Goal: Task Accomplishment & Management: Complete application form

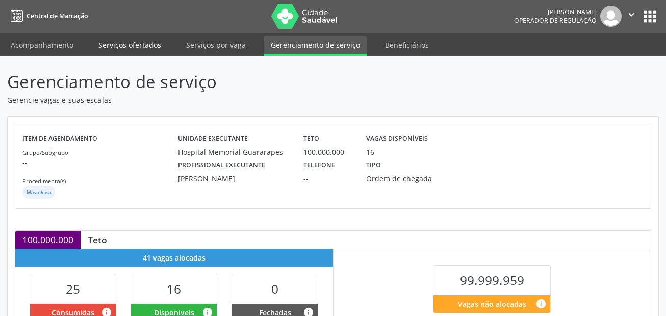
click at [144, 44] on link "Serviços ofertados" at bounding box center [129, 45] width 77 height 18
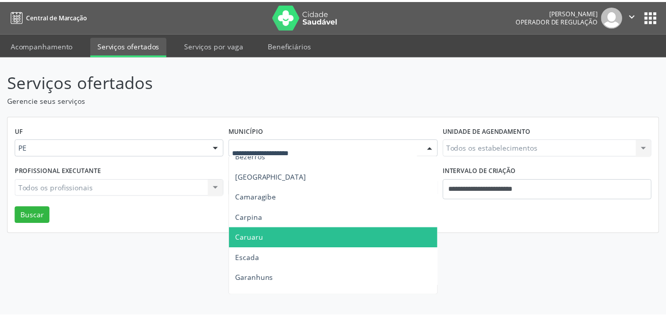
scroll to position [153, 0]
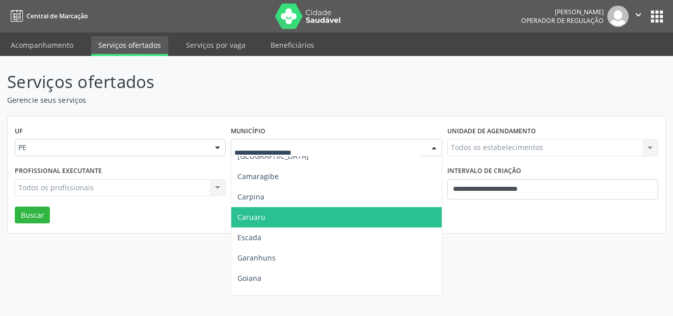
click at [284, 221] on span "Caruaru" at bounding box center [336, 217] width 210 height 20
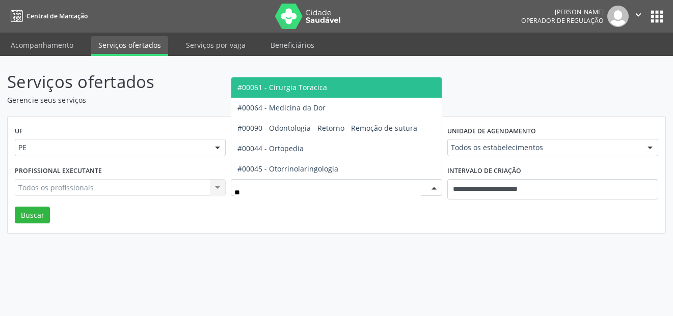
type input "***"
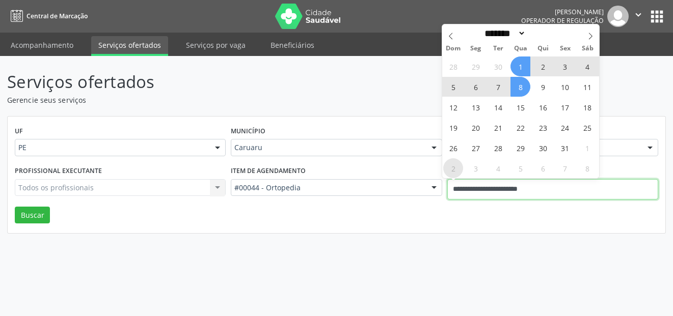
drag, startPoint x: 560, startPoint y: 189, endPoint x: 455, endPoint y: 175, distance: 105.4
click at [455, 175] on body "Central de Marcação Alice Moises da Silva Operador de regulação  Configurações…" at bounding box center [336, 158] width 673 height 316
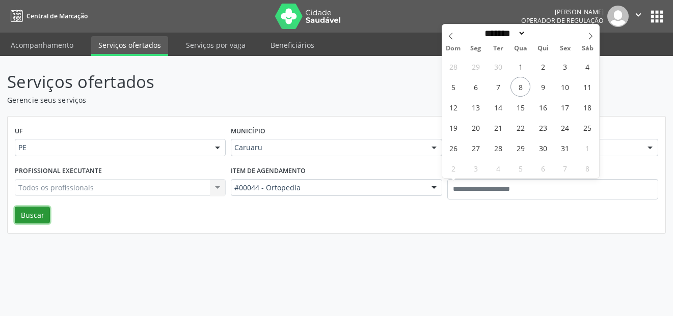
click at [29, 222] on button "Buscar" at bounding box center [32, 215] width 35 height 17
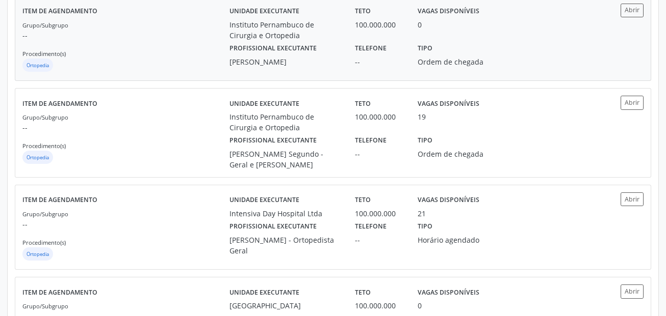
scroll to position [917, 0]
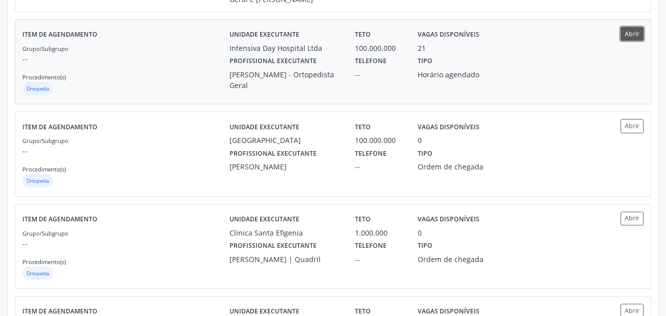
click at [640, 30] on button "Abrir" at bounding box center [631, 34] width 23 height 14
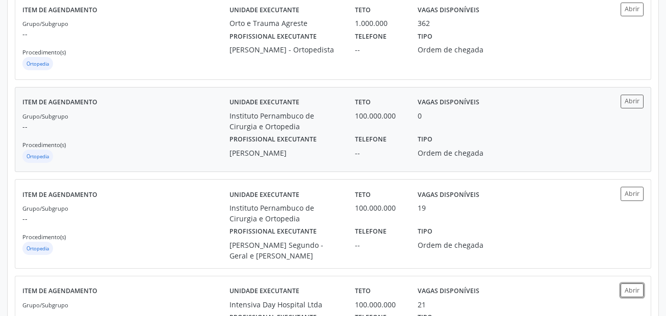
scroll to position [714, 0]
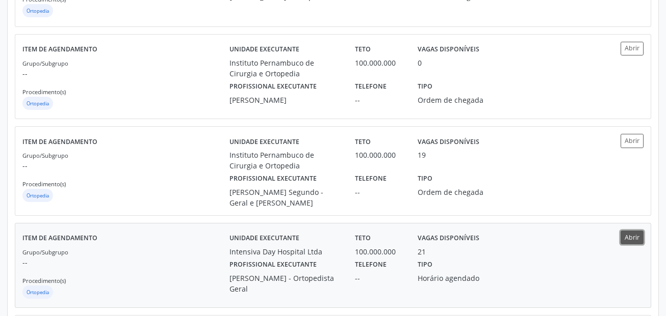
click at [631, 232] on button "Abrir" at bounding box center [631, 238] width 23 height 14
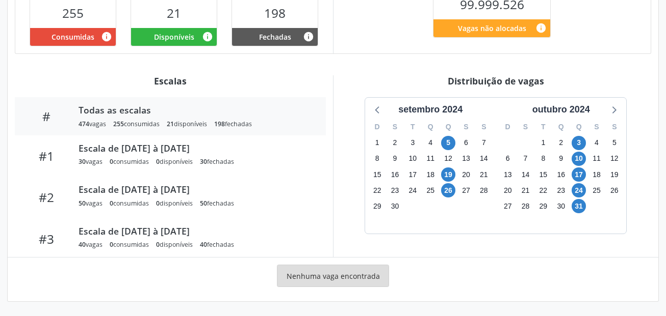
scroll to position [276, 0]
click at [459, 108] on div "setembro 2024" at bounding box center [430, 110] width 72 height 14
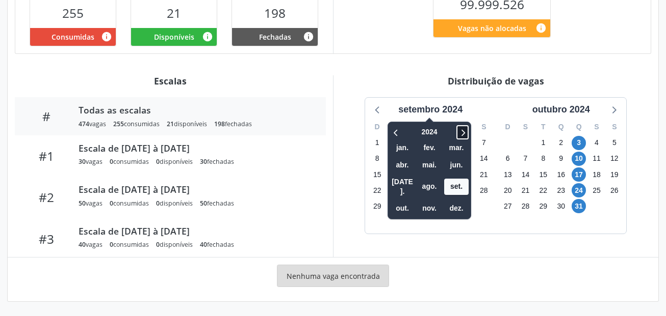
click at [463, 128] on icon at bounding box center [462, 132] width 10 height 12
click at [395, 203] on span "out." at bounding box center [402, 209] width 24 height 16
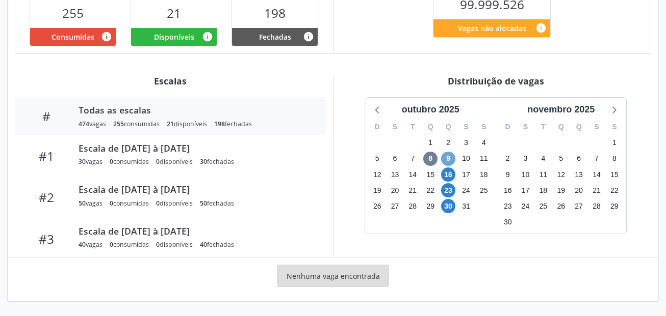
click at [450, 160] on span "9" at bounding box center [448, 159] width 14 height 14
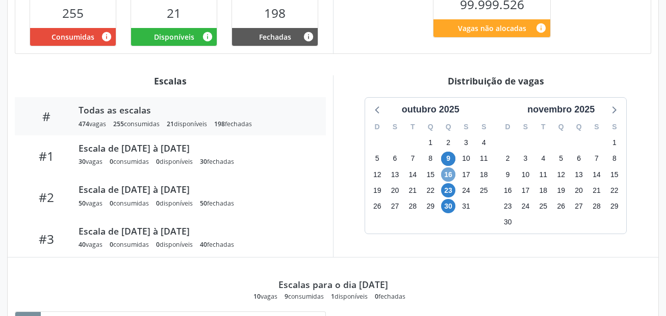
click at [451, 172] on span "16" at bounding box center [448, 175] width 14 height 14
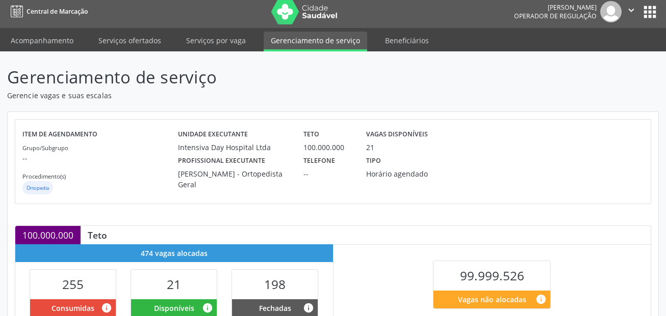
scroll to position [0, 0]
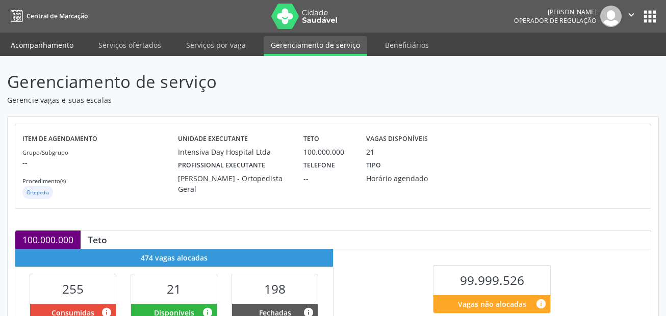
click at [38, 46] on link "Acompanhamento" at bounding box center [42, 45] width 77 height 18
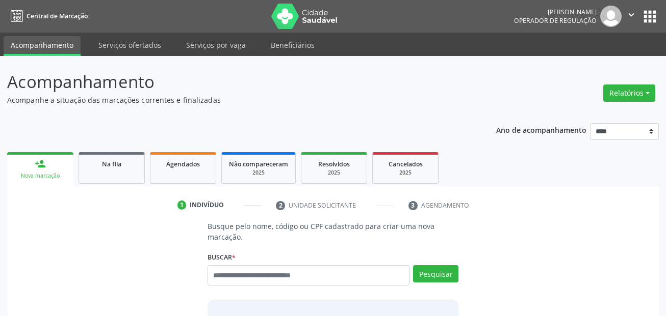
click at [292, 275] on input "text" at bounding box center [308, 276] width 202 height 20
type input "**********"
click at [439, 274] on button "Pesquisar" at bounding box center [435, 274] width 45 height 17
type input "**********"
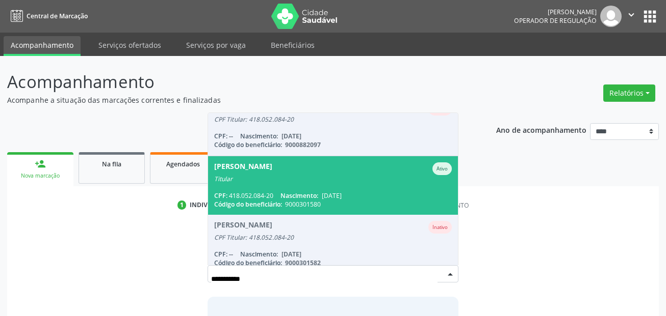
scroll to position [25, 0]
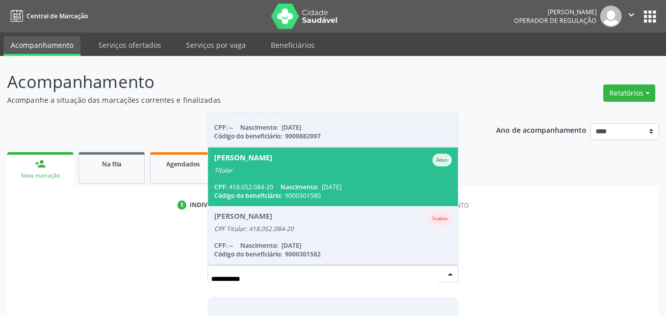
click at [319, 172] on div "Titular" at bounding box center [333, 171] width 238 height 8
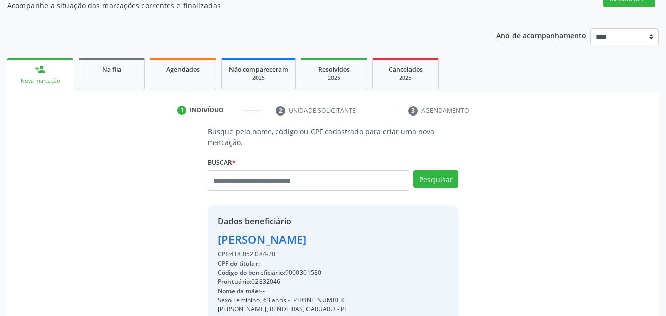
scroll to position [204, 0]
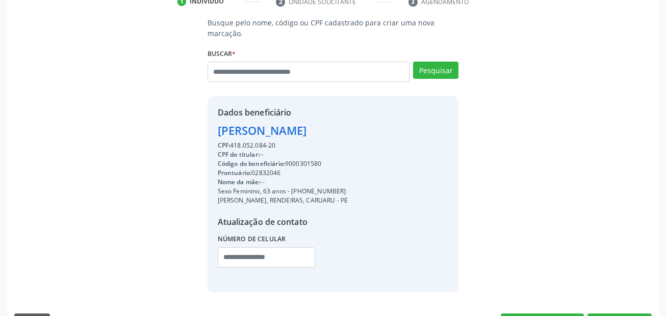
drag, startPoint x: 344, startPoint y: 188, endPoint x: 293, endPoint y: 192, distance: 51.7
click at [293, 192] on div "Sexo Feminino, 63 anos - (81) 99750-6917" at bounding box center [283, 191] width 130 height 9
copy div "(81) 99750-6917"
click at [233, 261] on input "text" at bounding box center [267, 258] width 98 height 20
paste input "**********"
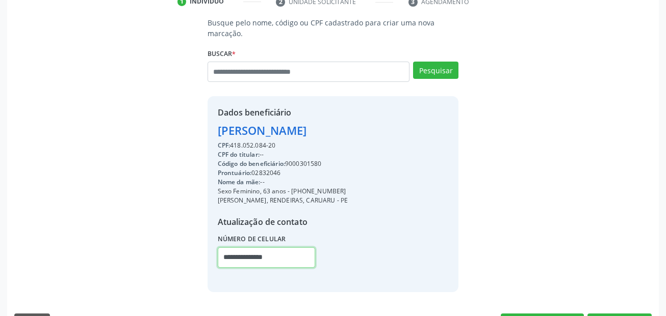
scroll to position [232, 0]
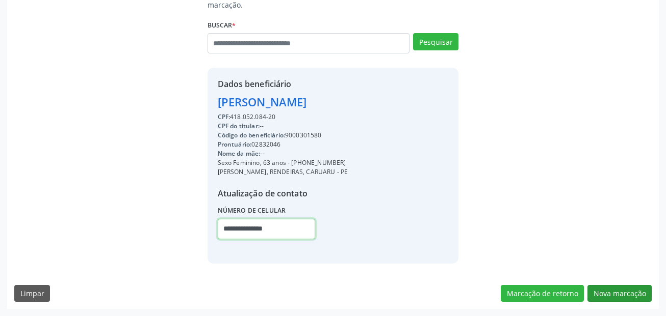
type input "**********"
click at [640, 302] on button "Nova marcação" at bounding box center [619, 293] width 64 height 17
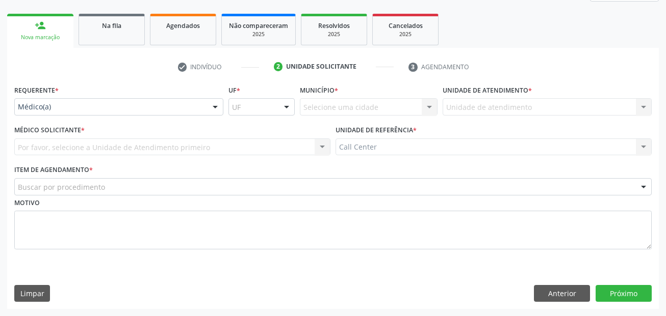
scroll to position [139, 0]
click at [513, 57] on div "check Indivíduo 2 Unidade solicitante 3 Agendamento Busque pelo nome, código ou…" at bounding box center [332, 178] width 651 height 261
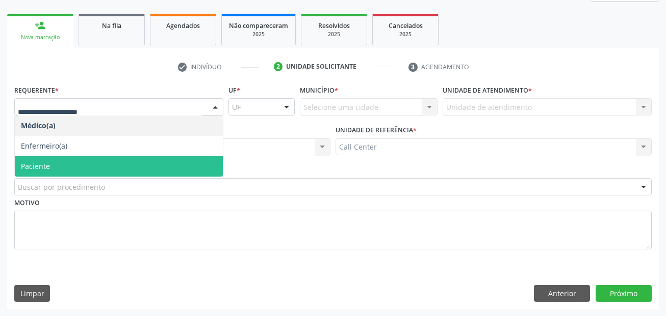
drag, startPoint x: 124, startPoint y: 176, endPoint x: 130, endPoint y: 190, distance: 14.4
click at [124, 176] on span "Paciente" at bounding box center [119, 166] width 208 height 20
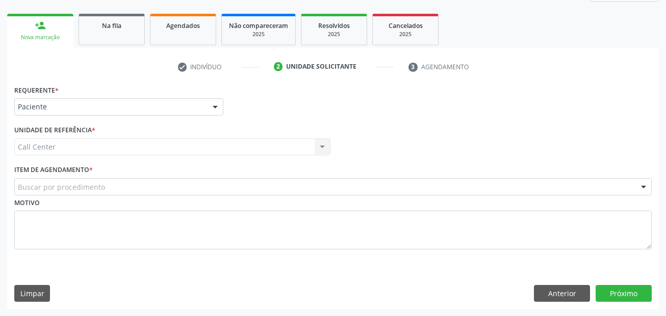
click at [130, 191] on div "Buscar por procedimento" at bounding box center [332, 186] width 637 height 17
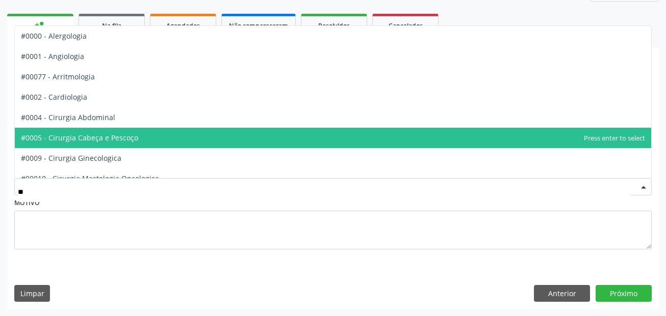
type input "***"
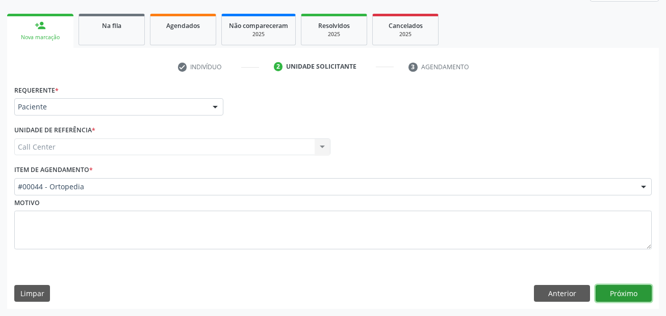
click at [626, 297] on button "Próximo" at bounding box center [623, 293] width 56 height 17
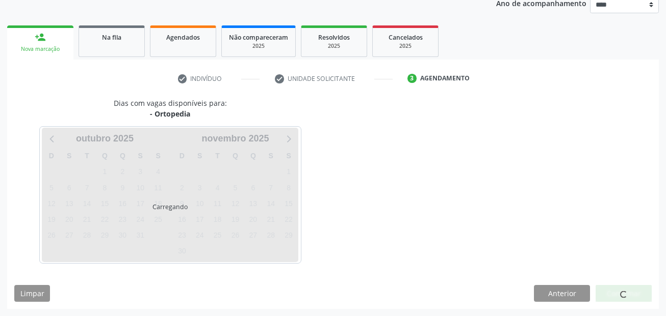
scroll to position [127, 0]
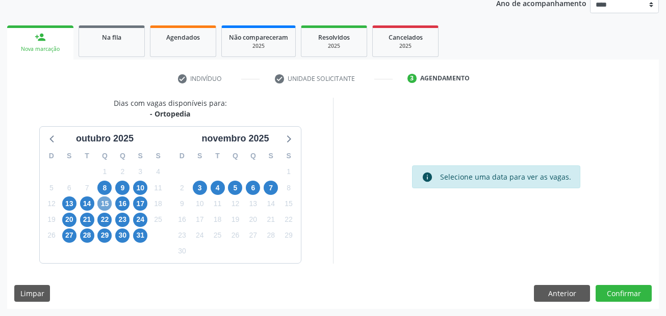
click at [104, 203] on span "15" at bounding box center [104, 204] width 14 height 14
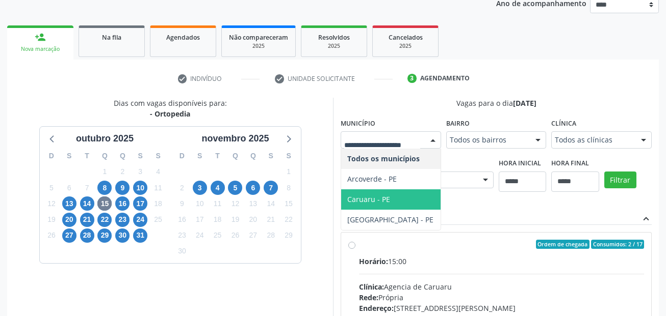
click at [360, 195] on span "Caruaru - PE" at bounding box center [368, 200] width 43 height 10
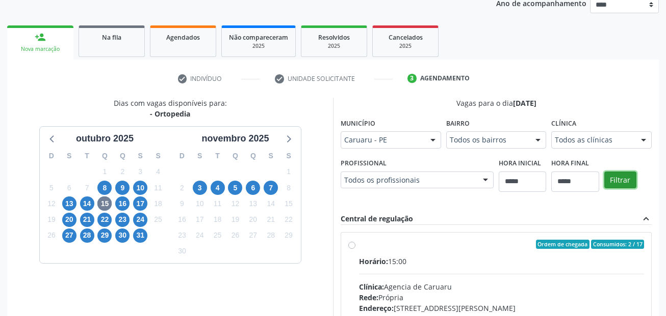
click at [624, 181] on button "Filtrar" at bounding box center [620, 180] width 32 height 17
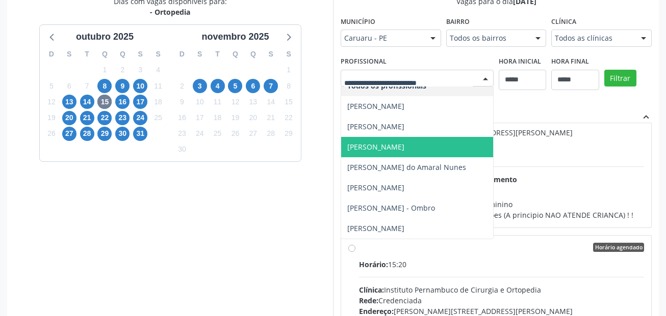
scroll to position [18, 0]
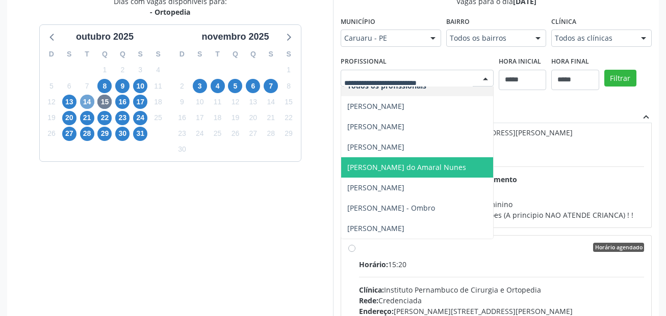
click at [87, 97] on span "14" at bounding box center [87, 102] width 14 height 14
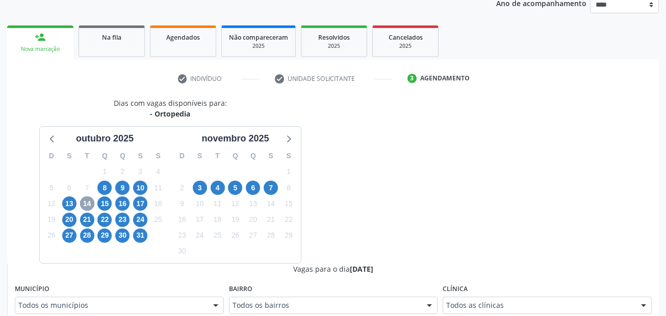
scroll to position [229, 0]
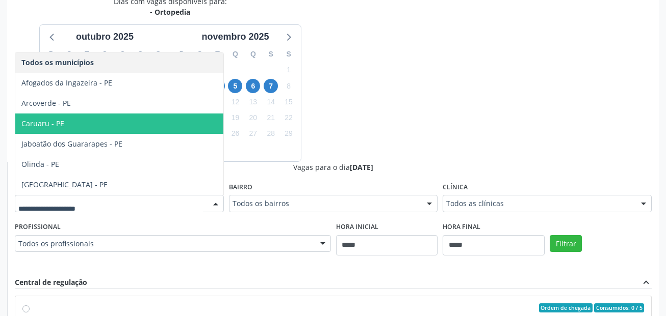
click at [85, 126] on span "Caruaru - PE" at bounding box center [119, 124] width 208 height 20
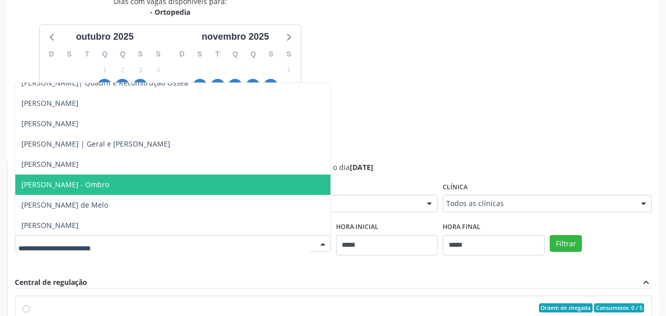
scroll to position [72, 0]
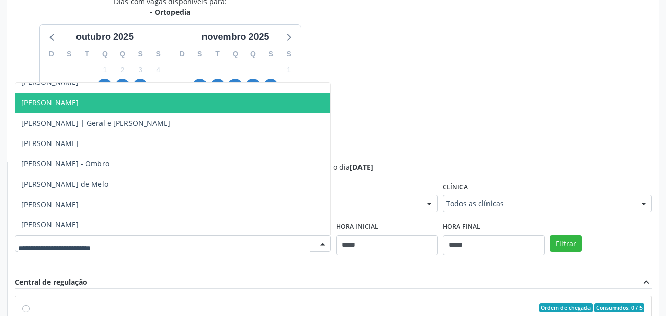
click at [417, 84] on div "Dias com vagas disponíveis para: - Ortopedia outubro 2025 D S T Q Q S S 28 29 3…" at bounding box center [332, 244] width 651 height 497
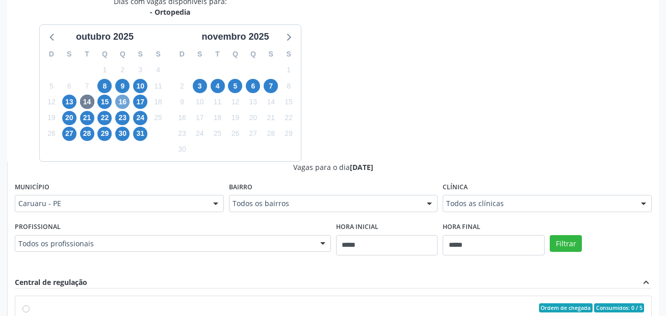
click at [123, 104] on span "16" at bounding box center [122, 102] width 14 height 14
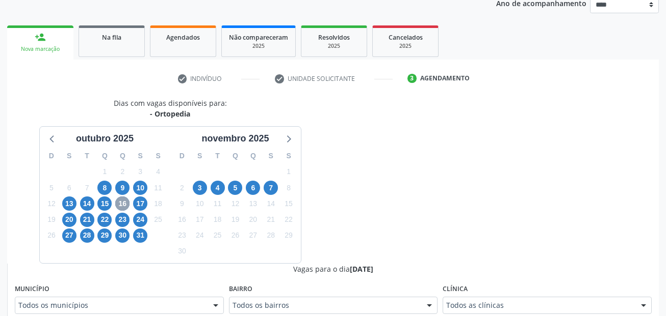
scroll to position [229, 0]
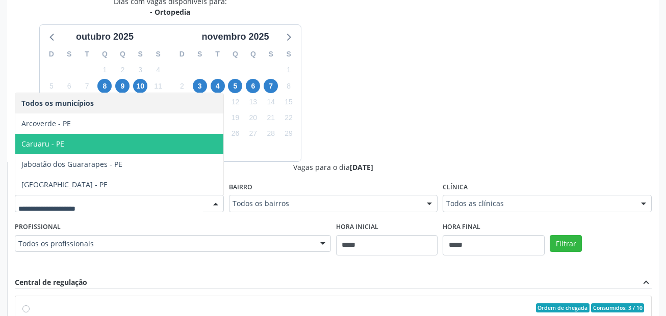
click at [77, 134] on span "Caruaru - PE" at bounding box center [119, 144] width 208 height 20
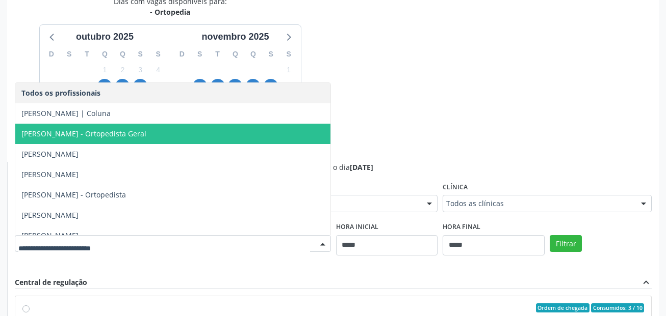
click at [130, 133] on span "Daniel Soares - Ortopedista Geral" at bounding box center [83, 134] width 125 height 10
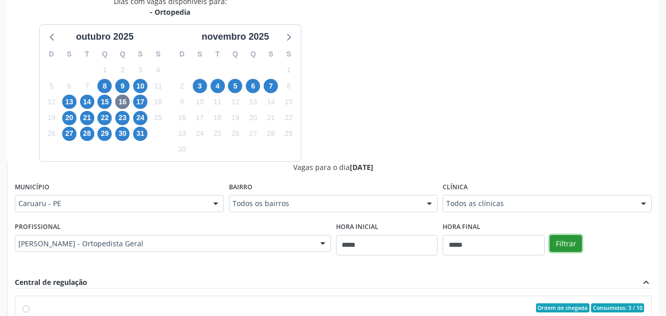
click at [566, 241] on button "Filtrar" at bounding box center [565, 243] width 32 height 17
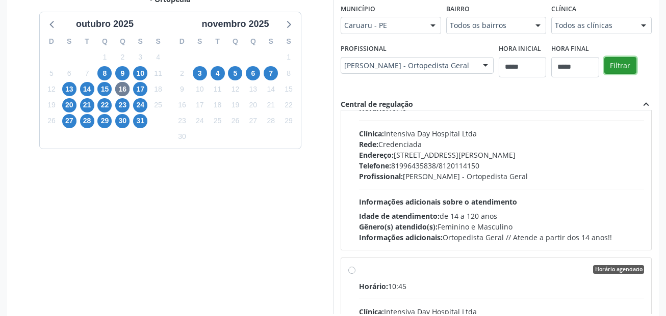
scroll to position [8, 0]
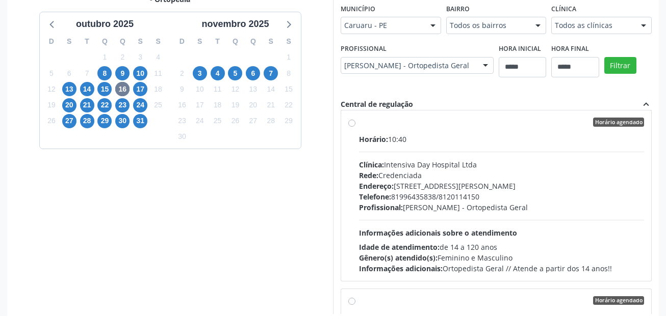
click at [436, 196] on div "Telefone: 81996435838/8120114150" at bounding box center [501, 197] width 285 height 11
click at [123, 119] on span "30" at bounding box center [122, 121] width 14 height 14
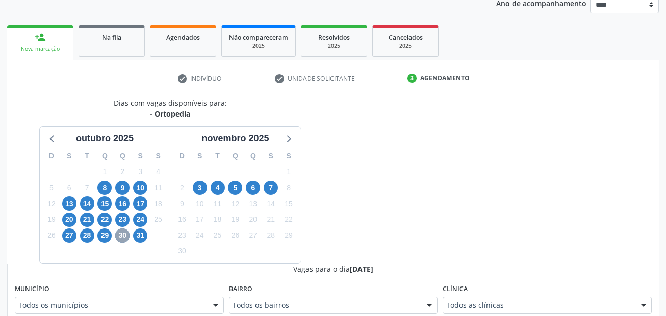
scroll to position [242, 0]
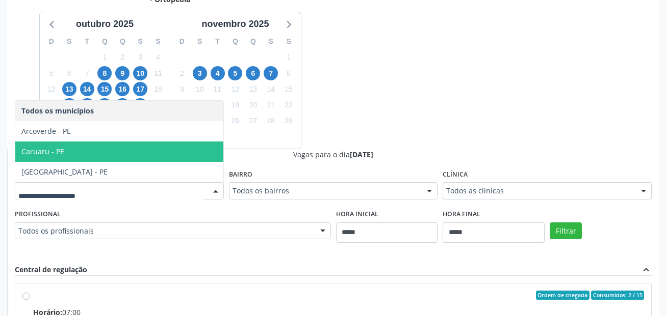
click at [71, 153] on span "Caruaru - PE" at bounding box center [119, 152] width 208 height 20
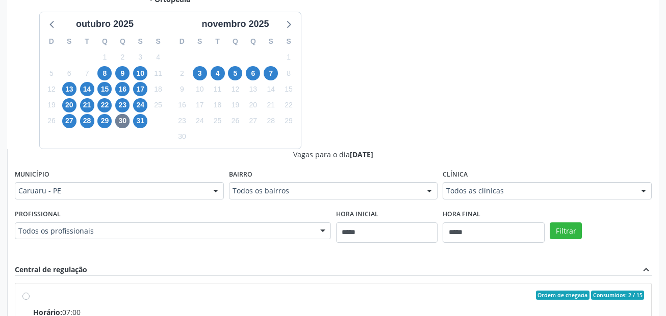
drag, startPoint x: 112, startPoint y: 222, endPoint x: 108, endPoint y: 245, distance: 22.7
click at [112, 226] on div "Profissional Todos os profissionais Todos os profissionais Bruno Lazaro Ramos R…" at bounding box center [173, 223] width 316 height 33
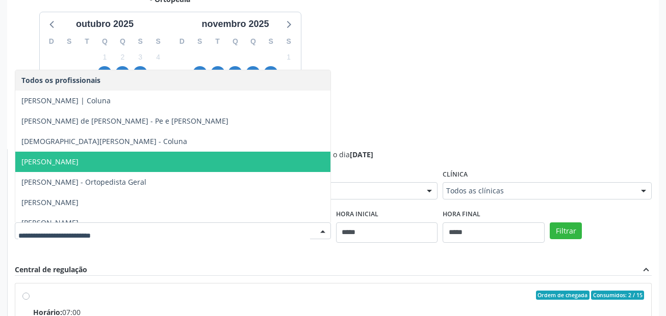
click at [78, 165] on span "Daniel Ricardo Pereira Cabral - Joelho" at bounding box center [49, 162] width 57 height 10
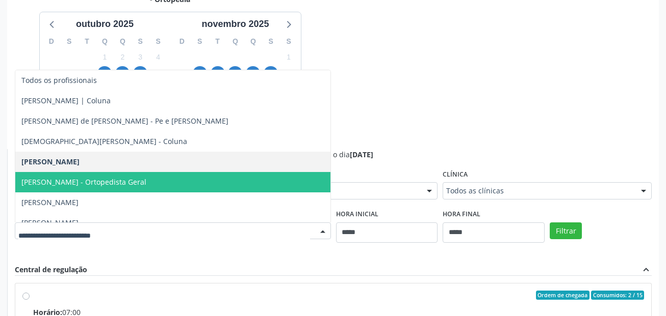
click at [253, 176] on span "Daniel Soares - Ortopedista Geral" at bounding box center [172, 182] width 315 height 20
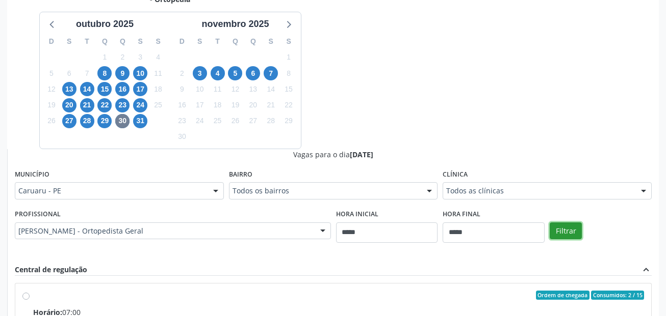
click at [559, 229] on button "Filtrar" at bounding box center [565, 231] width 32 height 17
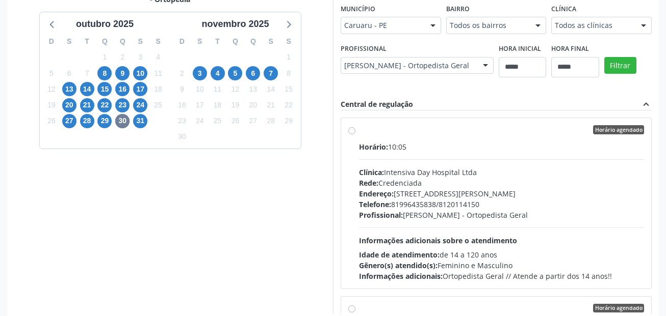
click at [358, 160] on div "Horário agendado Horário: 10:05 Clínica: Intensiva Day Hospital Ltda Rede: Cred…" at bounding box center [496, 203] width 296 height 156
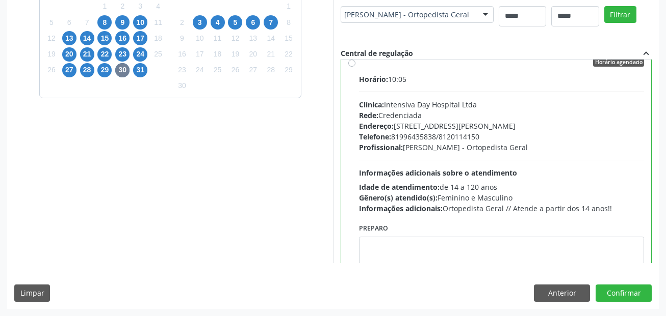
scroll to position [0, 0]
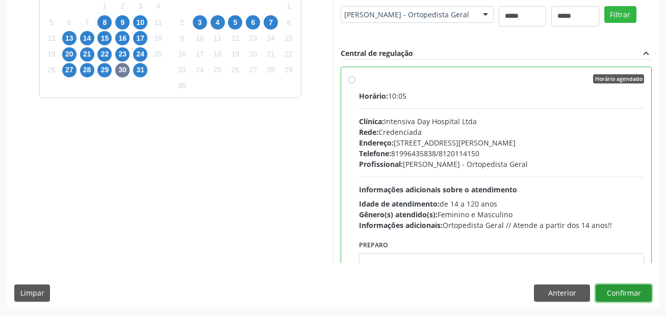
click at [620, 291] on button "Confirmar" at bounding box center [623, 293] width 56 height 17
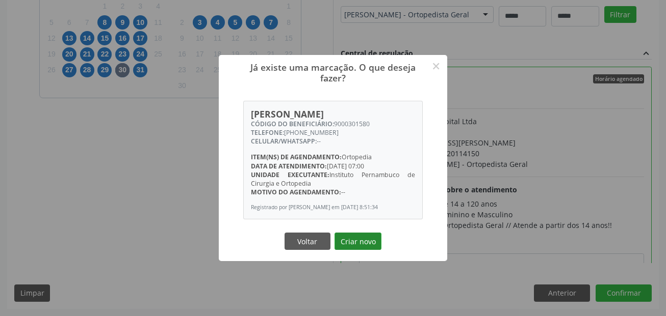
click at [378, 235] on button "Criar novo" at bounding box center [357, 241] width 47 height 17
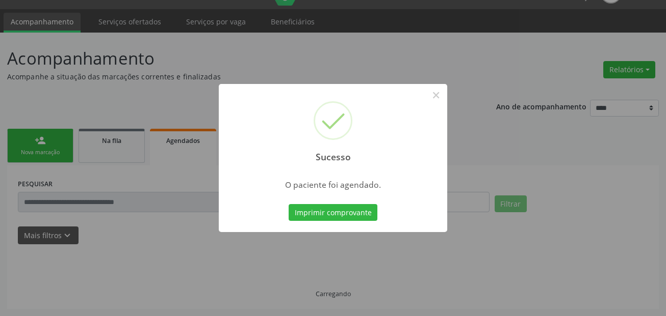
scroll to position [23, 0]
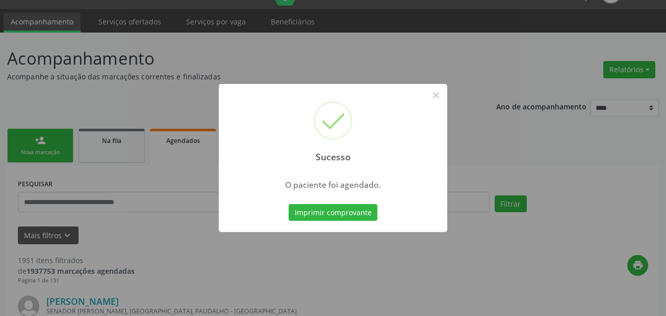
click at [335, 204] on button "Imprimir comprovante" at bounding box center [332, 212] width 89 height 17
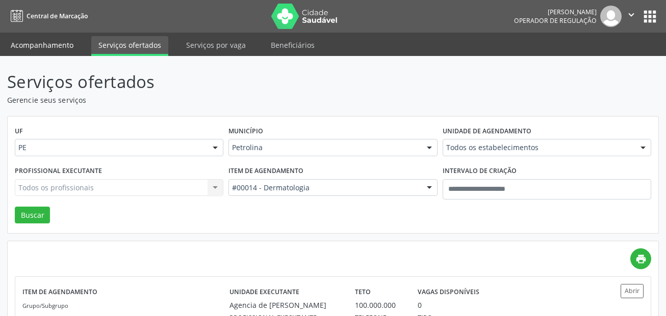
click at [57, 54] on link "Acompanhamento" at bounding box center [42, 45] width 77 height 18
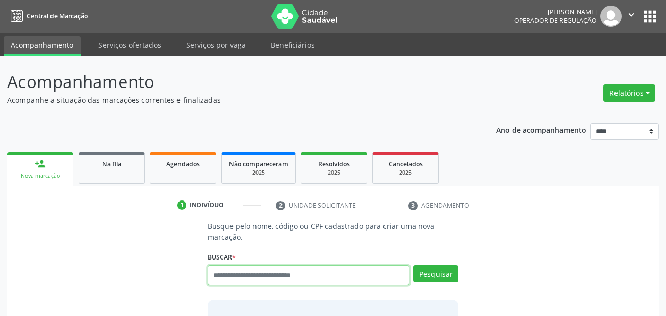
click at [257, 275] on input "text" at bounding box center [308, 276] width 202 height 20
paste input "**********"
type input "**********"
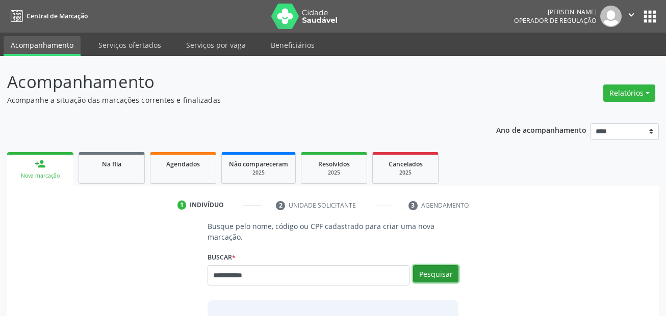
click at [445, 275] on button "Pesquisar" at bounding box center [435, 274] width 45 height 17
type input "**********"
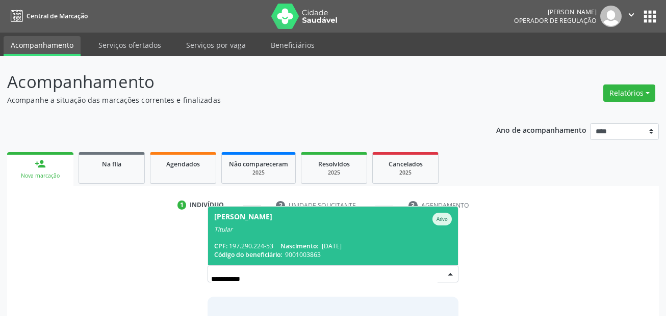
click at [362, 244] on div "CPF: 197.290.224-53 Nascimento: 24/01/1959" at bounding box center [333, 246] width 238 height 9
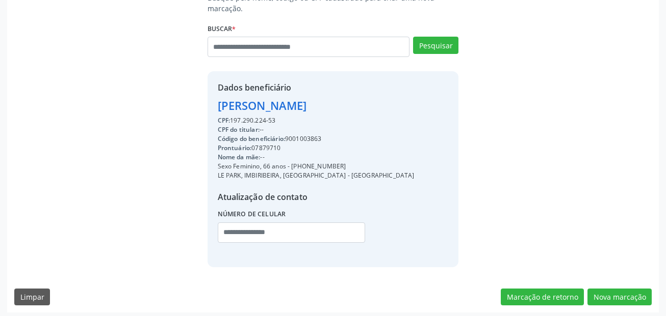
scroll to position [232, 0]
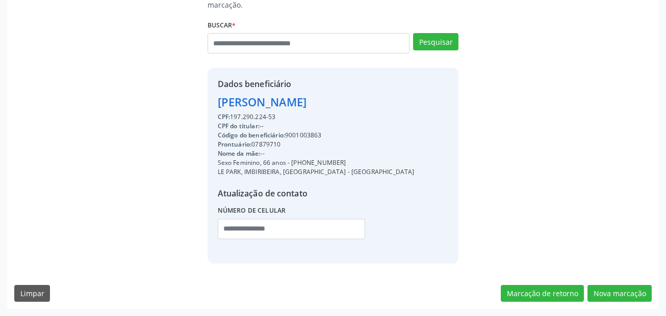
drag, startPoint x: 338, startPoint y: 166, endPoint x: 292, endPoint y: 163, distance: 46.5
click at [292, 163] on div "Sexo Feminino, 66 anos - (81) 98669-1124" at bounding box center [316, 163] width 197 height 9
drag, startPoint x: 291, startPoint y: 163, endPoint x: 287, endPoint y: 178, distance: 15.6
click at [268, 196] on div "Atualização de contato" at bounding box center [316, 194] width 197 height 12
drag, startPoint x: 342, startPoint y: 161, endPoint x: 293, endPoint y: 165, distance: 49.1
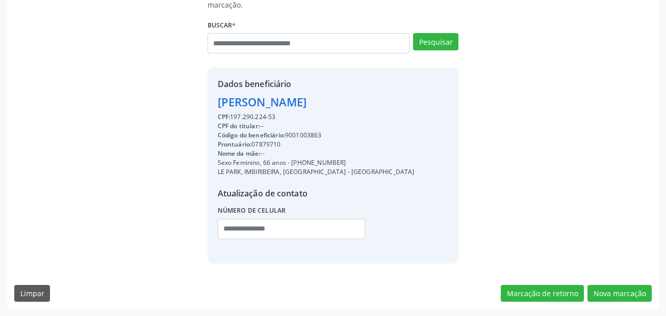
click at [293, 165] on div "Sexo Feminino, 66 anos - (81) 98669-1124" at bounding box center [316, 163] width 197 height 9
copy div "81) 98669-1124"
drag, startPoint x: 264, startPoint y: 234, endPoint x: 291, endPoint y: 233, distance: 27.1
click at [264, 234] on input "text" at bounding box center [291, 229] width 147 height 20
paste input "**********"
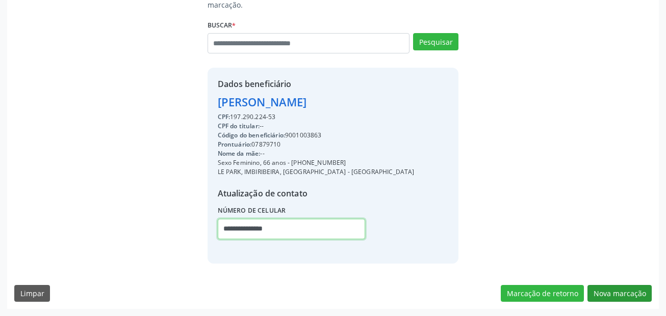
type input "**********"
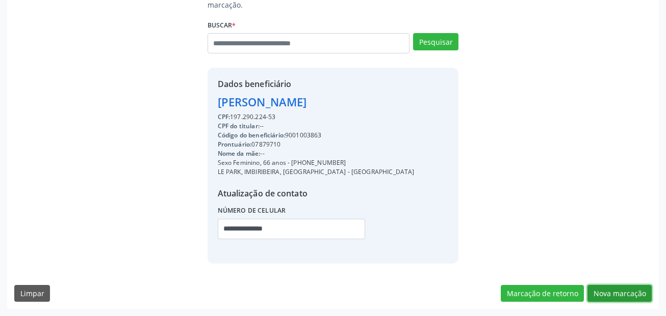
click at [633, 292] on button "Nova marcação" at bounding box center [619, 293] width 64 height 17
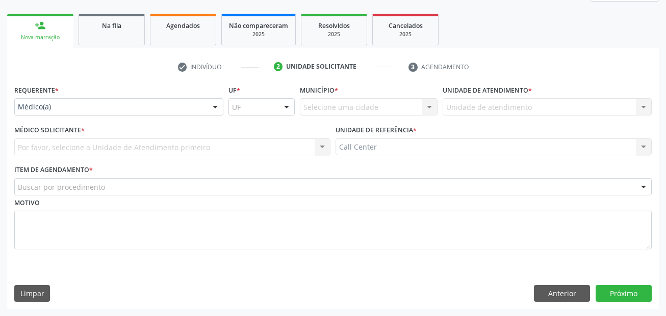
click at [81, 115] on div "Médico(a)" at bounding box center [118, 106] width 209 height 17
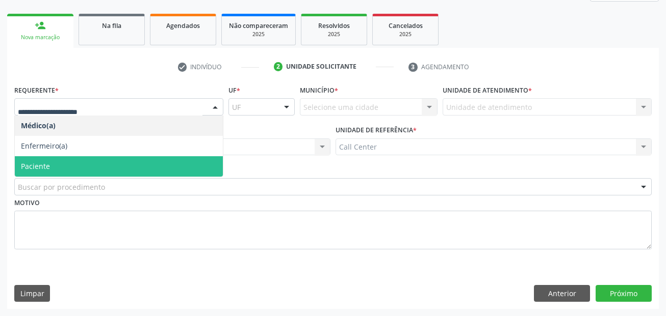
drag, startPoint x: 69, startPoint y: 157, endPoint x: 69, endPoint y: 164, distance: 6.6
click at [69, 161] on span "Paciente" at bounding box center [119, 166] width 208 height 20
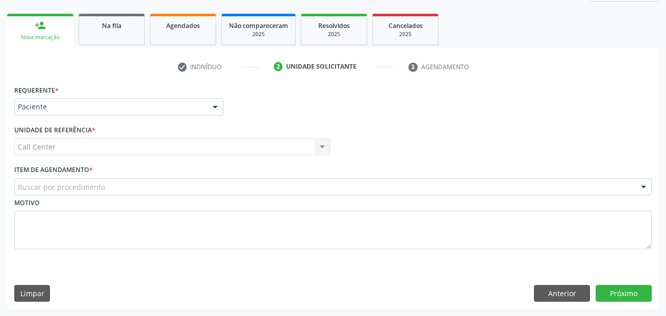
click at [65, 198] on div "Motivo" at bounding box center [332, 223] width 637 height 54
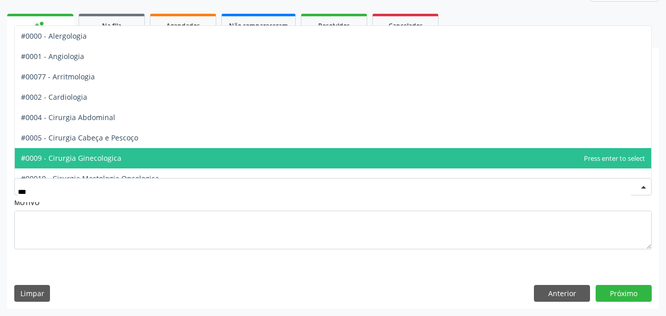
type input "****"
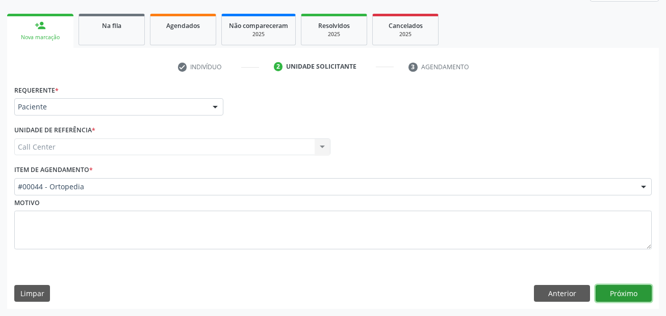
click at [626, 291] on button "Próximo" at bounding box center [623, 293] width 56 height 17
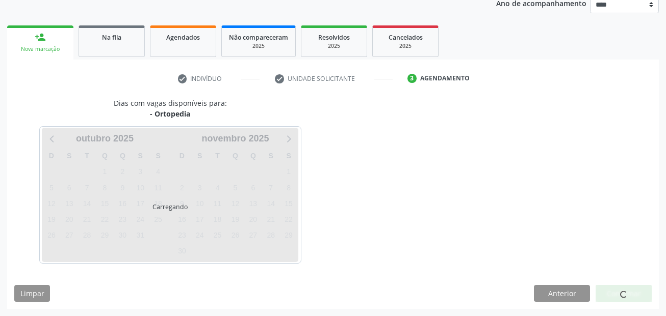
scroll to position [127, 0]
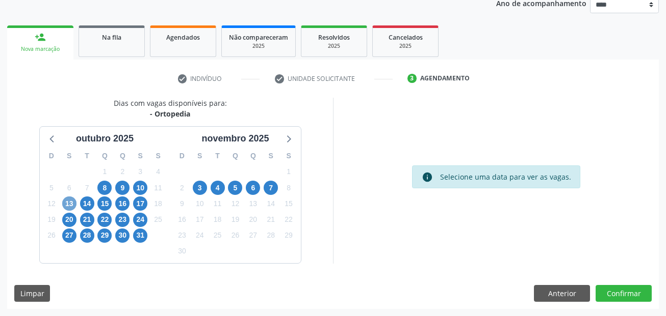
click at [73, 200] on span "13" at bounding box center [69, 204] width 14 height 14
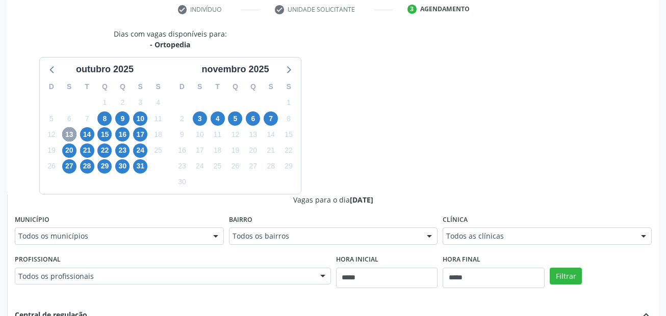
scroll to position [280, 0]
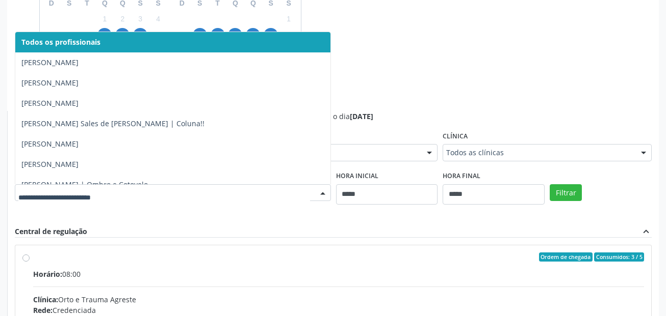
click at [63, 193] on input "text" at bounding box center [164, 198] width 292 height 20
click at [86, 198] on input "text" at bounding box center [164, 198] width 292 height 20
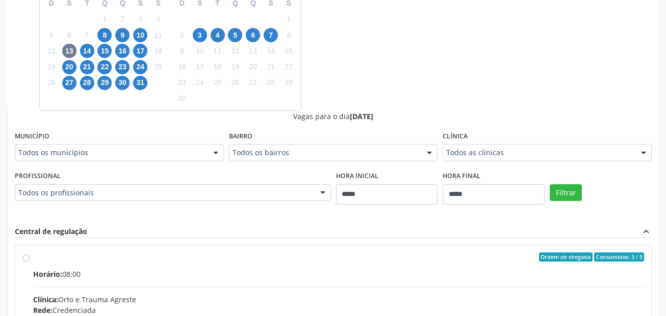
click at [478, 81] on div "Dias com vagas disponíveis para: - Ortopedia outubro 2025 D S T Q Q S S 28 29 3…" at bounding box center [332, 193] width 651 height 497
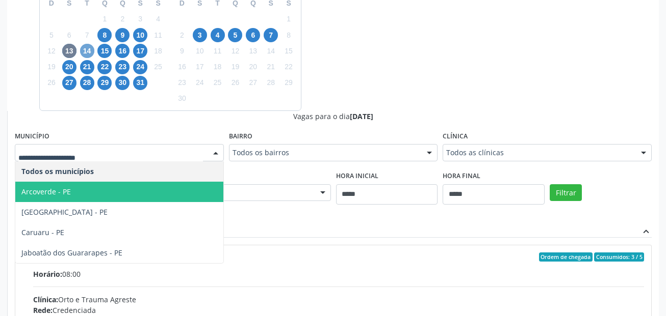
click at [88, 53] on span "14" at bounding box center [87, 51] width 14 height 14
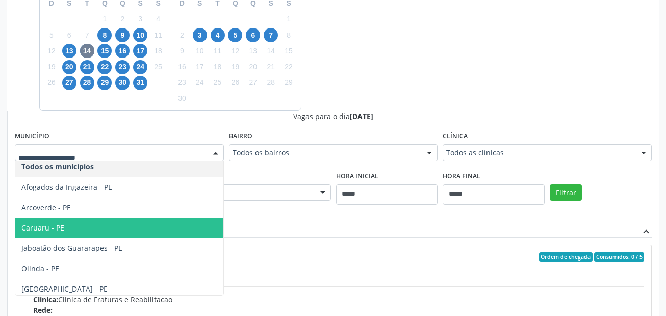
scroll to position [9, 0]
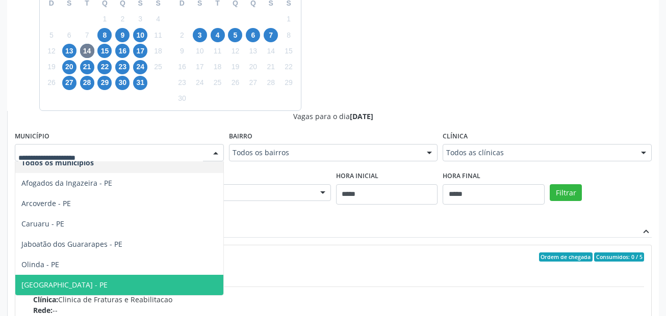
drag, startPoint x: 72, startPoint y: 282, endPoint x: 408, endPoint y: 236, distance: 339.0
click at [71, 282] on span "[GEOGRAPHIC_DATA] - PE" at bounding box center [119, 285] width 208 height 20
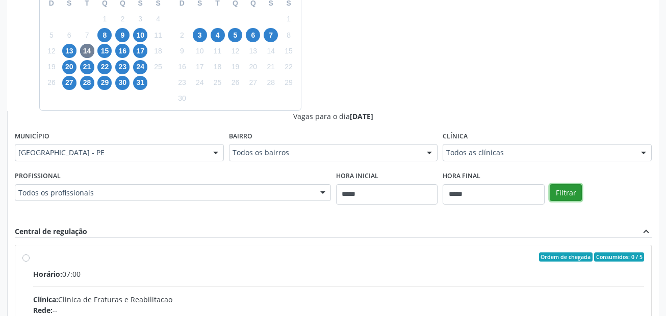
click at [569, 186] on button "Filtrar" at bounding box center [565, 192] width 32 height 17
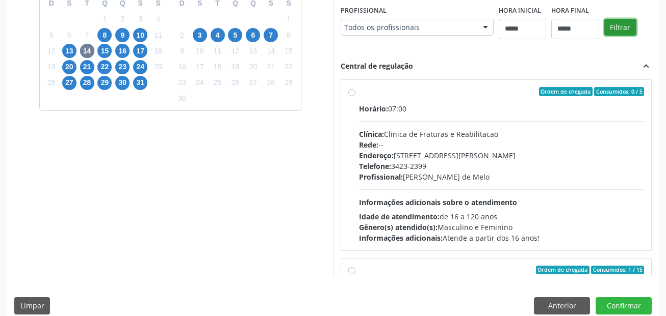
scroll to position [229, 0]
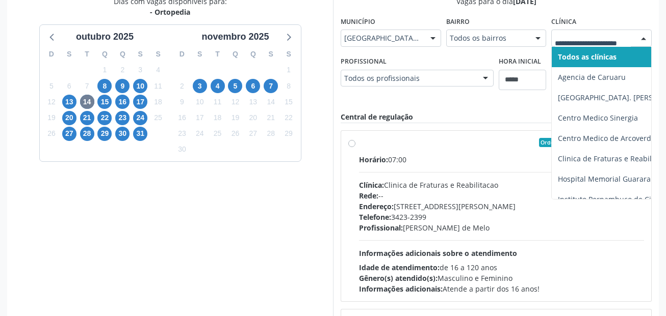
drag, startPoint x: 460, startPoint y: 107, endPoint x: 630, endPoint y: 97, distance: 170.0
click at [463, 108] on div "Vagas para o dia 14/10/2025 Município Recife - PE Todos os municípios Afogados …" at bounding box center [495, 161] width 311 height 331
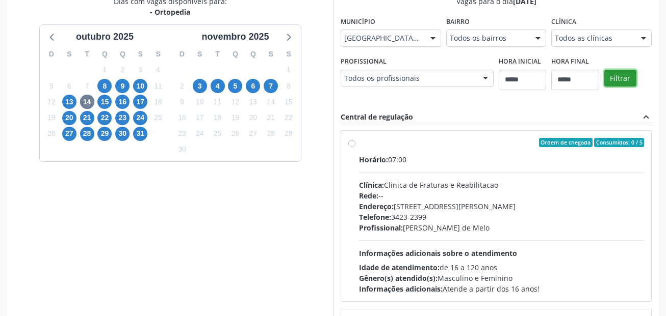
drag, startPoint x: 625, startPoint y: 79, endPoint x: 611, endPoint y: 56, distance: 27.0
click at [624, 78] on button "Filtrar" at bounding box center [620, 78] width 32 height 17
click at [605, 44] on div "Todos as clínicas" at bounding box center [601, 38] width 100 height 17
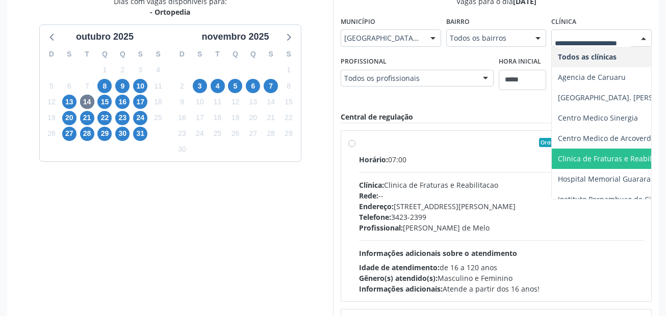
click at [614, 156] on span "Clinica de Fraturas e Reabilitacao" at bounding box center [615, 159] width 114 height 10
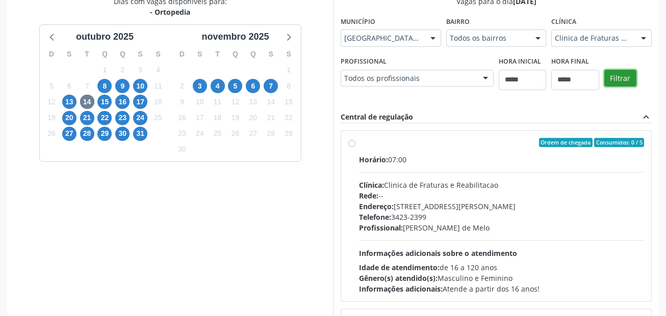
click at [620, 79] on button "Filtrar" at bounding box center [620, 78] width 32 height 17
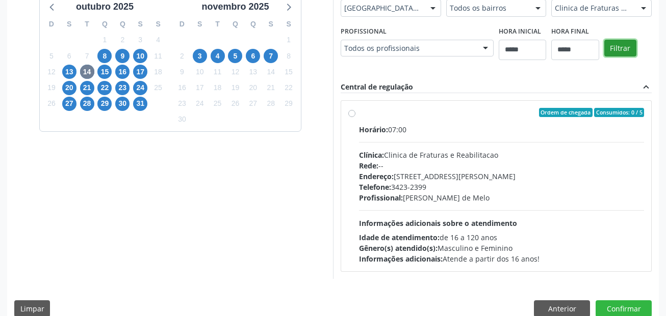
scroll to position [274, 0]
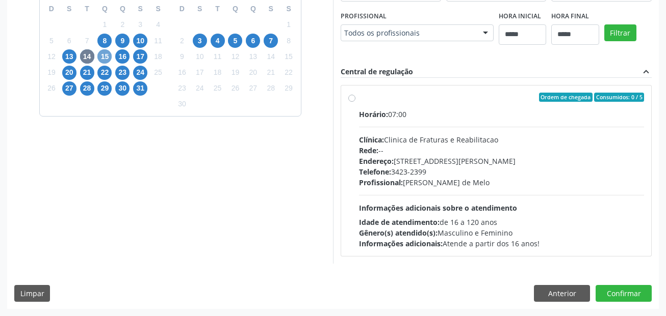
click at [106, 55] on span "15" at bounding box center [104, 56] width 14 height 14
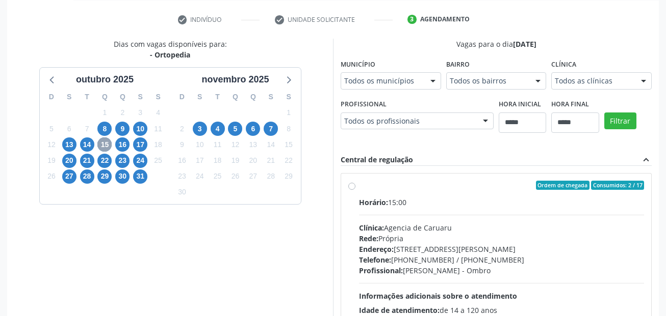
scroll to position [172, 0]
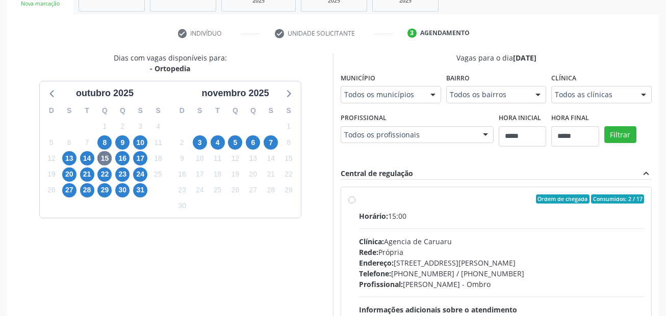
drag, startPoint x: 387, startPoint y: 104, endPoint x: 392, endPoint y: 109, distance: 6.9
click at [387, 104] on fieldset "Município Todos os municípios Todos os municípios Arcoverde - PE Caruaru - PE R…" at bounding box center [390, 90] width 100 height 40
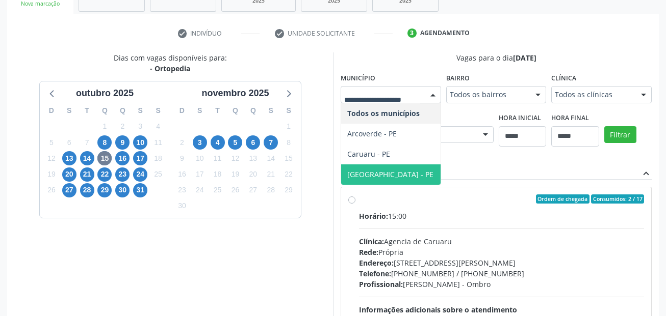
click at [395, 171] on span "[GEOGRAPHIC_DATA] - PE" at bounding box center [390, 175] width 99 height 20
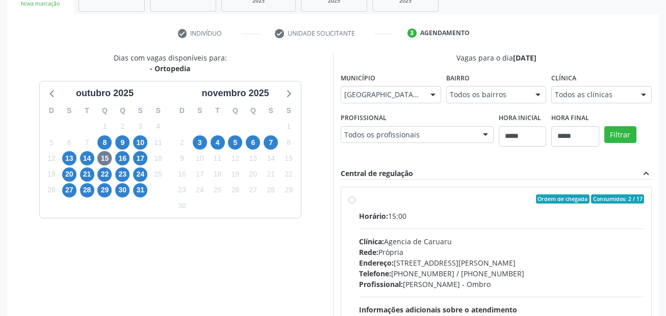
click at [625, 105] on fieldset "Clínica Todos as clínicas Todos as clínicas Agencia de Caruaru Centro Medico de…" at bounding box center [601, 90] width 100 height 40
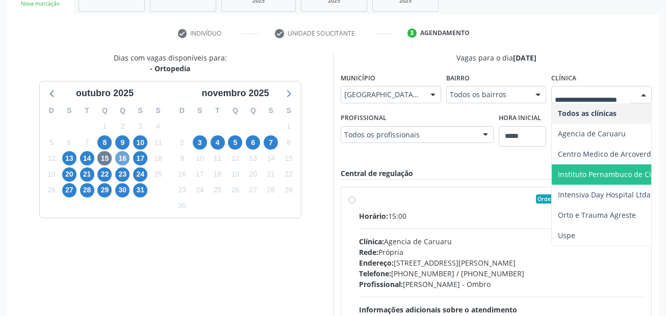
click at [123, 157] on span "16" at bounding box center [122, 158] width 14 height 14
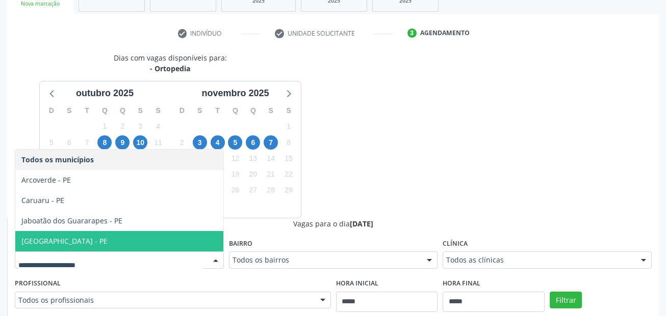
click at [105, 242] on span "[GEOGRAPHIC_DATA] - PE" at bounding box center [119, 241] width 208 height 20
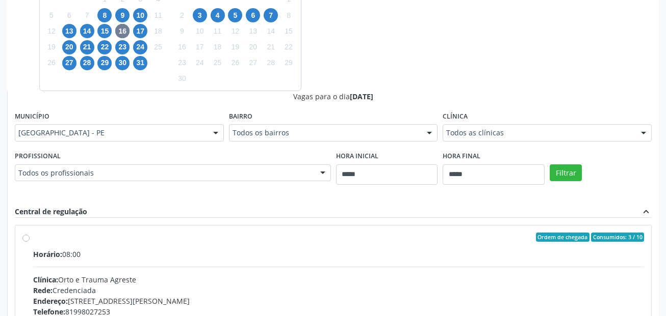
scroll to position [325, 0]
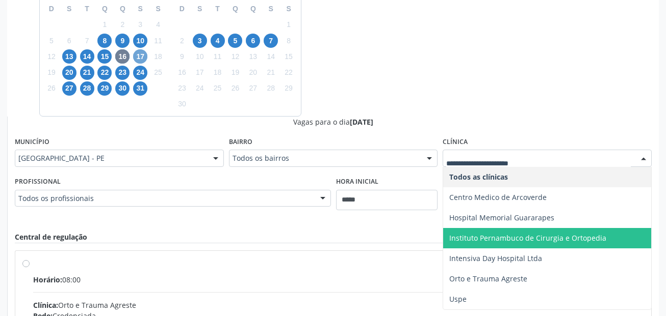
click at [140, 57] on span "17" at bounding box center [140, 56] width 14 height 14
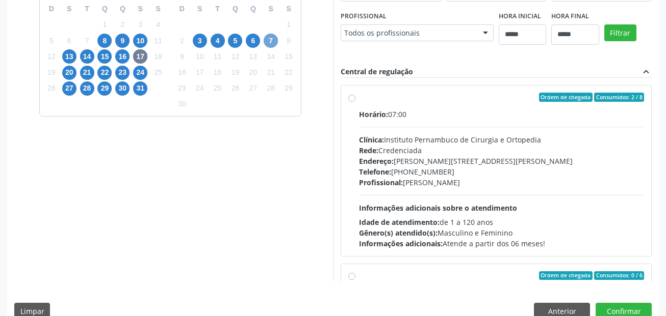
click at [276, 37] on span "7" at bounding box center [270, 41] width 14 height 14
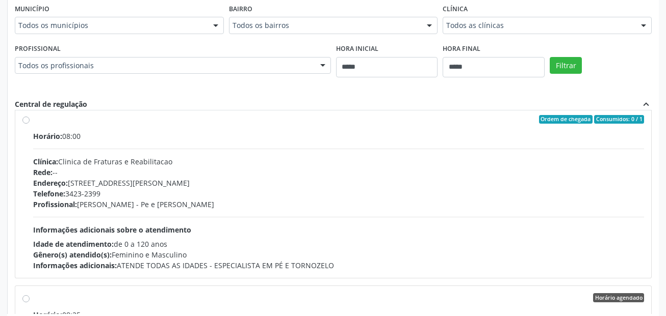
scroll to position [204, 0]
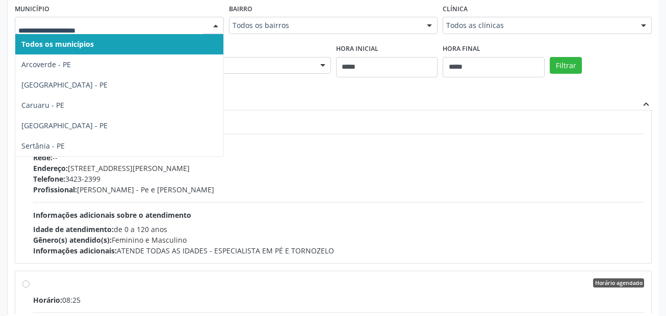
click at [126, 32] on div at bounding box center [119, 25] width 209 height 17
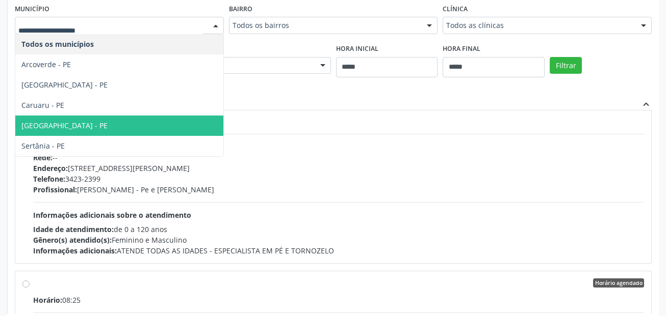
drag, startPoint x: 74, startPoint y: 126, endPoint x: 584, endPoint y: 58, distance: 514.1
click at [74, 124] on span "[GEOGRAPHIC_DATA] - PE" at bounding box center [119, 126] width 208 height 20
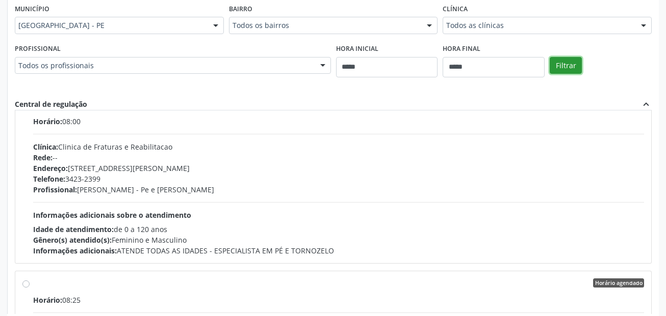
click at [563, 63] on button "Filtrar" at bounding box center [565, 65] width 32 height 17
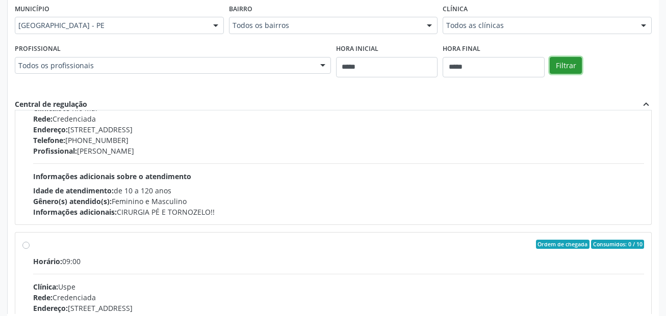
scroll to position [2039, 0]
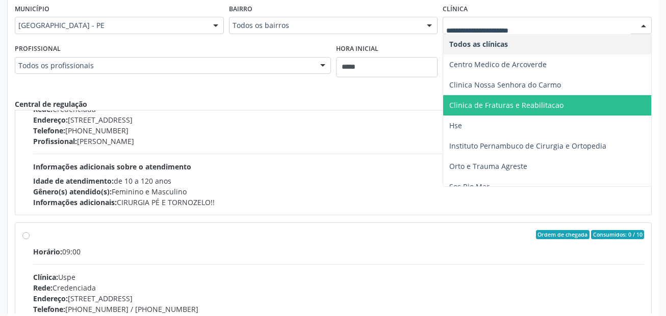
click at [557, 101] on span "Clinica de Fraturas e Reabilitacao" at bounding box center [506, 105] width 114 height 10
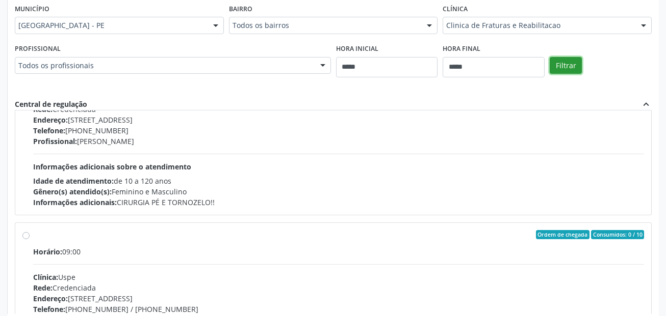
click at [570, 64] on button "Filtrar" at bounding box center [565, 65] width 32 height 17
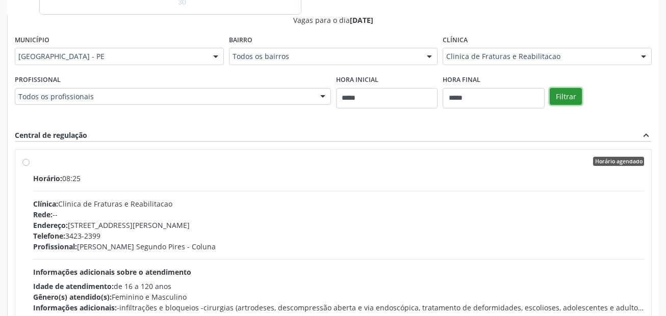
scroll to position [306, 0]
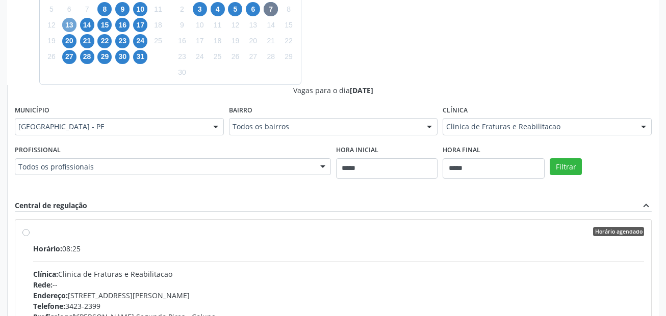
click at [73, 24] on span "13" at bounding box center [69, 25] width 14 height 14
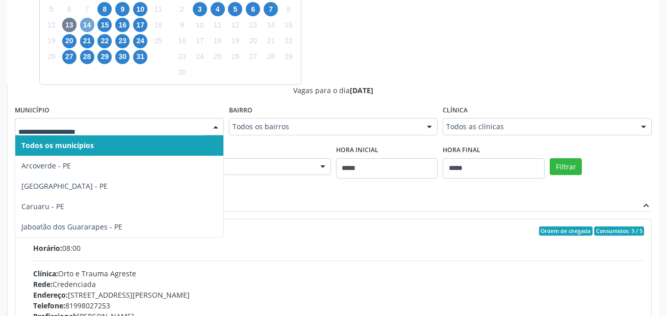
click at [83, 24] on span "14" at bounding box center [87, 25] width 14 height 14
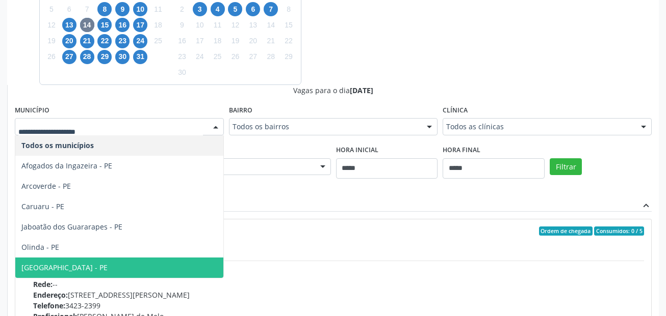
click at [56, 260] on span "Recife - PE" at bounding box center [119, 268] width 208 height 20
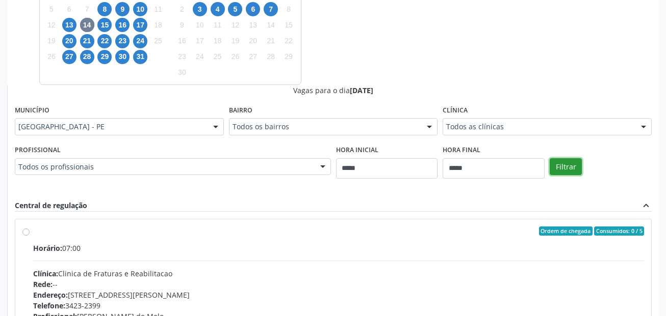
click at [574, 165] on button "Filtrar" at bounding box center [565, 167] width 32 height 17
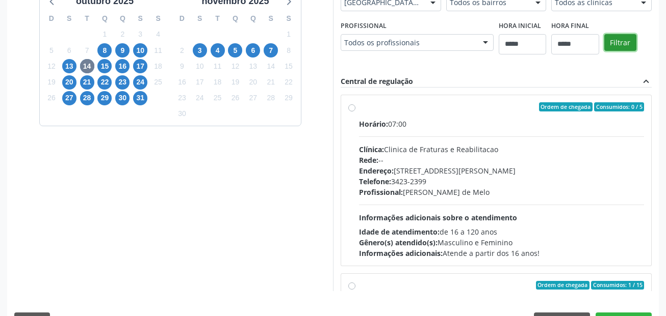
scroll to position [242, 0]
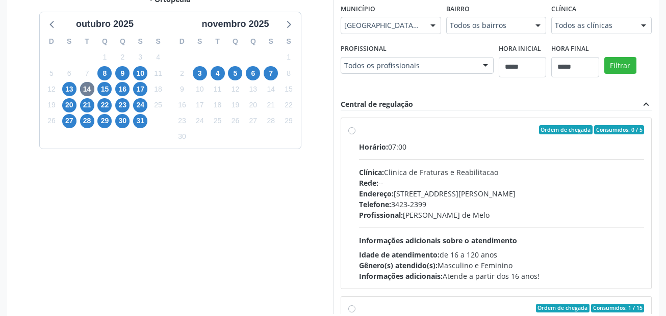
click at [435, 142] on div "Horário: 07:00" at bounding box center [501, 147] width 285 height 11
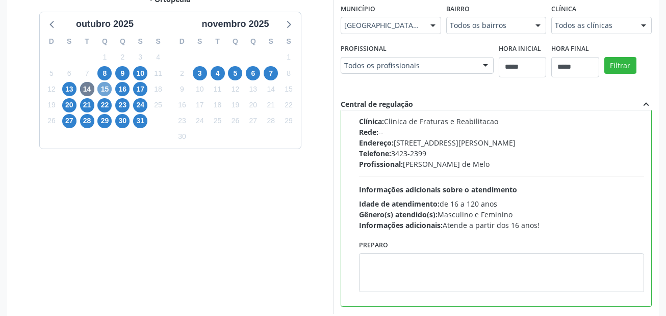
click at [104, 87] on span "15" at bounding box center [104, 89] width 14 height 14
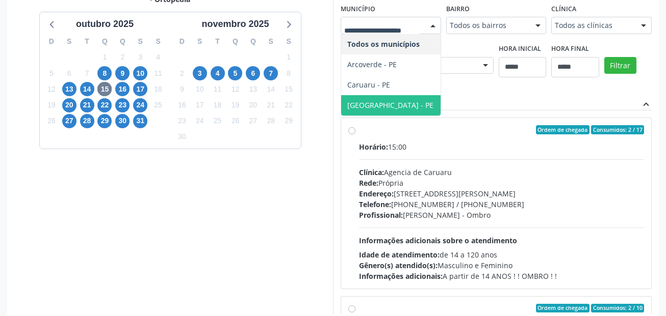
drag, startPoint x: 395, startPoint y: 103, endPoint x: 668, endPoint y: 51, distance: 277.7
click at [395, 104] on span "Recife - PE" at bounding box center [390, 105] width 99 height 20
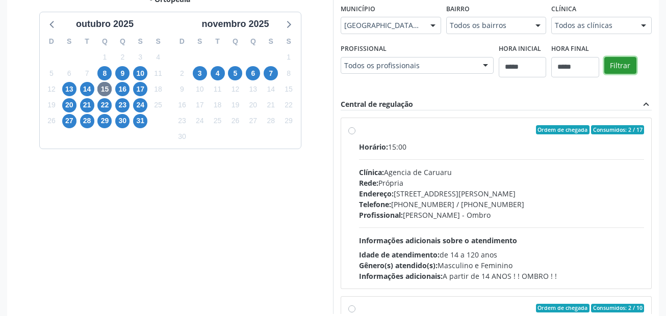
click at [627, 62] on button "Filtrar" at bounding box center [620, 65] width 32 height 17
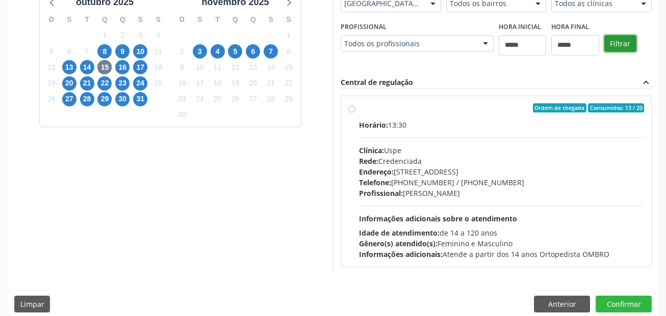
scroll to position [274, 0]
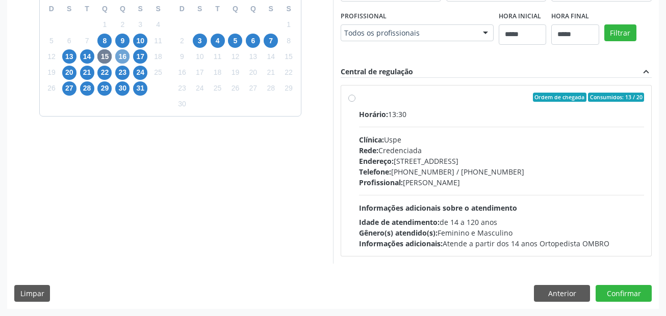
click at [123, 58] on span "16" at bounding box center [122, 56] width 14 height 14
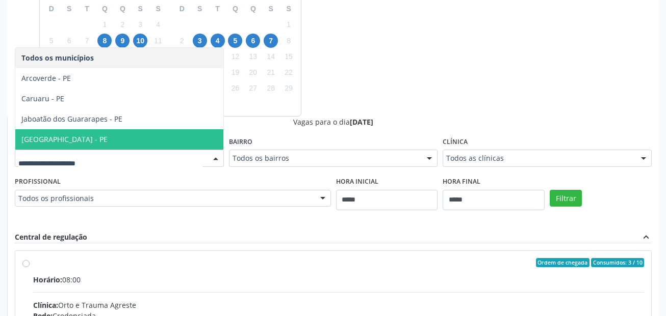
click at [80, 134] on span "[GEOGRAPHIC_DATA] - PE" at bounding box center [119, 139] width 208 height 20
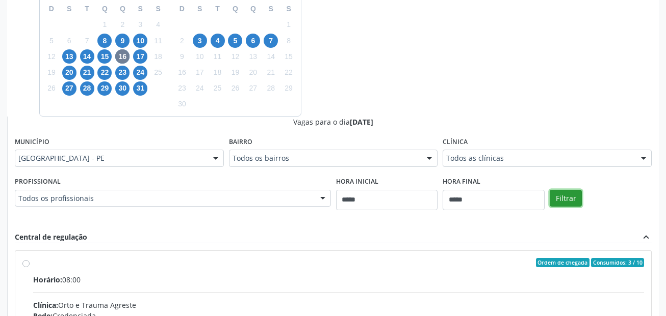
click at [563, 191] on button "Filtrar" at bounding box center [565, 198] width 32 height 17
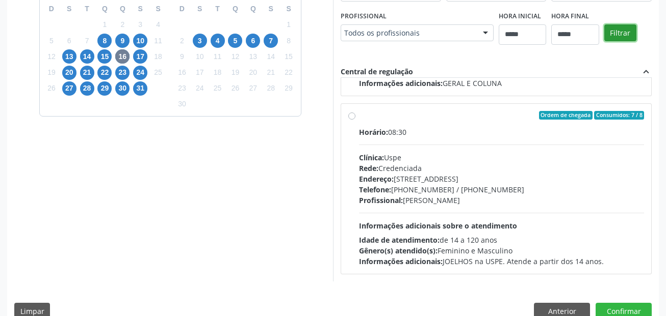
scroll to position [293, 0]
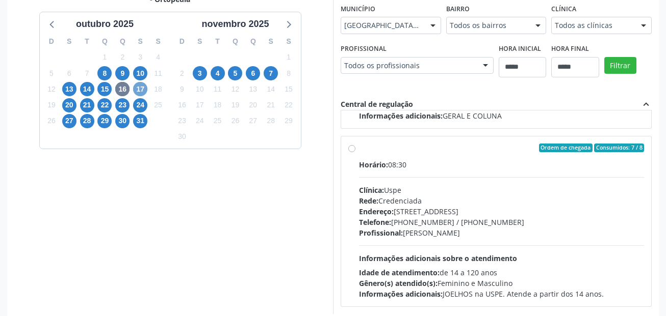
click at [139, 88] on span "17" at bounding box center [140, 89] width 14 height 14
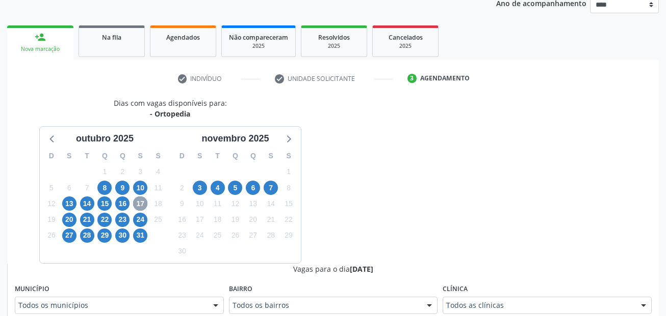
scroll to position [242, 0]
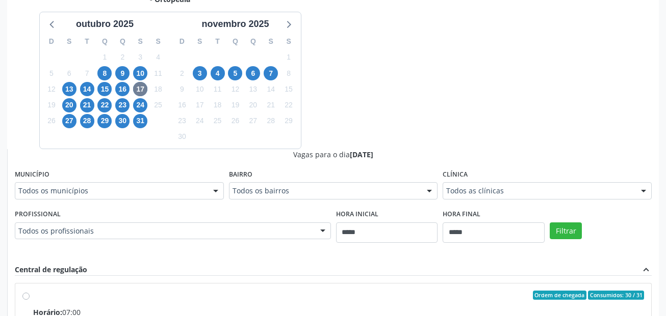
drag, startPoint x: 159, startPoint y: 191, endPoint x: 148, endPoint y: 187, distance: 11.5
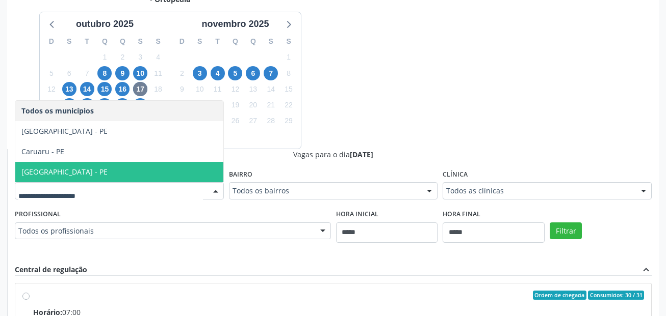
click at [99, 166] on span "Recife - PE" at bounding box center [119, 172] width 208 height 20
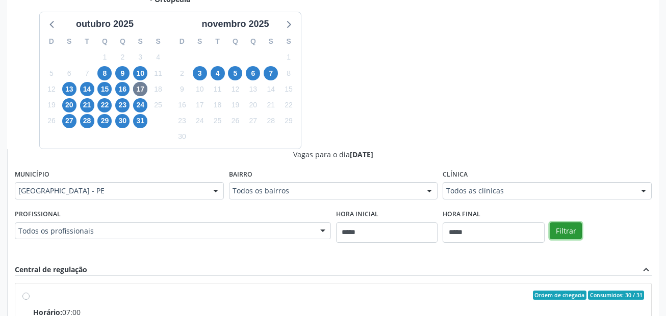
click at [565, 228] on button "Filtrar" at bounding box center [565, 231] width 32 height 17
click at [504, 184] on div "Todos as clínicas" at bounding box center [546, 190] width 209 height 17
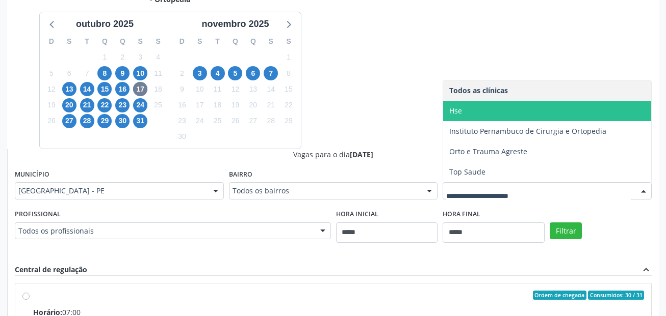
click at [473, 112] on span "Hse" at bounding box center [547, 111] width 208 height 20
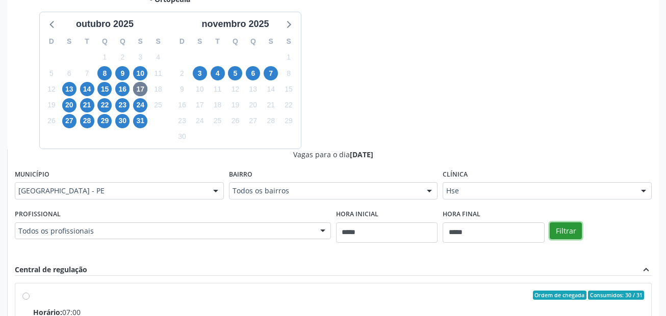
click at [564, 232] on button "Filtrar" at bounding box center [565, 231] width 32 height 17
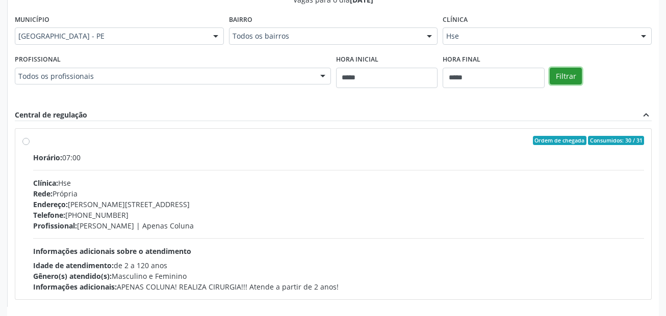
scroll to position [440, 0]
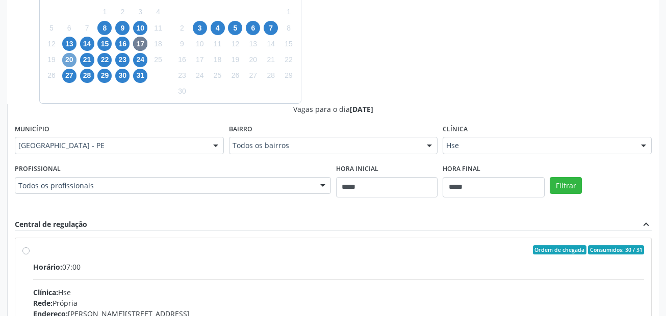
click at [66, 60] on span "20" at bounding box center [69, 60] width 14 height 14
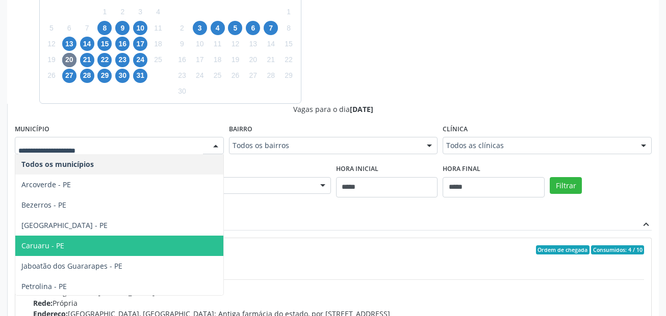
scroll to position [2, 0]
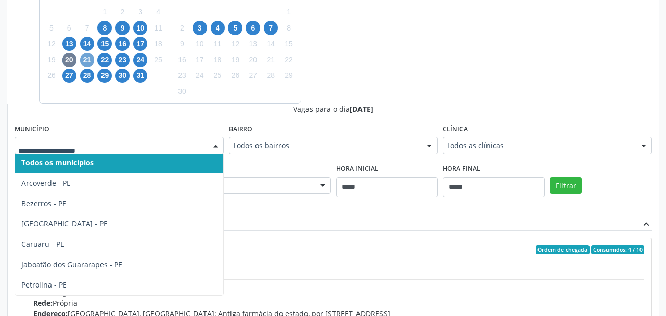
click at [87, 57] on span "21" at bounding box center [87, 60] width 14 height 14
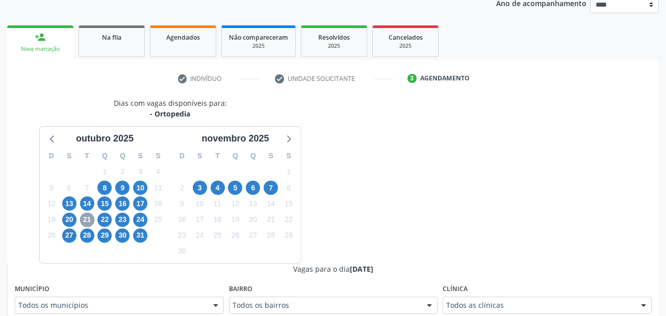
scroll to position [287, 0]
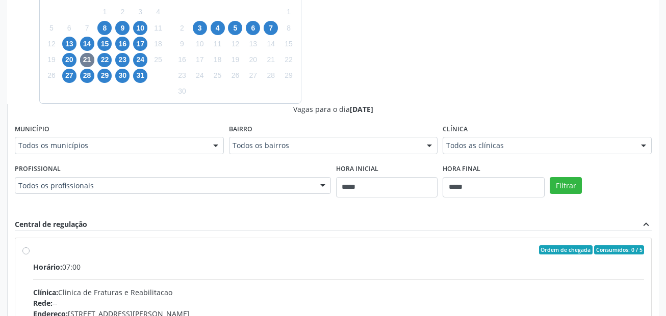
click at [63, 196] on fieldset "Profissional Todos os profissionais Todos os profissionais Alex Luciano de Albu…" at bounding box center [173, 182] width 316 height 40
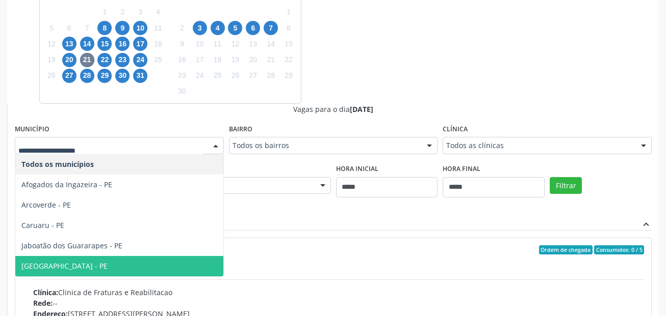
click at [65, 258] on span "Recife - PE" at bounding box center [119, 266] width 208 height 20
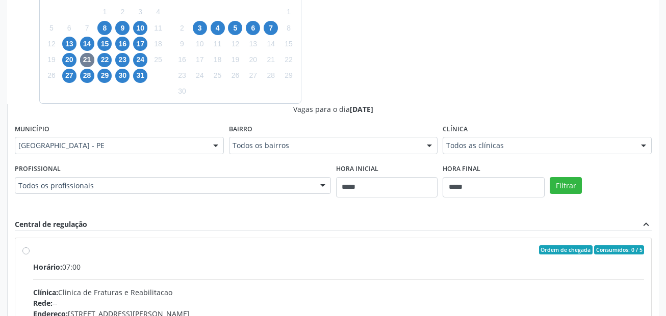
drag, startPoint x: 485, startPoint y: 160, endPoint x: 487, endPoint y: 147, distance: 12.5
click at [486, 154] on fieldset "Clínica Todos as clínicas Todos as clínicas Agencia de Caruaru Centro Hospitala…" at bounding box center [546, 142] width 209 height 40
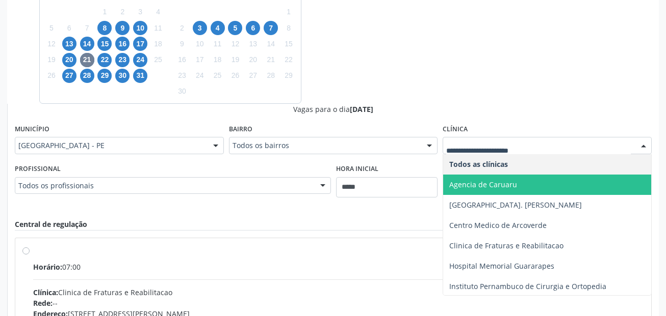
drag, startPoint x: 535, startPoint y: 124, endPoint x: 540, endPoint y: 128, distance: 6.1
click at [536, 123] on div "Clínica Todos as clínicas Agencia de Caruaru Centro Hospitalar Dr. Jose Evodio …" at bounding box center [546, 138] width 209 height 33
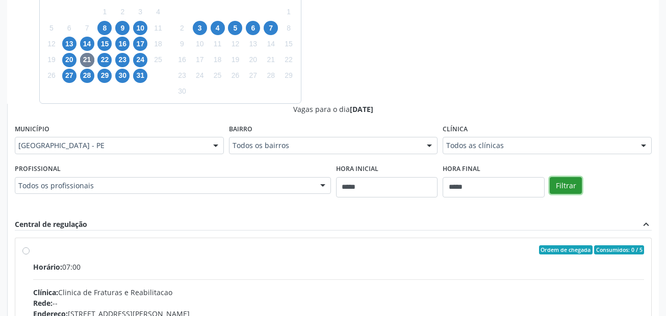
click at [560, 184] on button "Filtrar" at bounding box center [565, 185] width 32 height 17
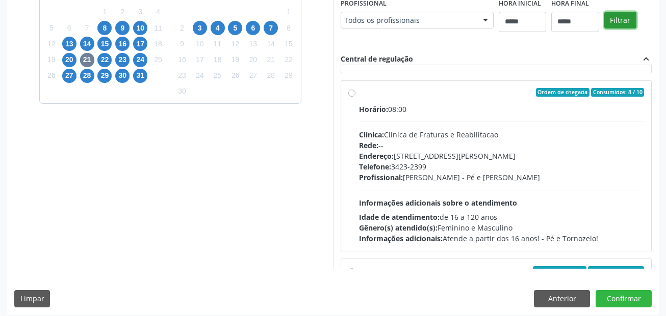
scroll to position [153, 0]
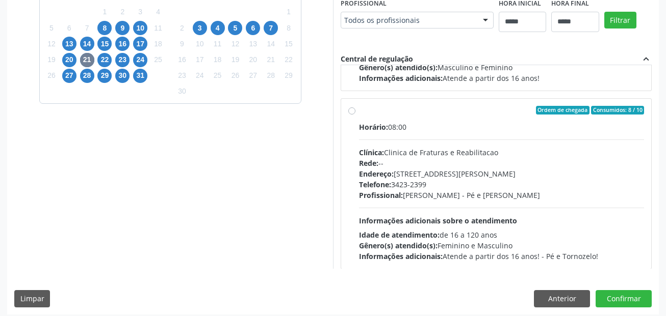
click at [424, 133] on div "Horário: 08:00 Clínica: Clinica de Fraturas e Reabilitacao Rede: -- Endereço: R…" at bounding box center [501, 192] width 285 height 140
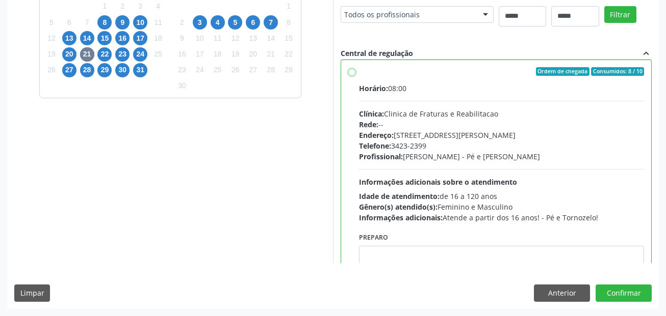
scroll to position [204, 0]
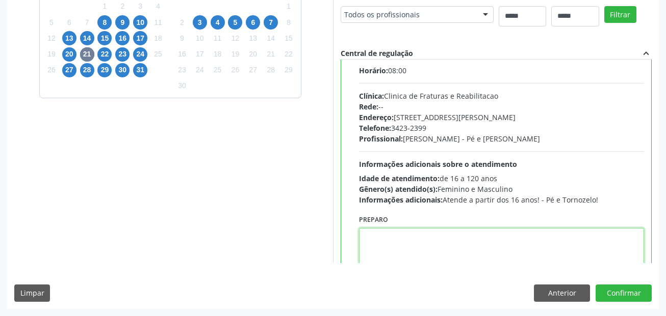
click at [448, 237] on textarea at bounding box center [501, 247] width 285 height 39
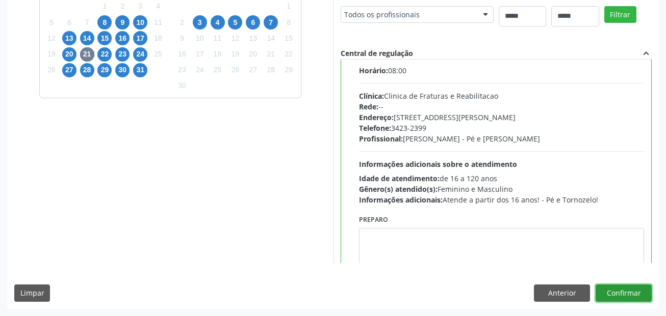
click at [615, 295] on button "Confirmar" at bounding box center [623, 293] width 56 height 17
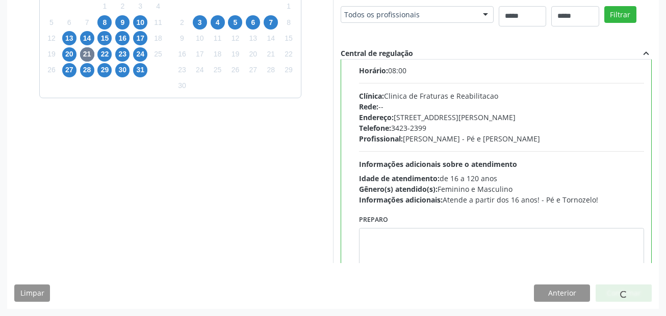
scroll to position [23, 0]
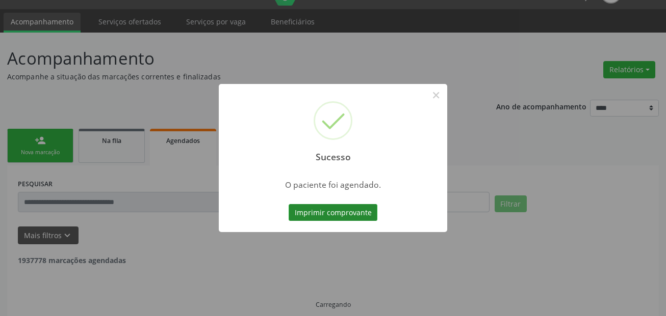
click at [362, 215] on button "Imprimir comprovante" at bounding box center [332, 212] width 89 height 17
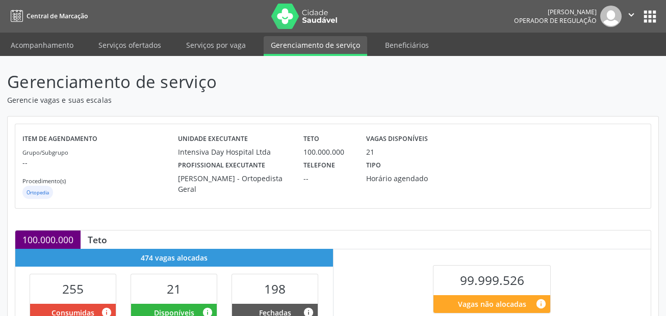
scroll to position [276, 0]
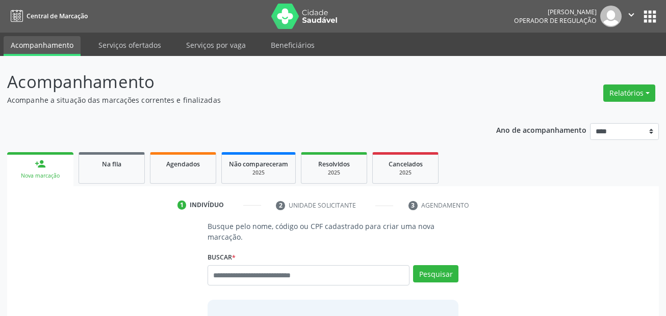
click at [483, 178] on ul "person_add Nova marcação Na fila Agendados Não compareceram 2025 Resolvidos 202…" at bounding box center [332, 168] width 651 height 37
click at [138, 47] on link "Serviços ofertados" at bounding box center [129, 45] width 77 height 18
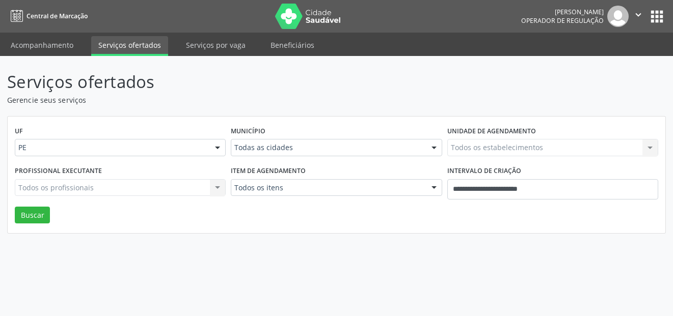
click at [492, 244] on div "Serviços ofertados Gerencie seus serviços UF PE PE Nenhum resultado encontrado …" at bounding box center [336, 186] width 673 height 260
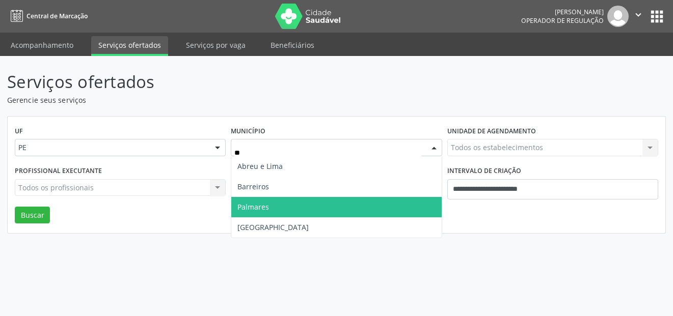
type input "***"
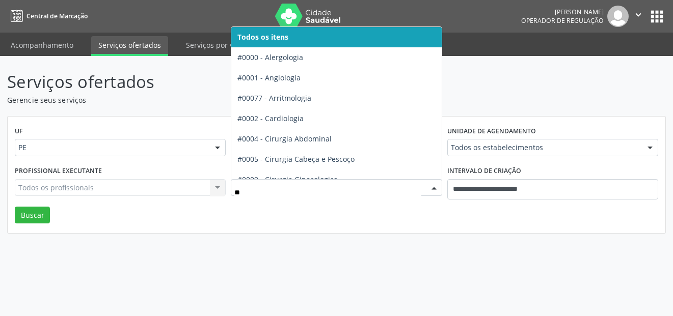
type input "***"
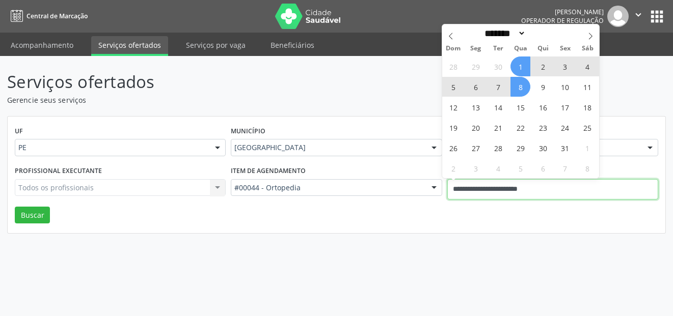
drag, startPoint x: 565, startPoint y: 186, endPoint x: 355, endPoint y: 164, distance: 210.6
click at [355, 164] on div "Profissional executante Todos os profissionais Todos os profissionais Nenhum re…" at bounding box center [336, 185] width 649 height 43
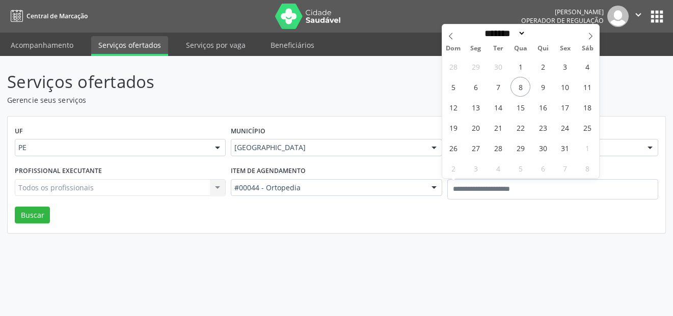
drag, startPoint x: 138, startPoint y: 270, endPoint x: 288, endPoint y: 199, distance: 166.7
click at [147, 269] on div "Serviços ofertados Gerencie seus serviços UF PE PE Nenhum resultado encontrado …" at bounding box center [336, 186] width 673 height 260
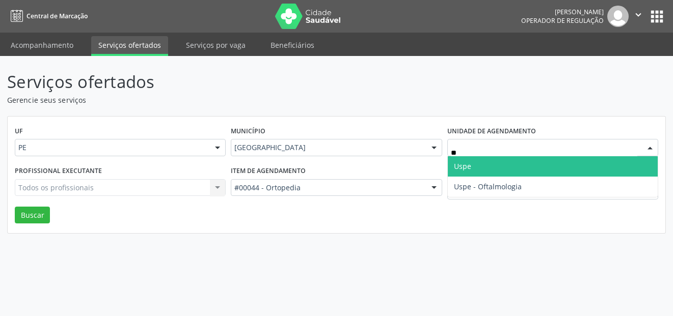
type input "***"
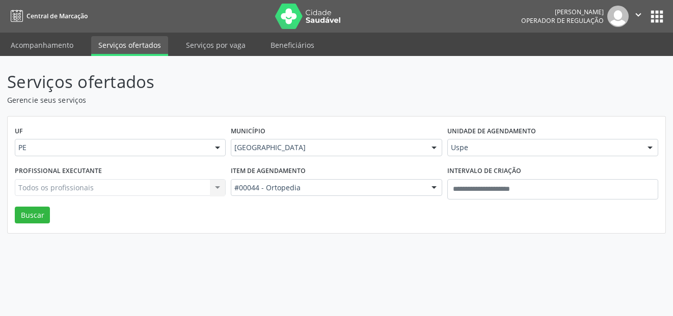
click at [56, 186] on div "Todos os profissionais Todos os profissionais Nenhum resultado encontrado para:…" at bounding box center [120, 187] width 211 height 17
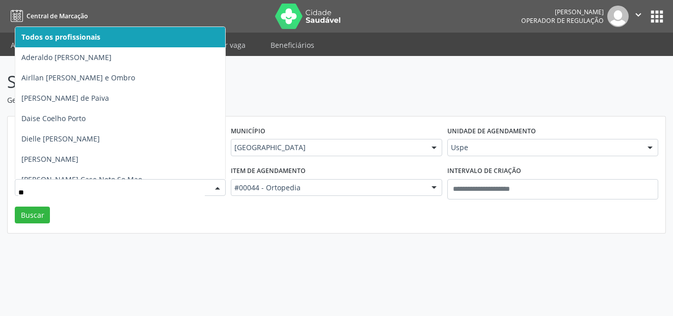
type input "***"
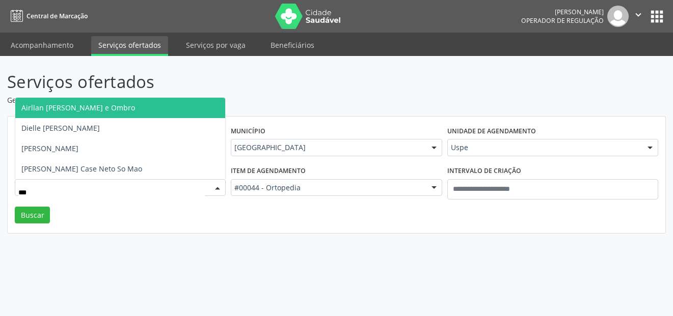
click at [132, 110] on span "Airllan [PERSON_NAME] e Ombro" at bounding box center [78, 108] width 114 height 10
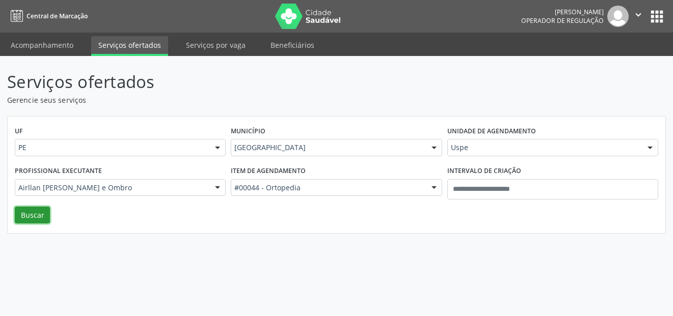
click at [34, 214] on button "Buscar" at bounding box center [32, 215] width 35 height 17
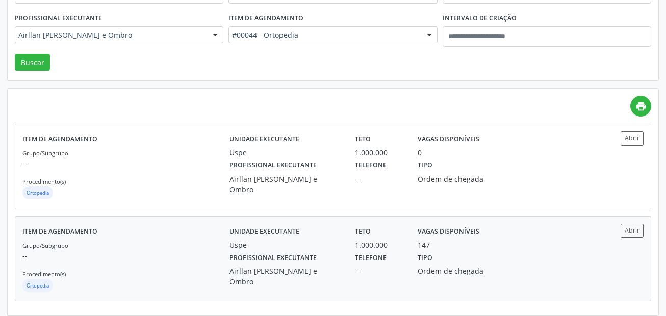
scroll to position [160, 0]
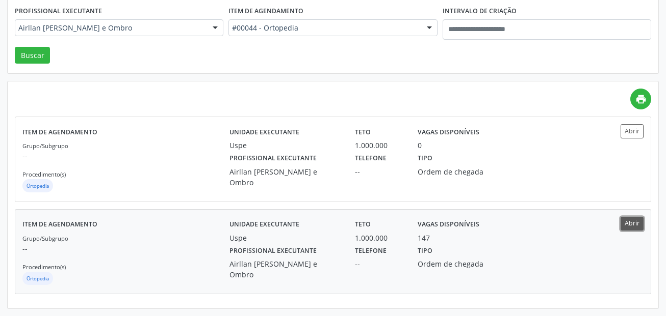
click at [641, 227] on button "Abrir" at bounding box center [631, 224] width 23 height 14
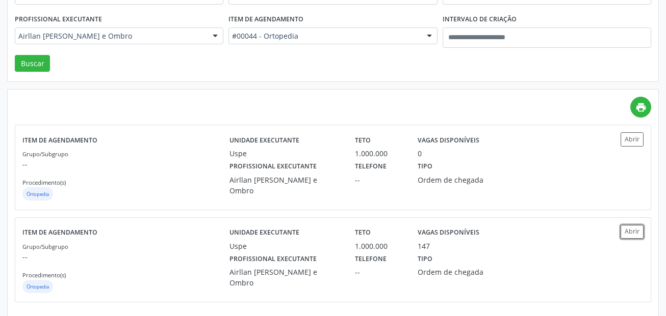
scroll to position [0, 0]
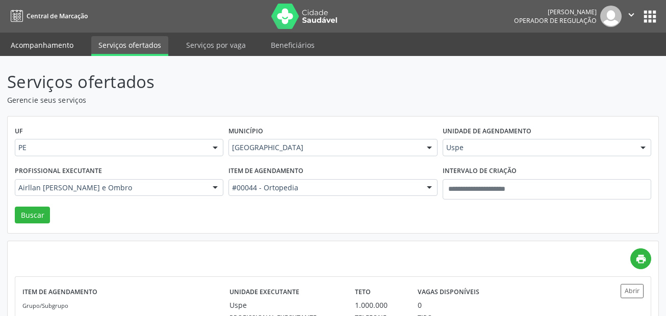
click at [52, 50] on link "Acompanhamento" at bounding box center [42, 45] width 77 height 18
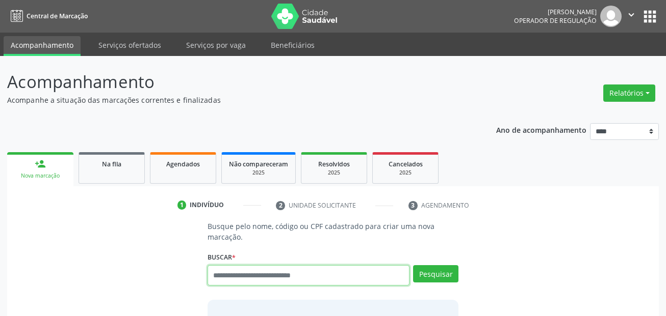
click at [287, 246] on div "Busque pelo nome, código ou CPF cadastrado para criar uma nova marcação. [GEOGR…" at bounding box center [333, 301] width 266 height 161
drag, startPoint x: 287, startPoint y: 246, endPoint x: 279, endPoint y: 275, distance: 29.8
click at [279, 275] on input "text" at bounding box center [308, 276] width 202 height 20
paste input "**********"
type input "**********"
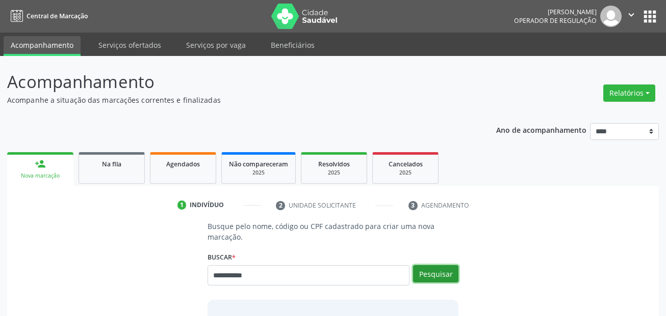
click at [441, 280] on button "Pesquisar" at bounding box center [435, 274] width 45 height 17
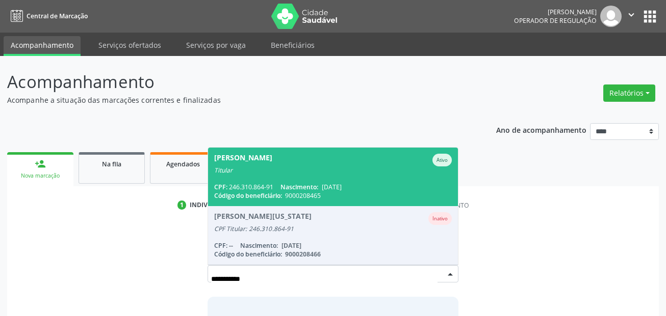
click at [363, 171] on div "Titular" at bounding box center [333, 171] width 238 height 8
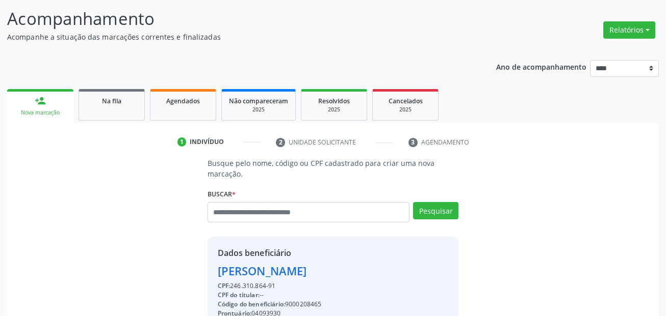
scroll to position [204, 0]
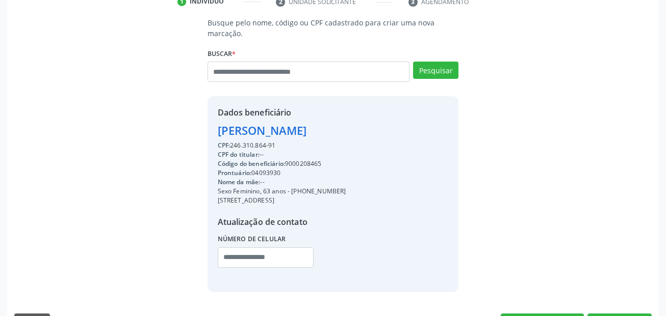
drag, startPoint x: 328, startPoint y: 191, endPoint x: 291, endPoint y: 190, distance: 36.7
click at [291, 190] on div "Sexo Feminino, 63 anos - (81) 99703-8681" at bounding box center [282, 191] width 128 height 9
copy div "(81) 99703-8681"
click at [234, 254] on input "text" at bounding box center [266, 258] width 96 height 20
paste input "**********"
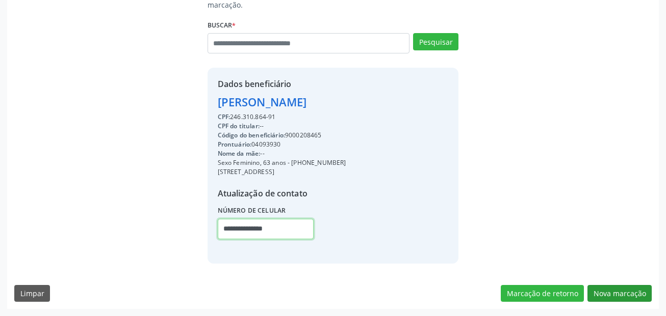
type input "**********"
click at [606, 289] on button "Nova marcação" at bounding box center [619, 293] width 64 height 17
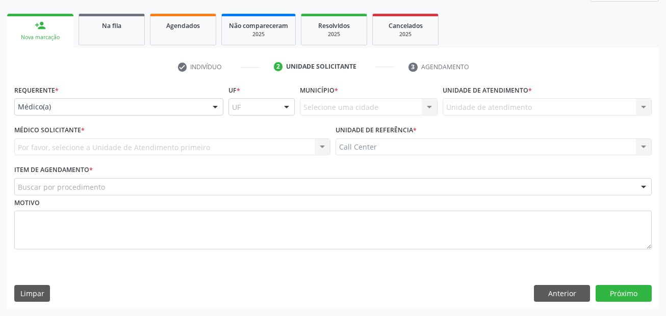
scroll to position [139, 0]
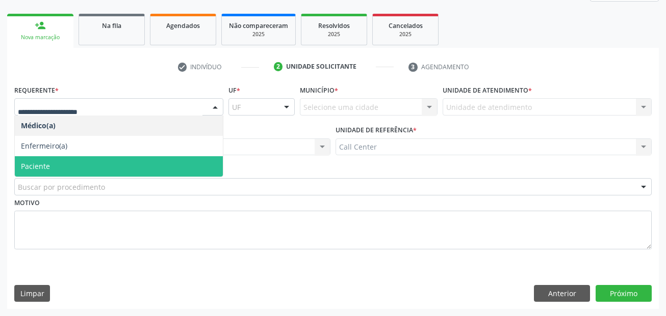
drag, startPoint x: 64, startPoint y: 166, endPoint x: 67, endPoint y: 172, distance: 6.8
click at [65, 166] on span "Paciente" at bounding box center [119, 166] width 208 height 20
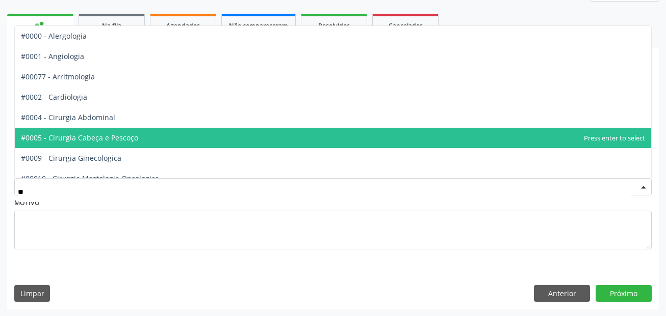
type input "***"
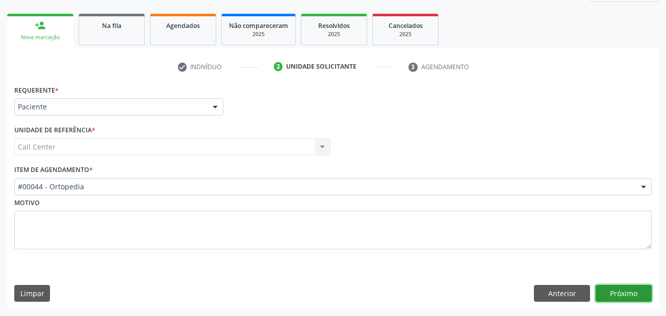
click at [611, 290] on button "Próximo" at bounding box center [623, 293] width 56 height 17
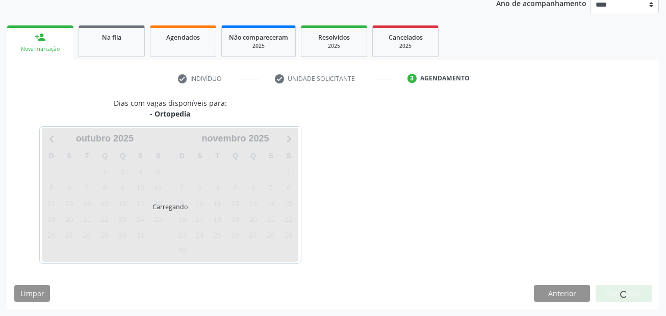
scroll to position [127, 0]
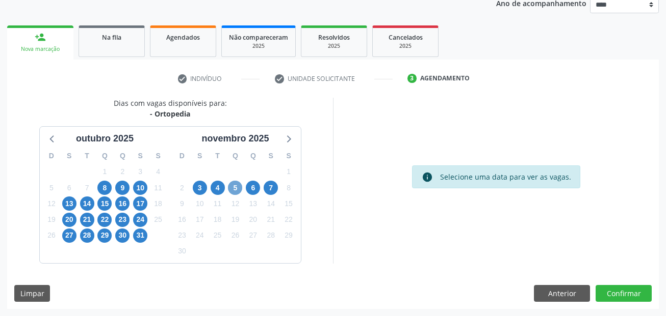
click at [237, 188] on span "5" at bounding box center [235, 188] width 14 height 14
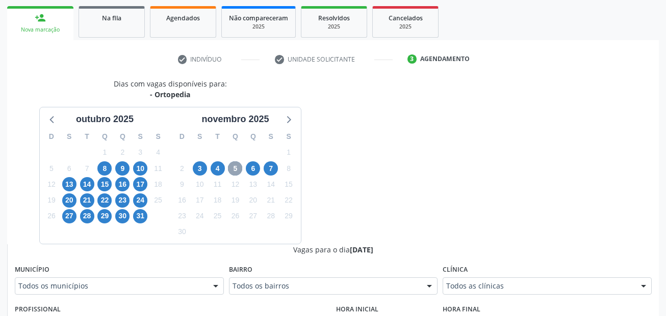
scroll to position [178, 0]
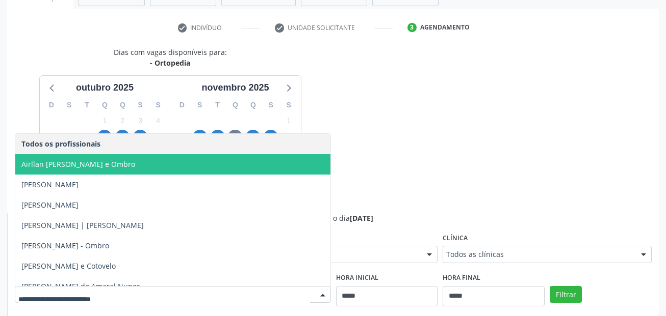
click at [85, 165] on span "Airllan Willames Matias Alves Silva - Cotovelo e Ombro" at bounding box center [78, 165] width 114 height 10
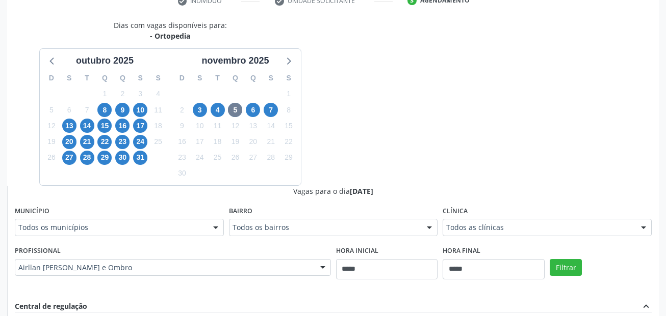
scroll to position [229, 0]
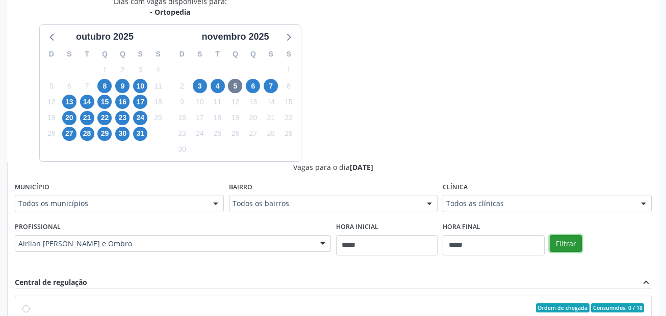
click at [565, 237] on button "Filtrar" at bounding box center [565, 243] width 32 height 17
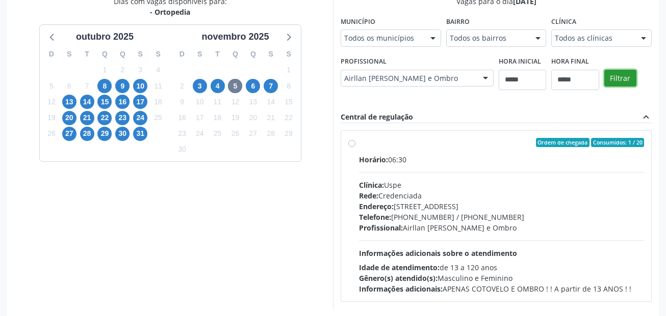
scroll to position [274, 0]
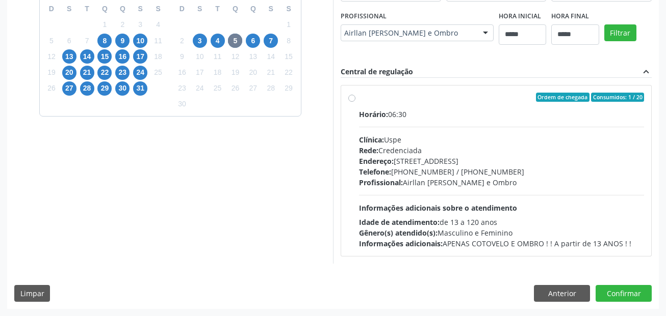
click at [429, 116] on div "Horário: 06:30" at bounding box center [501, 114] width 285 height 11
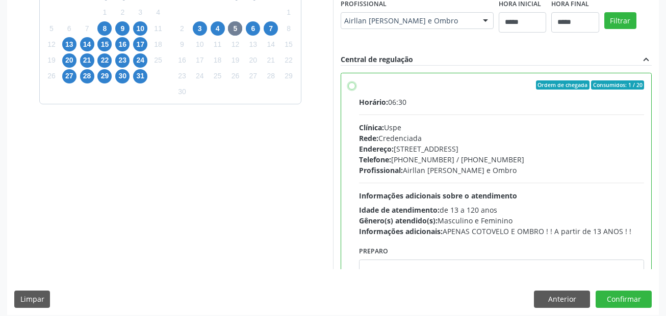
scroll to position [293, 0]
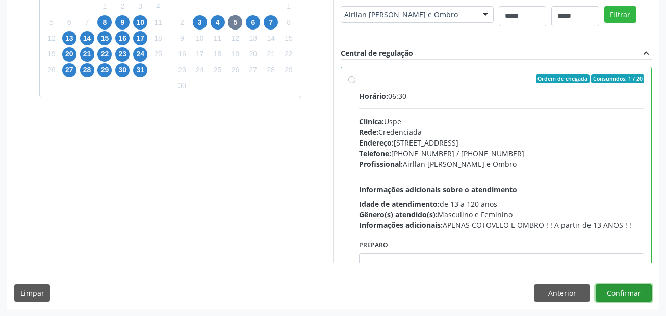
click at [614, 295] on button "Confirmar" at bounding box center [623, 293] width 56 height 17
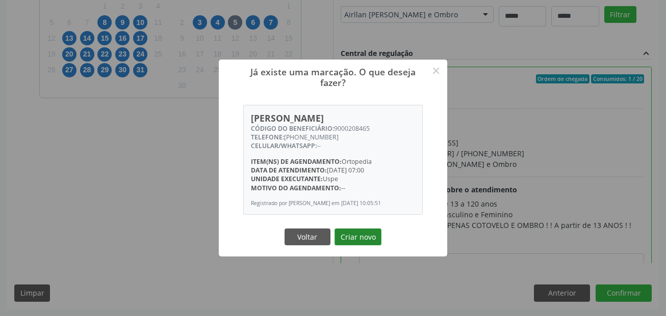
click at [365, 235] on button "Criar novo" at bounding box center [357, 237] width 47 height 17
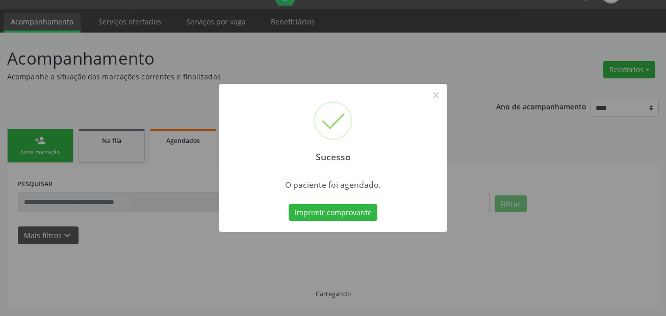
scroll to position [23, 0]
click at [367, 210] on button "Imprimir comprovante" at bounding box center [332, 212] width 89 height 17
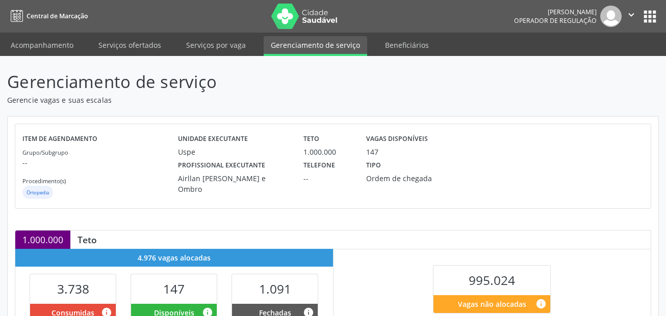
scroll to position [306, 0]
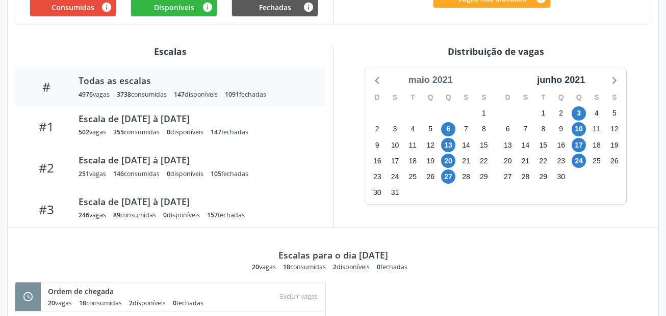
click at [449, 76] on div "maio 2021" at bounding box center [430, 80] width 52 height 14
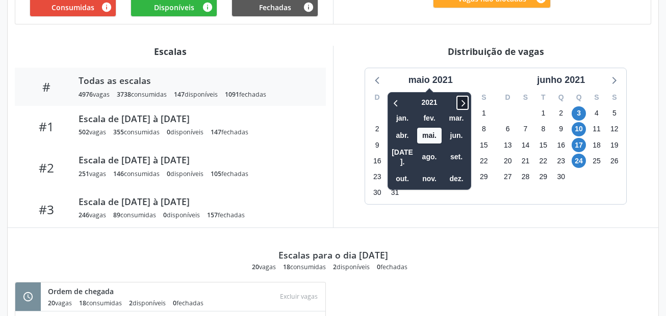
click at [465, 102] on icon at bounding box center [463, 103] width 4 height 7
click at [406, 171] on span "out." at bounding box center [402, 179] width 24 height 16
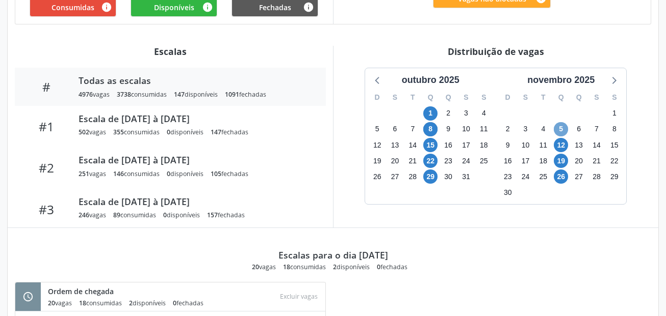
click at [561, 126] on span "5" at bounding box center [560, 129] width 14 height 14
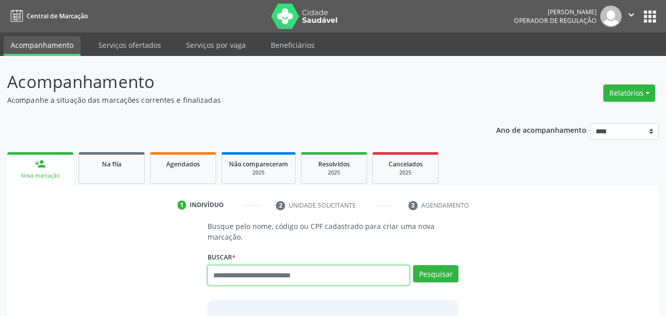
drag, startPoint x: 262, startPoint y: 277, endPoint x: 246, endPoint y: 272, distance: 17.1
click at [246, 272] on input "text" at bounding box center [308, 276] width 202 height 20
paste input "**********"
type input "**********"
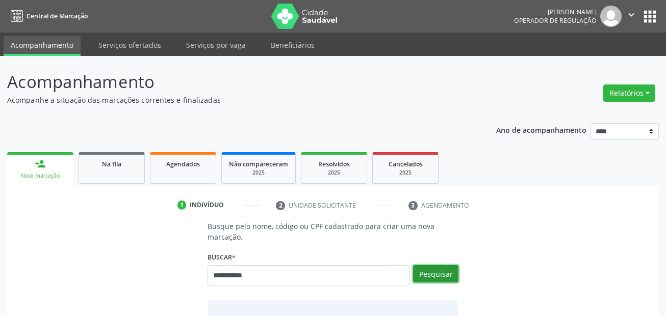
click at [435, 275] on button "Pesquisar" at bounding box center [435, 274] width 45 height 17
type input "**********"
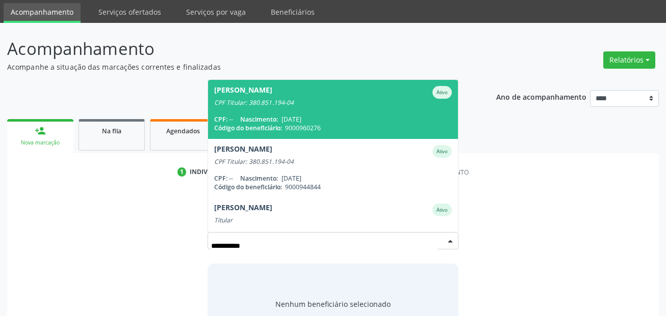
scroll to position [51, 0]
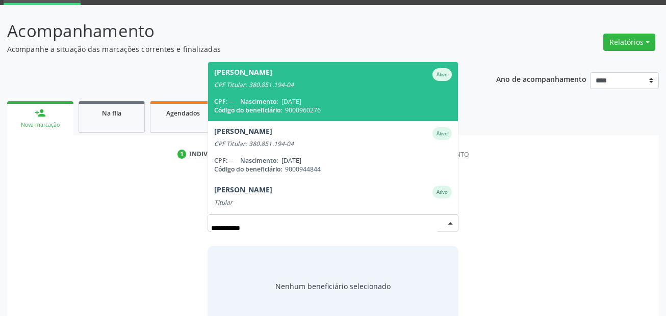
click at [348, 90] on span "Maria Jose Gomes da Silva Ativo CPF Titular: 380.851.194-04 CPF: -- Nascimento:…" at bounding box center [333, 91] width 250 height 59
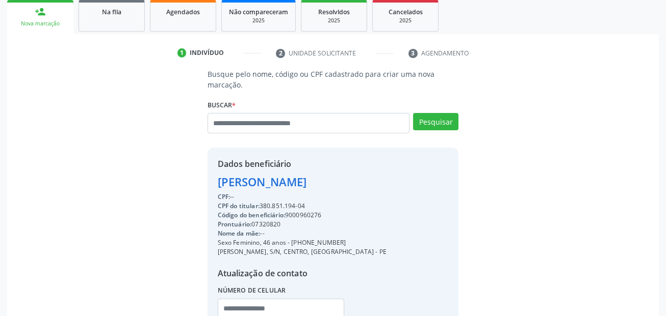
scroll to position [232, 0]
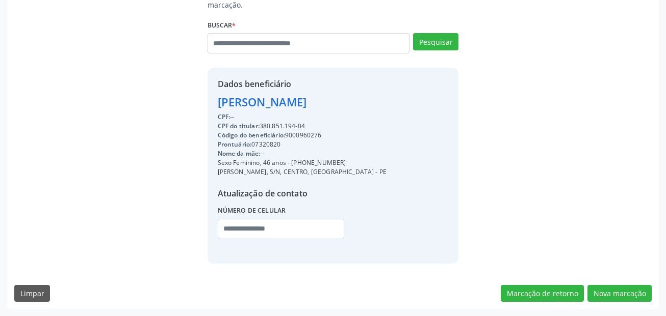
drag, startPoint x: 336, startPoint y: 161, endPoint x: 291, endPoint y: 162, distance: 45.4
click at [291, 162] on div "Sexo Feminino, 46 anos - (87) 99613-1636" at bounding box center [302, 163] width 169 height 9
copy div "(87) 99613-1636"
click at [244, 231] on input "text" at bounding box center [281, 229] width 127 height 20
paste input "**********"
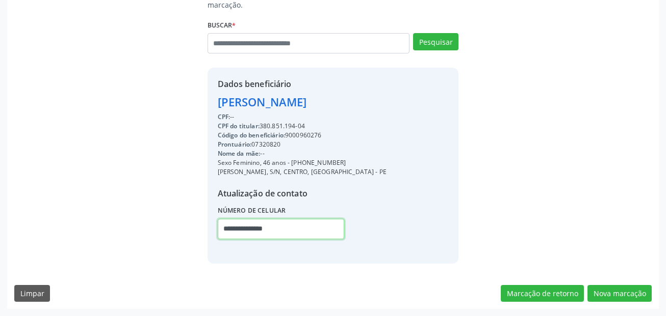
type input "**********"
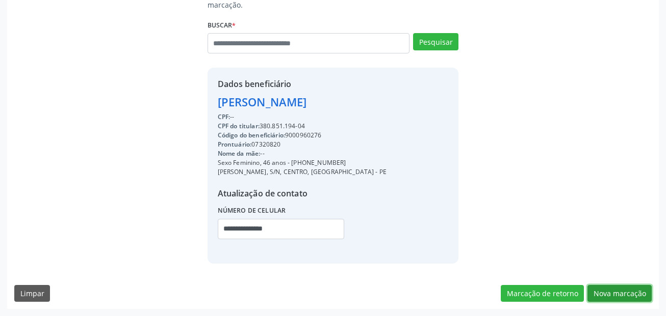
click at [629, 296] on button "Nova marcação" at bounding box center [619, 293] width 64 height 17
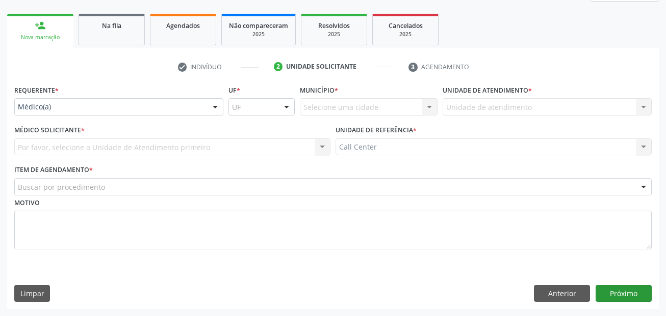
scroll to position [139, 0]
click at [563, 302] on button "Anterior" at bounding box center [562, 293] width 56 height 17
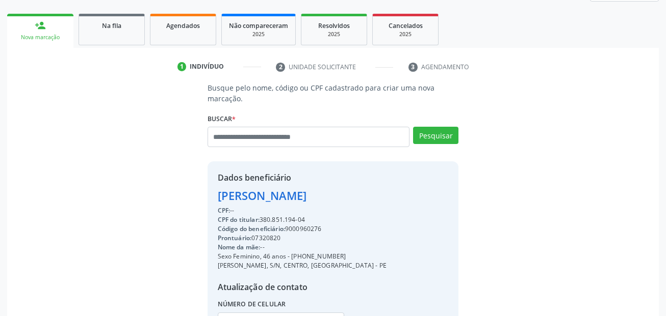
scroll to position [232, 0]
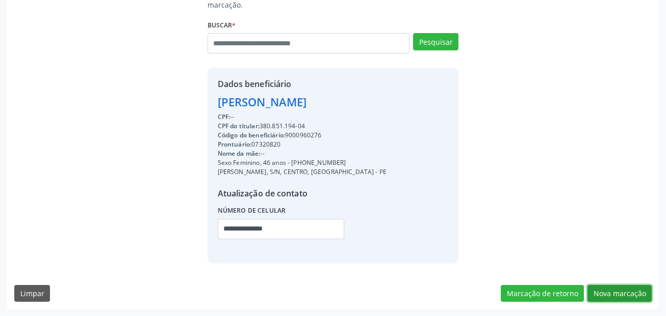
click at [625, 288] on button "Nova marcação" at bounding box center [619, 293] width 64 height 17
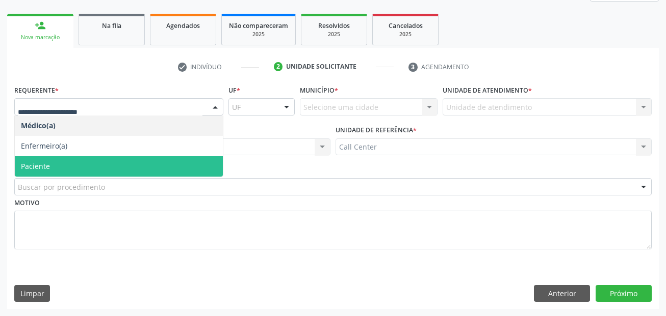
click at [59, 171] on span "Paciente" at bounding box center [119, 166] width 208 height 20
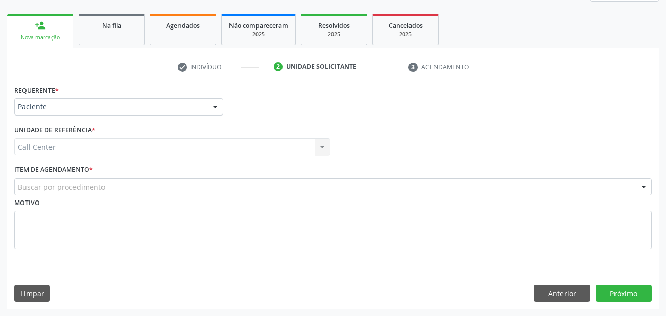
click at [67, 179] on div "Buscar por procedimento" at bounding box center [332, 186] width 637 height 17
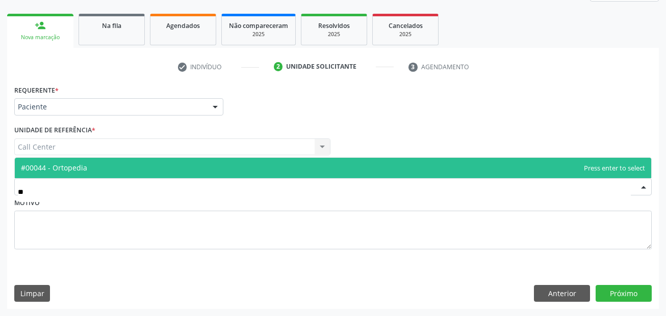
type input "***"
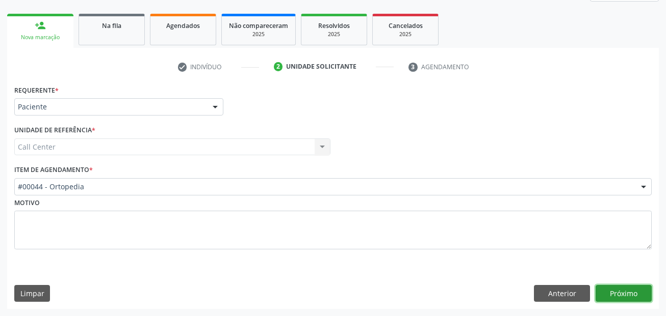
click at [635, 296] on button "Próximo" at bounding box center [623, 293] width 56 height 17
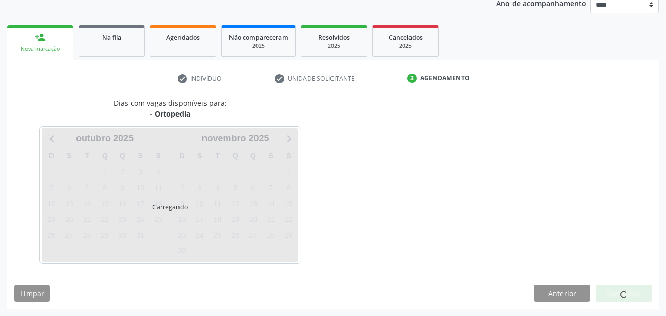
scroll to position [127, 0]
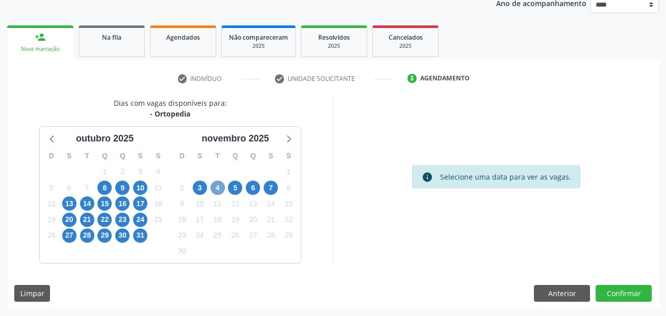
click at [216, 188] on span "4" at bounding box center [217, 188] width 14 height 14
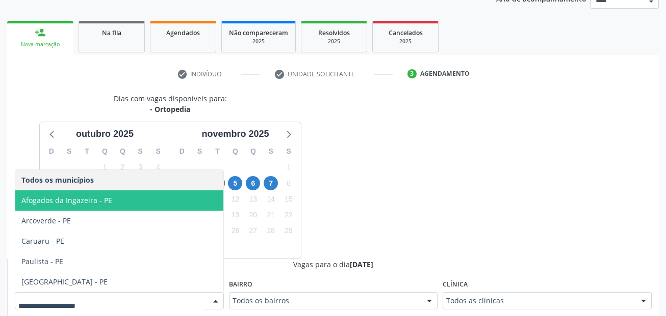
click at [117, 204] on span "Afogados da Ingazeira - PE" at bounding box center [119, 201] width 208 height 20
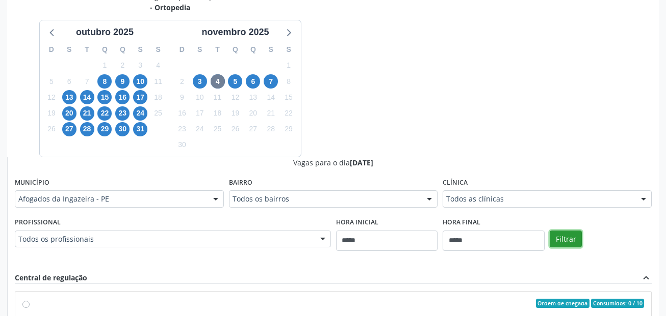
click at [567, 235] on button "Filtrar" at bounding box center [565, 239] width 32 height 17
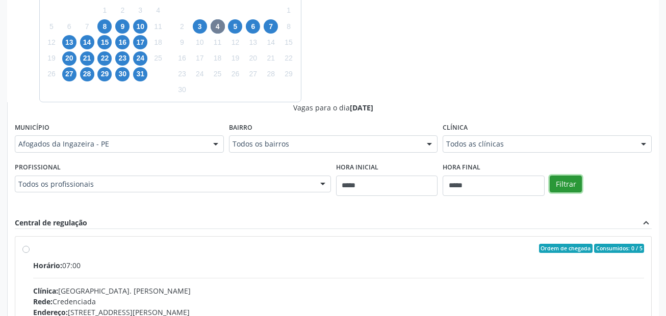
scroll to position [386, 0]
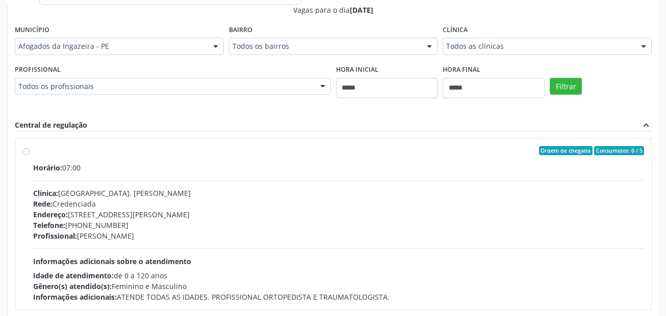
click at [189, 208] on div "Rede: Credenciada" at bounding box center [338, 204] width 611 height 11
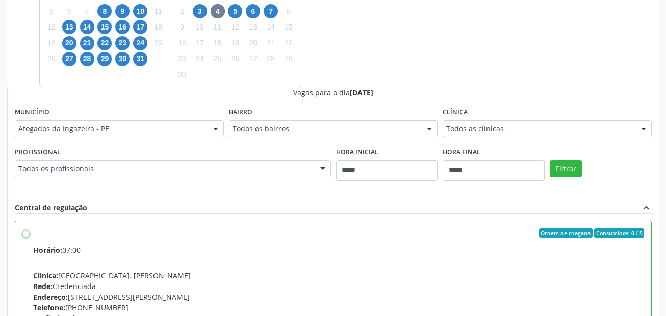
scroll to position [458, 0]
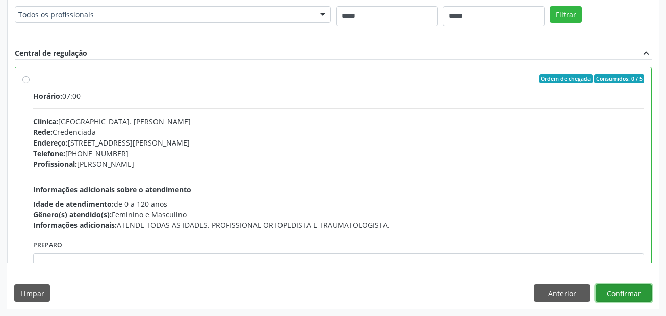
click at [627, 295] on button "Confirmar" at bounding box center [623, 293] width 56 height 17
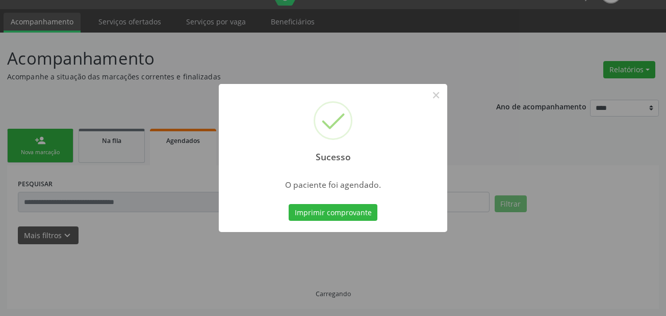
scroll to position [23, 0]
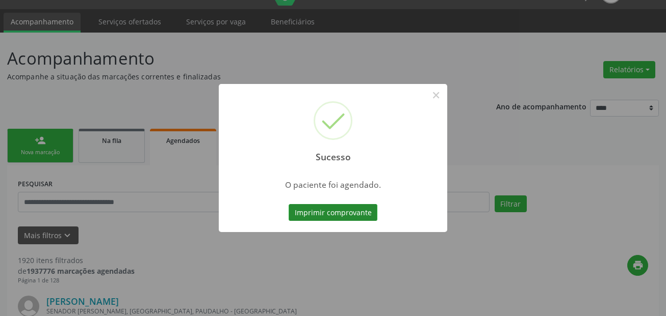
click at [328, 207] on button "Imprimir comprovante" at bounding box center [332, 212] width 89 height 17
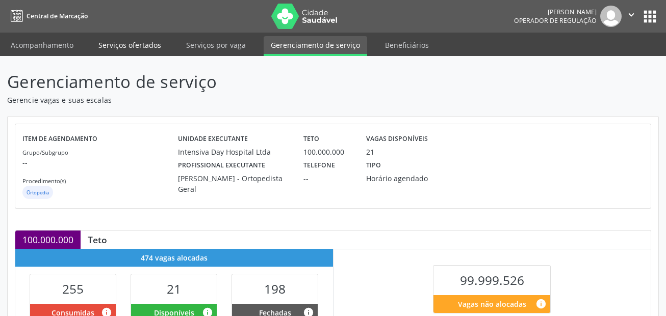
click at [143, 42] on link "Serviços ofertados" at bounding box center [129, 45] width 77 height 18
select select "*"
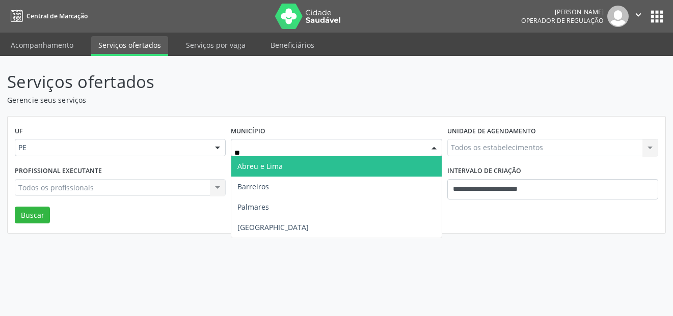
type input "***"
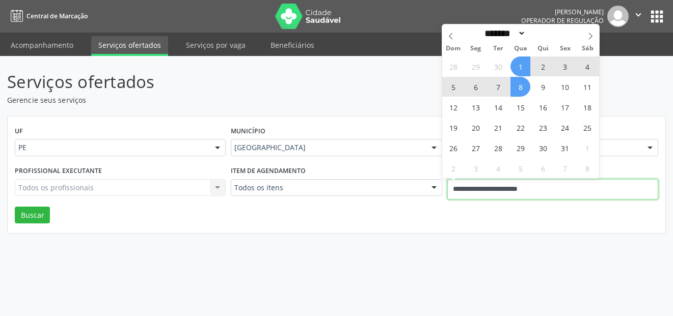
drag, startPoint x: 548, startPoint y: 191, endPoint x: 388, endPoint y: 158, distance: 163.4
click at [399, 180] on div "Profissional executante Todos os profissionais Todos os profissionais Nenhum re…" at bounding box center [336, 185] width 649 height 43
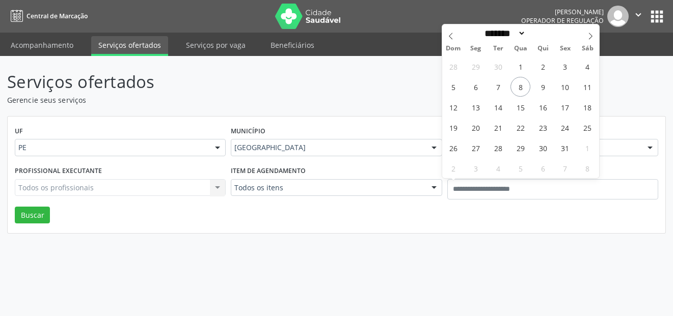
click at [264, 193] on div "Todos os itens" at bounding box center [336, 187] width 211 height 17
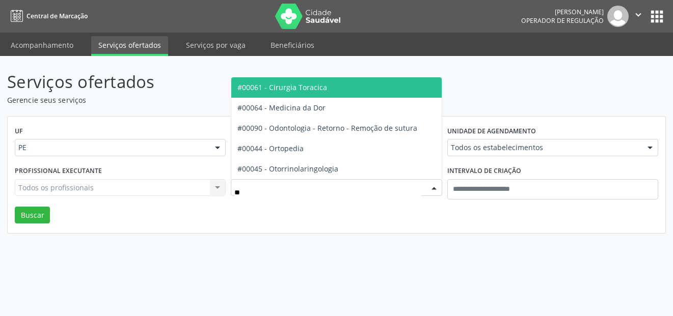
type input "***"
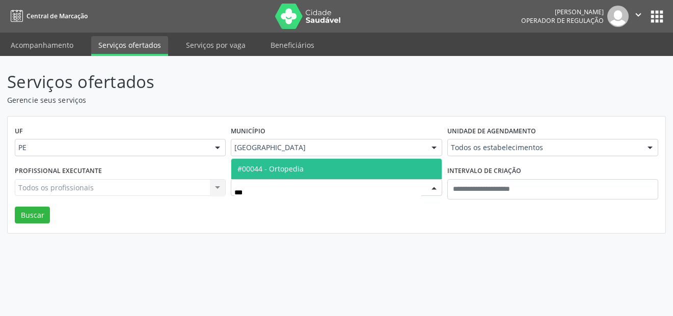
click at [274, 172] on span "#00044 - Ortopedia" at bounding box center [270, 169] width 66 height 10
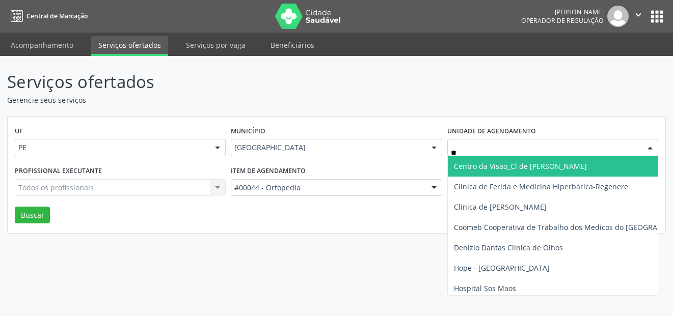
type input "***"
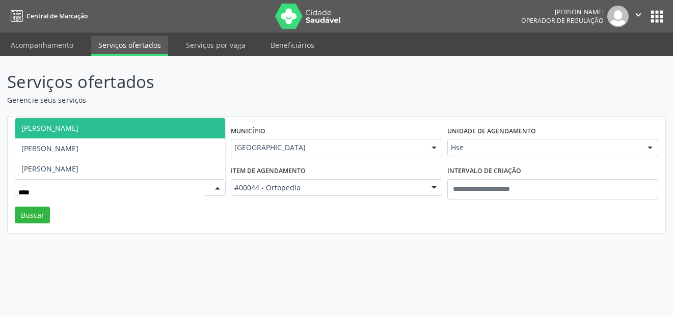
type input "*****"
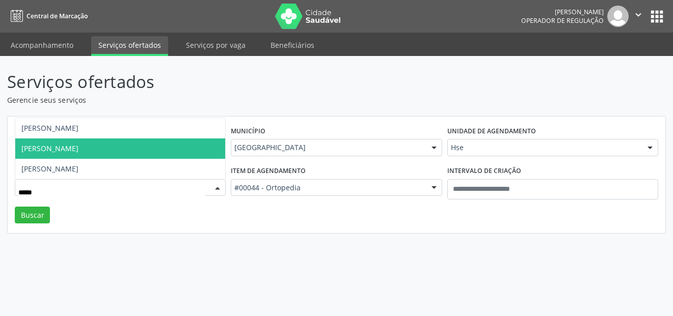
click at [78, 146] on span "[PERSON_NAME]" at bounding box center [49, 149] width 57 height 10
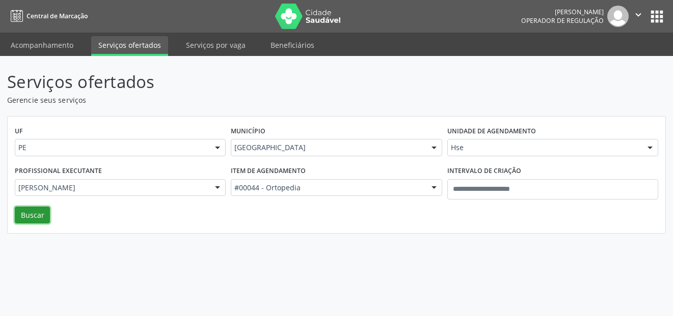
click at [41, 219] on button "Buscar" at bounding box center [32, 215] width 35 height 17
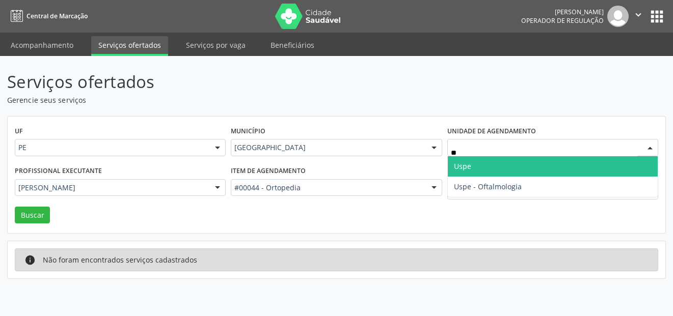
type input "***"
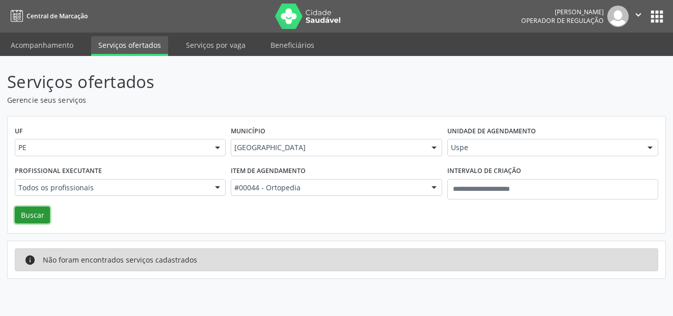
click at [30, 220] on button "Buscar" at bounding box center [32, 215] width 35 height 17
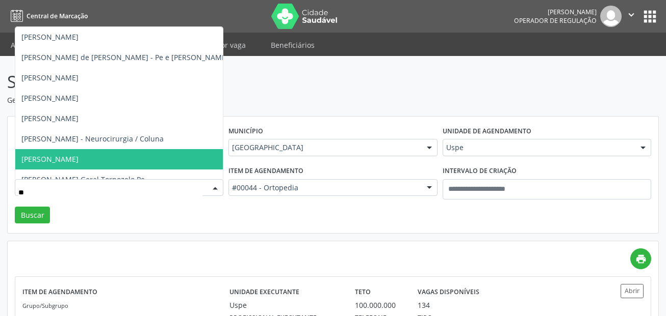
type input "***"
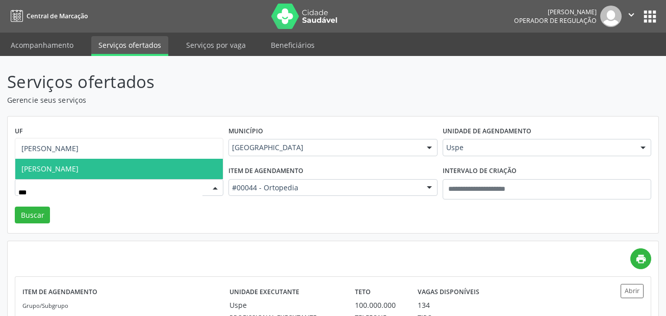
click at [78, 170] on span "Francisco Montenegro de Melo" at bounding box center [49, 169] width 57 height 10
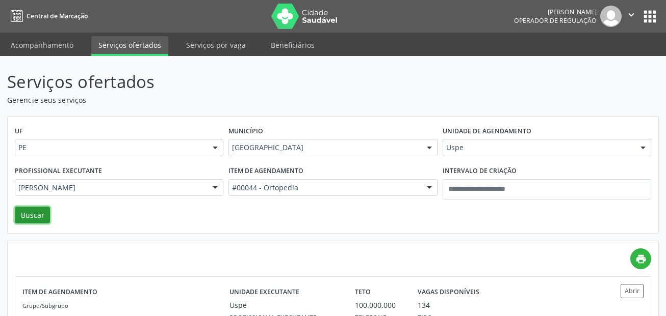
click at [48, 215] on button "Buscar" at bounding box center [32, 215] width 35 height 17
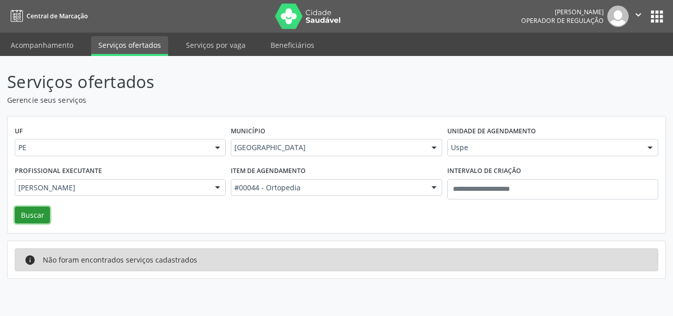
click at [49, 212] on button "Buscar" at bounding box center [32, 215] width 35 height 17
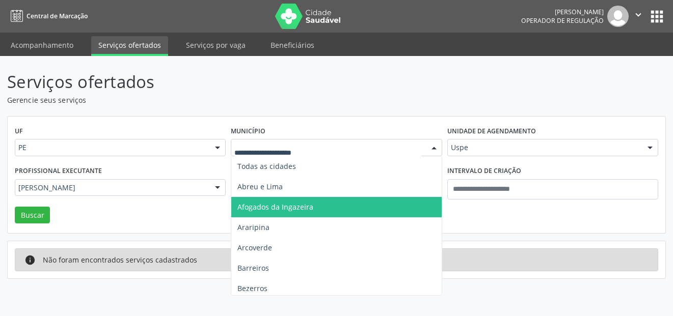
click at [294, 208] on span "Afogados da Ingazeira" at bounding box center [275, 207] width 76 height 10
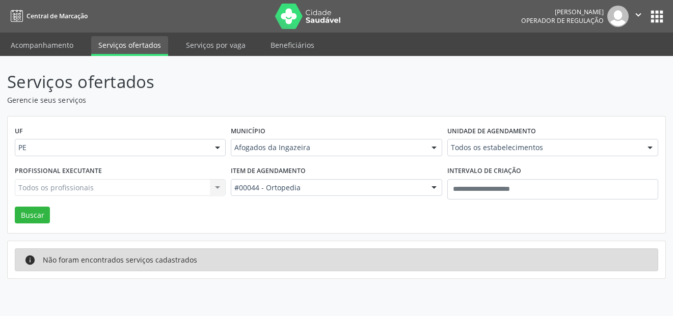
click at [82, 184] on div "Todos os profissionais Todos os profissionais Aderaldo Tadeu de Morais Adler Fe…" at bounding box center [120, 187] width 211 height 17
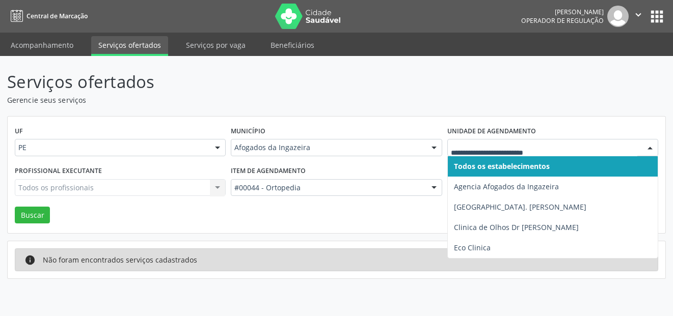
click at [486, 171] on span "Todos os estabelecimentos" at bounding box center [553, 166] width 210 height 20
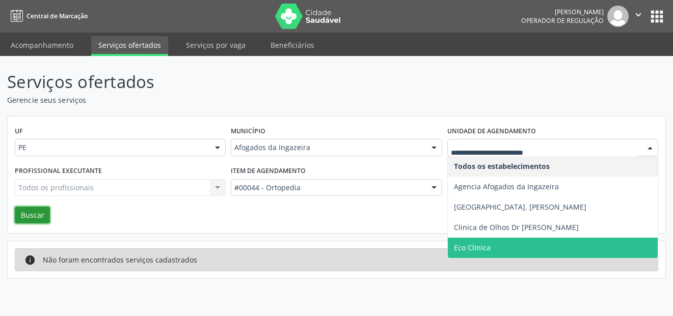
click at [42, 210] on button "Buscar" at bounding box center [32, 215] width 35 height 17
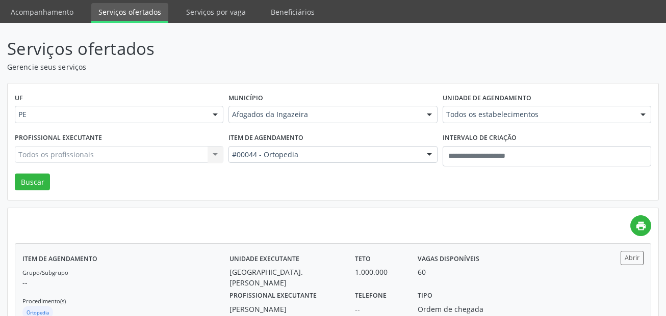
scroll to position [68, 0]
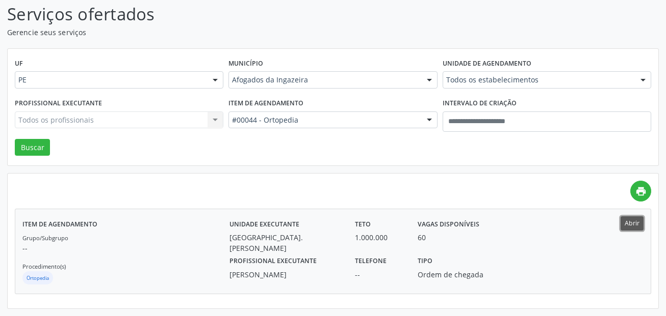
click at [635, 222] on button "Abrir" at bounding box center [631, 224] width 23 height 14
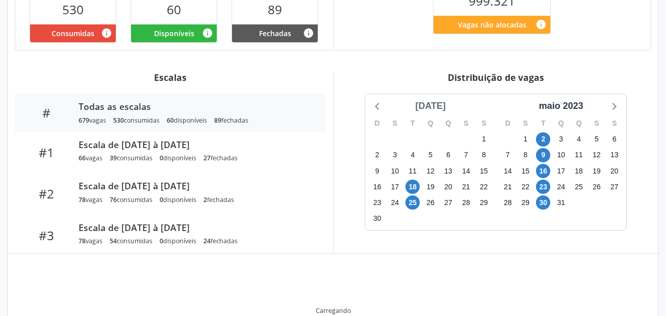
scroll to position [276, 0]
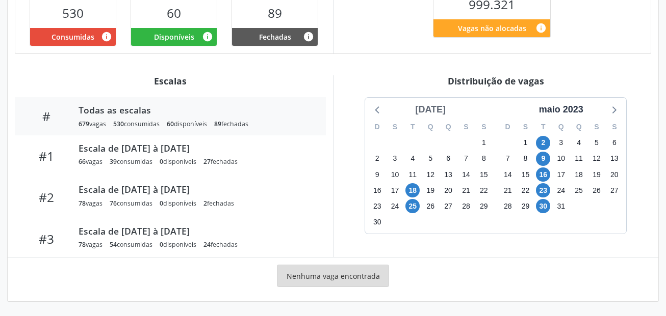
click at [450, 112] on div "[DATE]" at bounding box center [430, 110] width 39 height 14
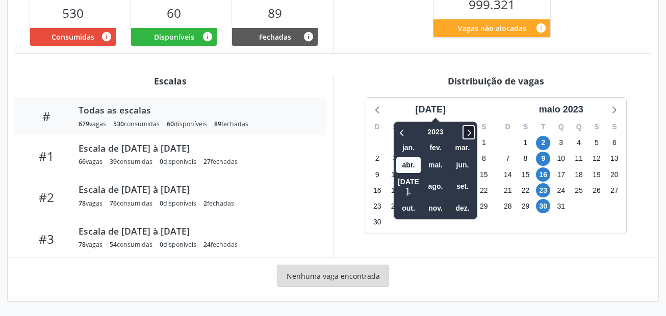
click at [467, 135] on icon at bounding box center [468, 132] width 10 height 12
click at [467, 134] on icon at bounding box center [468, 132] width 10 height 12
click at [397, 132] on icon at bounding box center [402, 132] width 10 height 12
click at [396, 201] on span "out." at bounding box center [408, 209] width 24 height 16
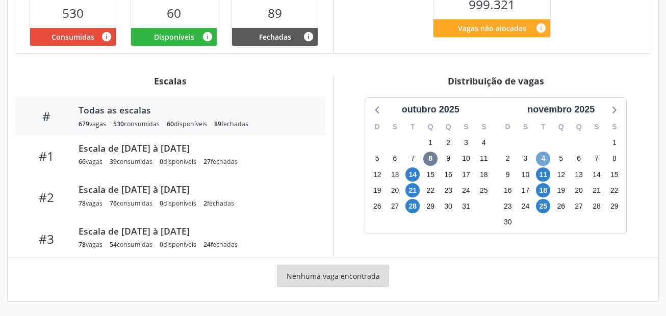
click at [545, 160] on span "4" at bounding box center [543, 159] width 14 height 14
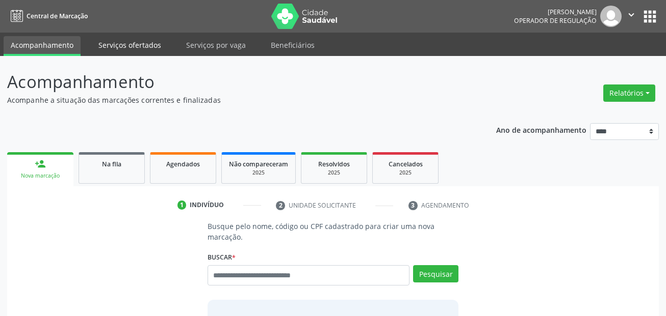
click at [123, 47] on link "Serviços ofertados" at bounding box center [129, 45] width 77 height 18
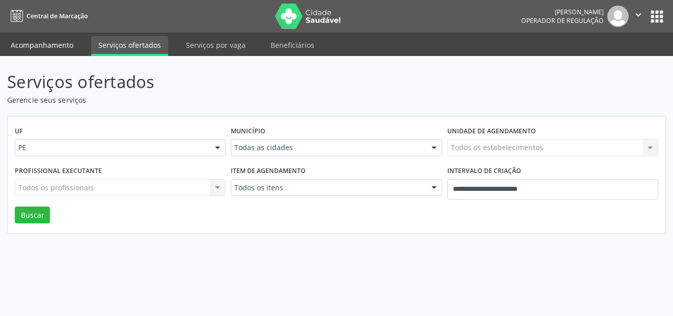
click at [68, 40] on link "Acompanhamento" at bounding box center [42, 45] width 77 height 18
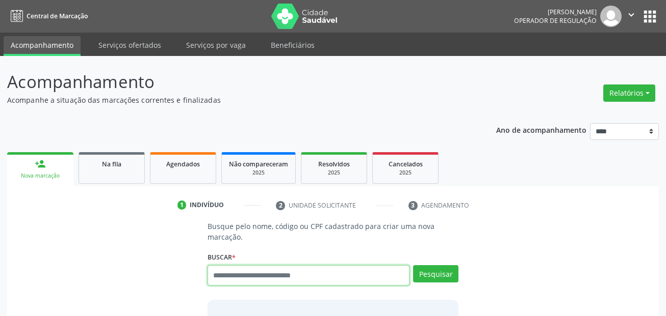
drag, startPoint x: 334, startPoint y: 280, endPoint x: 315, endPoint y: 262, distance: 26.3
click at [334, 280] on input "text" at bounding box center [308, 276] width 202 height 20
type input "***"
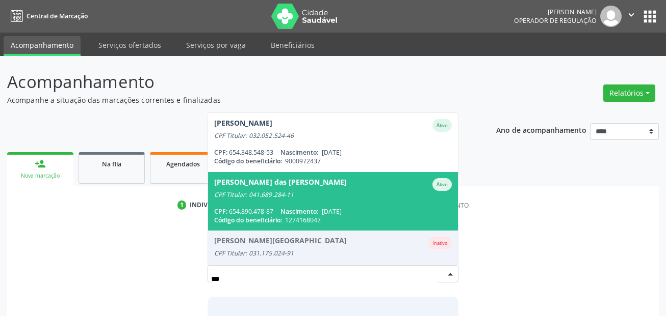
click at [333, 186] on div "[PERSON_NAME] das [PERSON_NAME]" at bounding box center [333, 184] width 238 height 13
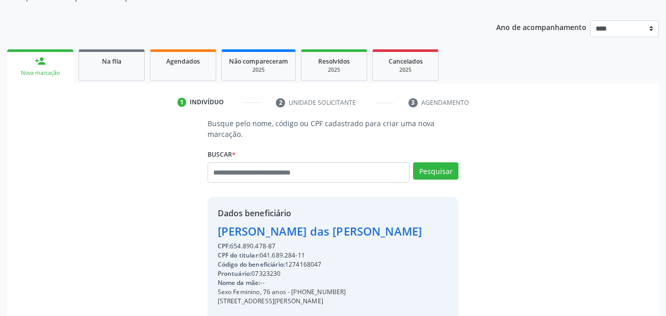
scroll to position [232, 0]
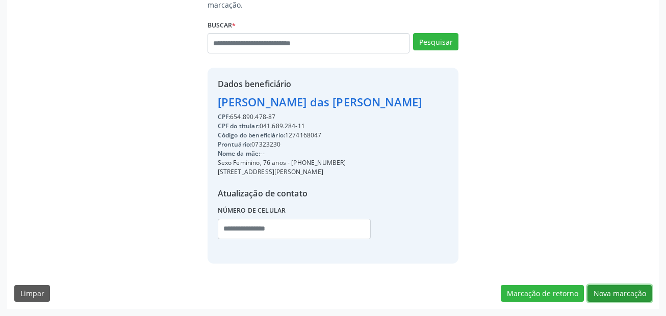
click at [629, 293] on button "Nova marcação" at bounding box center [619, 293] width 64 height 17
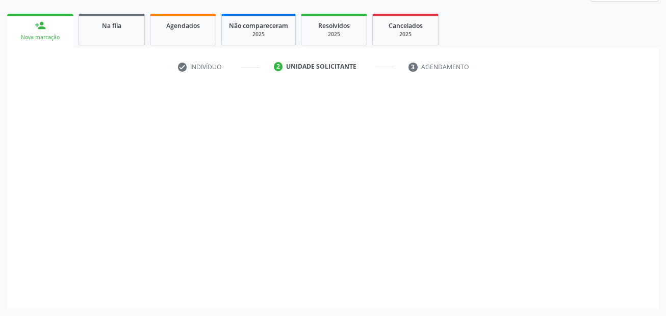
scroll to position [139, 0]
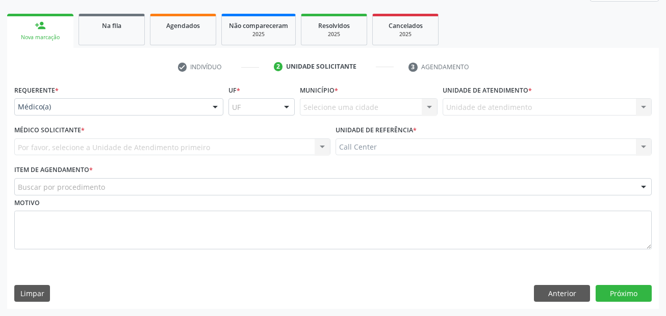
click at [49, 101] on div "Médico(a)" at bounding box center [118, 106] width 209 height 17
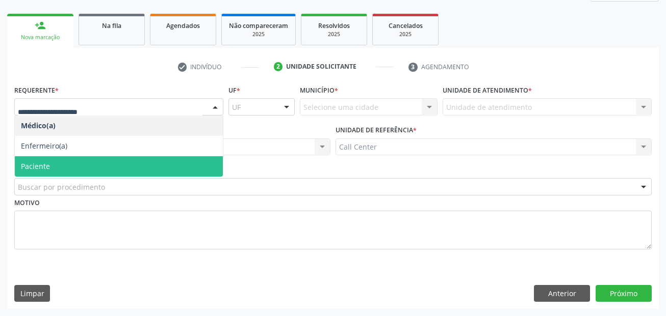
click at [57, 163] on span "Paciente" at bounding box center [119, 166] width 208 height 20
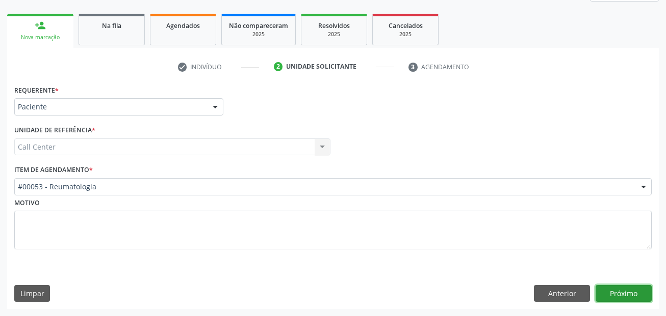
click at [628, 288] on button "Próximo" at bounding box center [623, 293] width 56 height 17
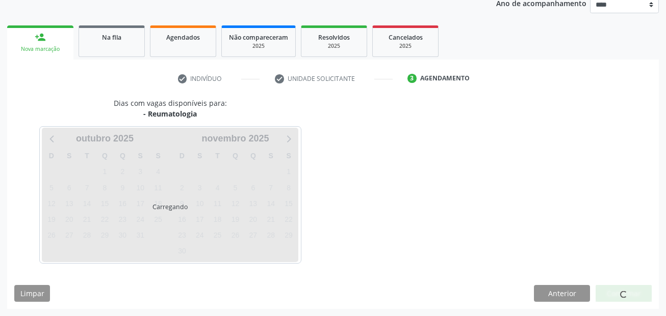
scroll to position [127, 0]
click at [628, 288] on div at bounding box center [623, 293] width 56 height 17
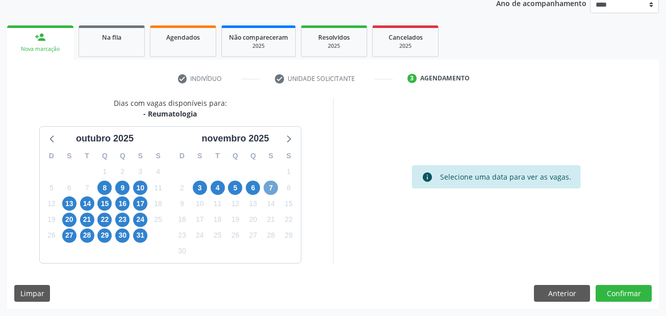
click at [273, 190] on span "7" at bounding box center [270, 188] width 14 height 14
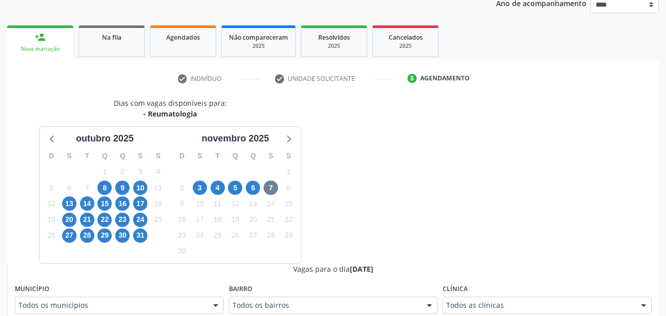
scroll to position [131, 0]
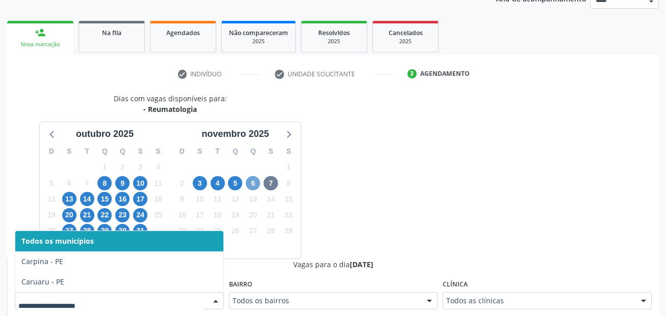
click at [257, 180] on span "6" at bounding box center [253, 183] width 14 height 14
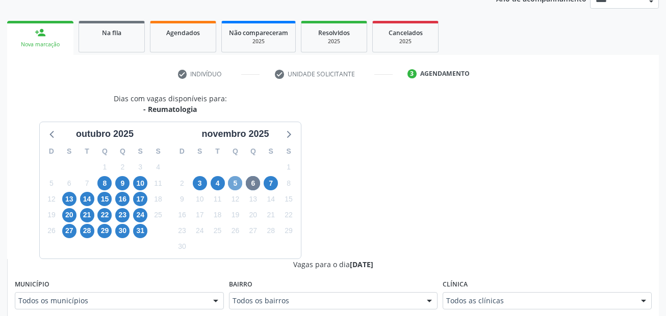
click at [235, 180] on span "5" at bounding box center [235, 183] width 14 height 14
click at [75, 294] on div "Todos os municípios" at bounding box center [119, 301] width 209 height 17
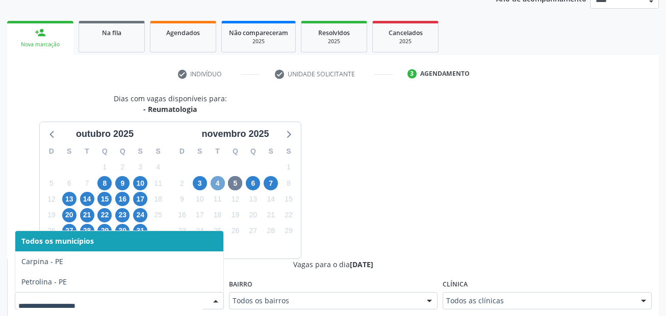
click at [217, 182] on span "4" at bounding box center [217, 183] width 14 height 14
click at [205, 181] on span "3" at bounding box center [200, 183] width 14 height 14
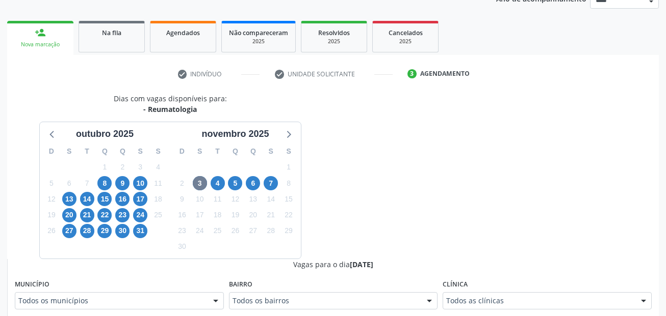
click at [137, 233] on span "31" at bounding box center [140, 231] width 14 height 14
click at [109, 296] on div "Todos os municípios" at bounding box center [119, 301] width 209 height 17
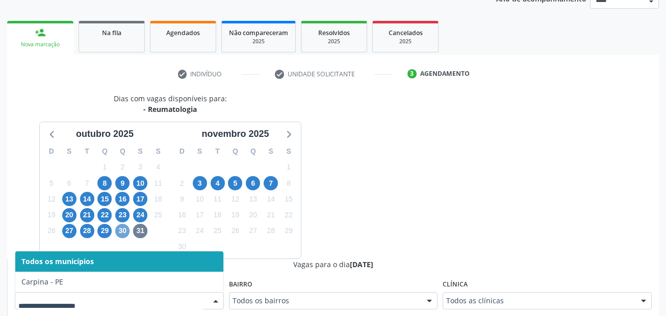
click at [126, 232] on span "30" at bounding box center [122, 231] width 14 height 14
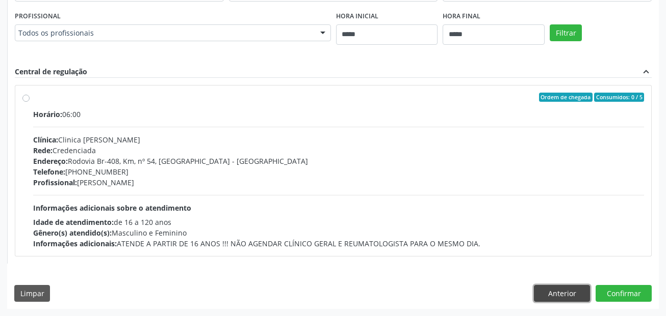
click at [570, 297] on button "Anterior" at bounding box center [562, 293] width 56 height 17
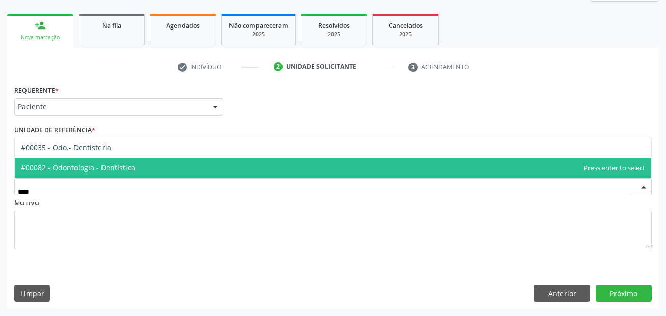
click at [68, 168] on span "#00082 - Odontologia - Dentística" at bounding box center [78, 168] width 114 height 10
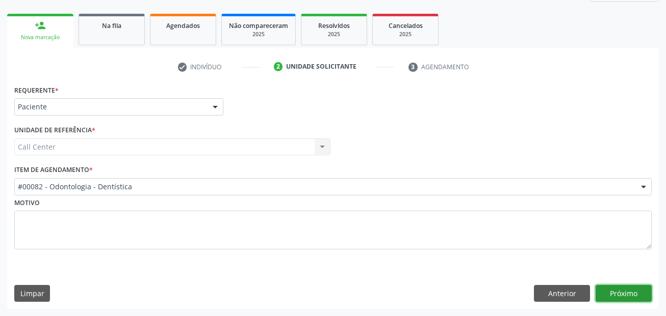
click at [624, 291] on button "Próximo" at bounding box center [623, 293] width 56 height 17
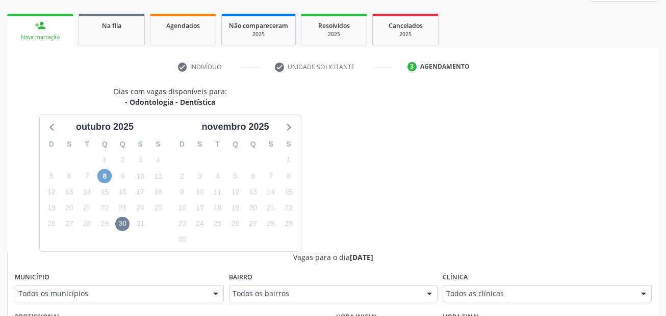
click at [105, 179] on span "8" at bounding box center [104, 176] width 14 height 14
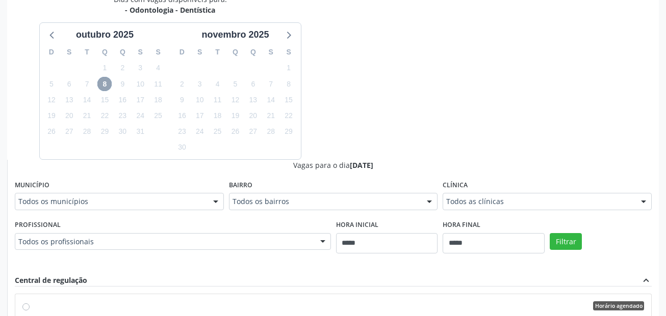
scroll to position [185, 0]
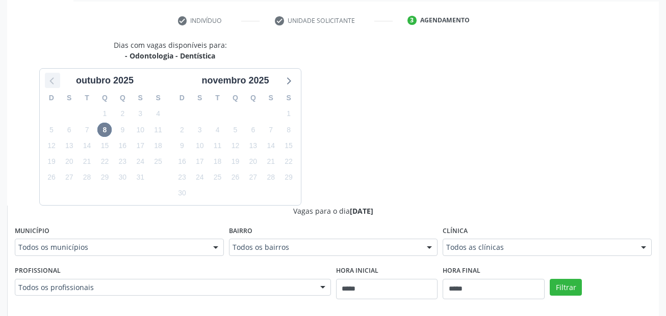
click at [51, 83] on icon at bounding box center [52, 80] width 13 height 13
click at [285, 82] on icon at bounding box center [287, 80] width 13 height 13
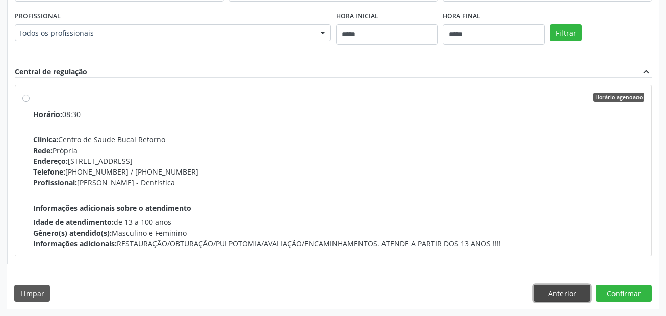
click at [557, 288] on button "Anterior" at bounding box center [562, 293] width 56 height 17
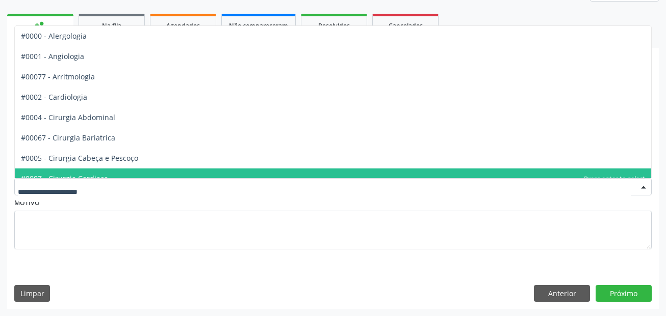
drag, startPoint x: 138, startPoint y: 181, endPoint x: 133, endPoint y: 185, distance: 5.8
click at [136, 182] on div at bounding box center [332, 186] width 637 height 17
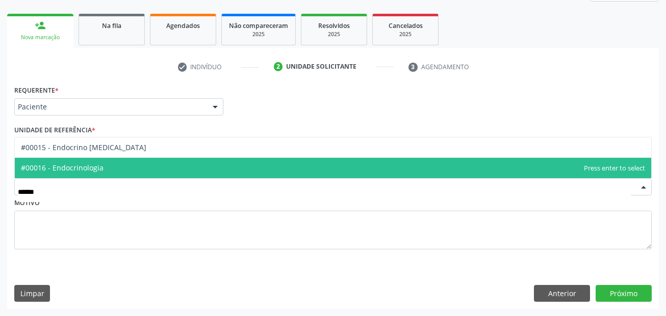
click at [110, 169] on span "#00016 - Endocrinologia" at bounding box center [333, 168] width 636 height 20
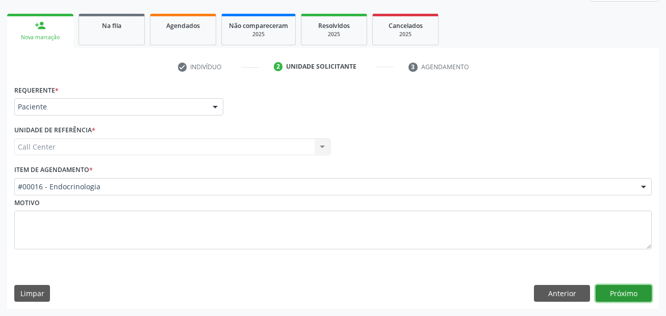
click at [624, 291] on button "Próximo" at bounding box center [623, 293] width 56 height 17
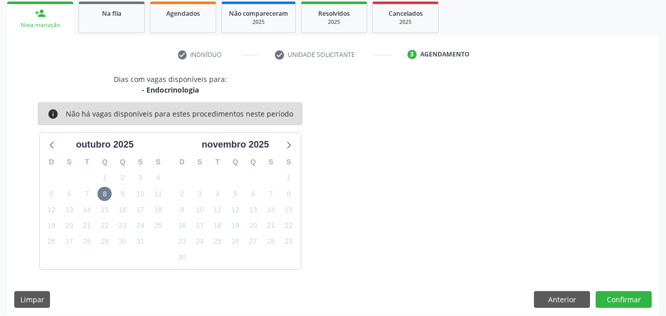
scroll to position [157, 0]
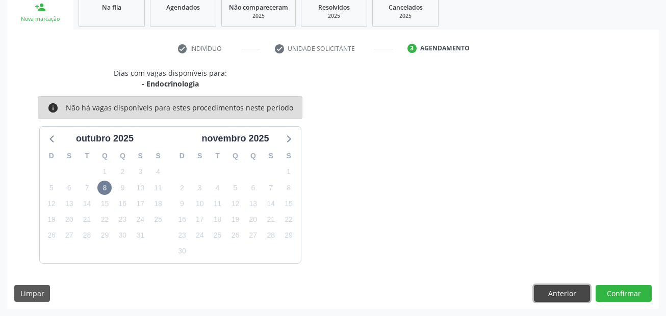
click at [563, 298] on button "Anterior" at bounding box center [562, 293] width 56 height 17
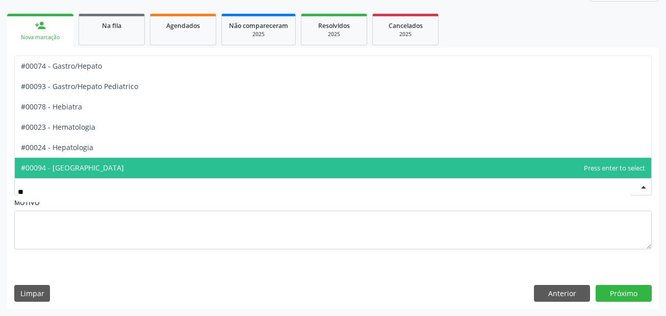
type input "***"
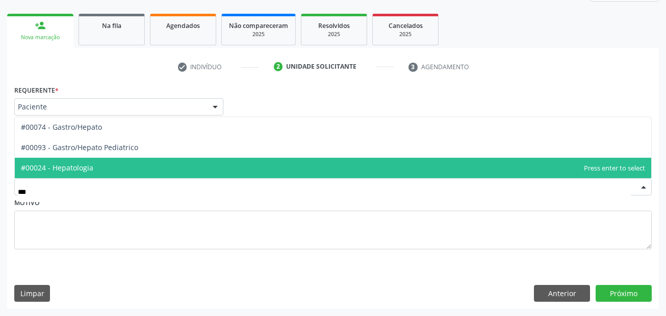
click at [118, 160] on span "#00024 - Hepatologia" at bounding box center [333, 168] width 636 height 20
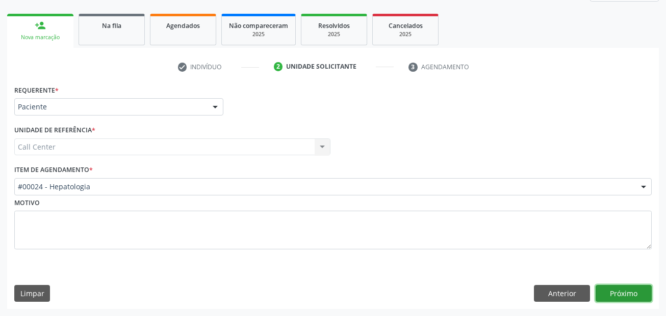
click at [646, 294] on button "Próximo" at bounding box center [623, 293] width 56 height 17
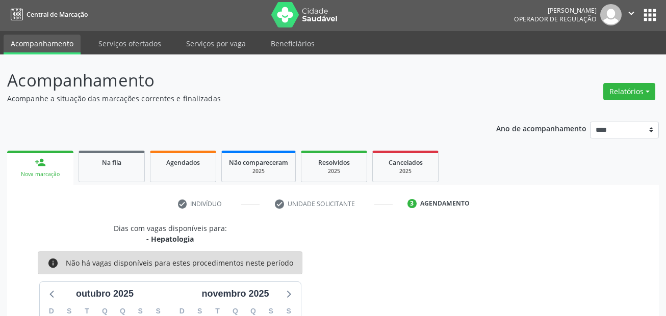
scroll to position [0, 0]
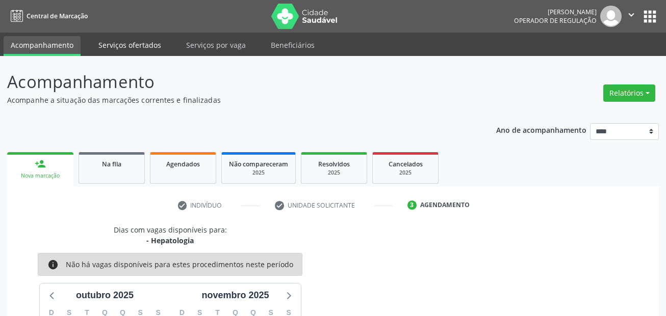
click at [146, 41] on link "Serviços ofertados" at bounding box center [129, 45] width 77 height 18
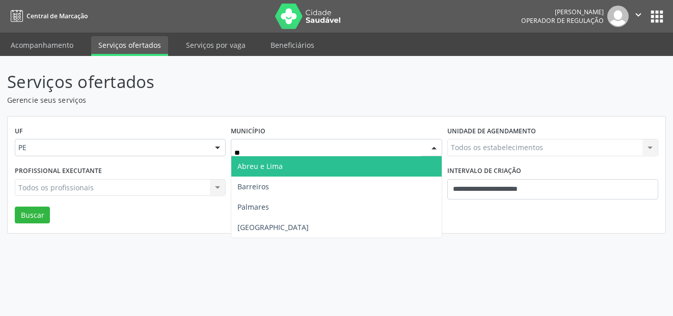
type input "***"
click at [283, 164] on span "[GEOGRAPHIC_DATA]" at bounding box center [336, 166] width 210 height 20
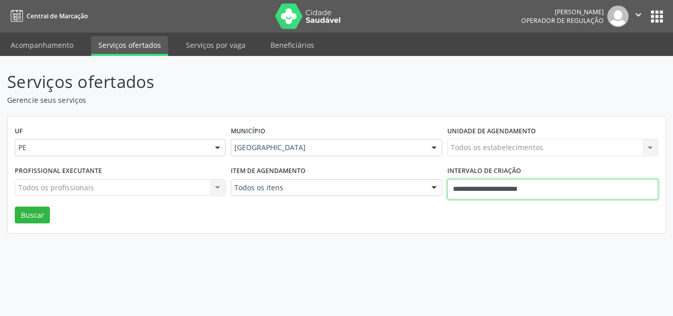
drag, startPoint x: 410, startPoint y: 186, endPoint x: 395, endPoint y: 182, distance: 15.1
click at [394, 186] on div "Profissional executante Todos os profissionais Todos os profissionais Nenhum re…" at bounding box center [336, 185] width 649 height 43
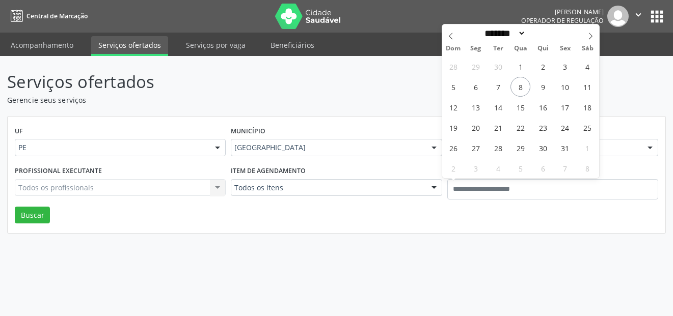
click at [504, 236] on div "Serviços ofertados Gerencie seus serviços UF PE PE Nenhum resultado encontrado …" at bounding box center [336, 186] width 673 height 260
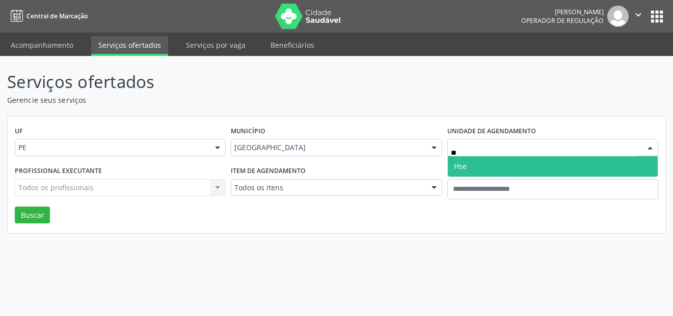
type input "***"
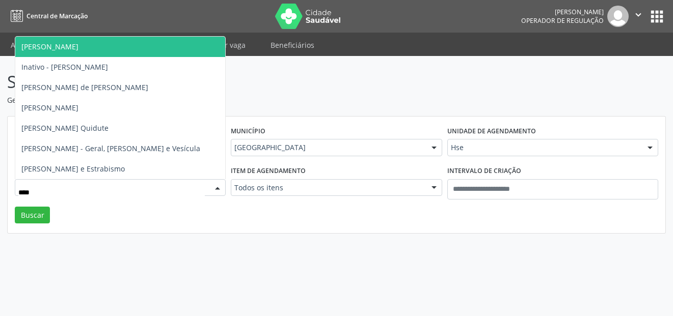
type input "*****"
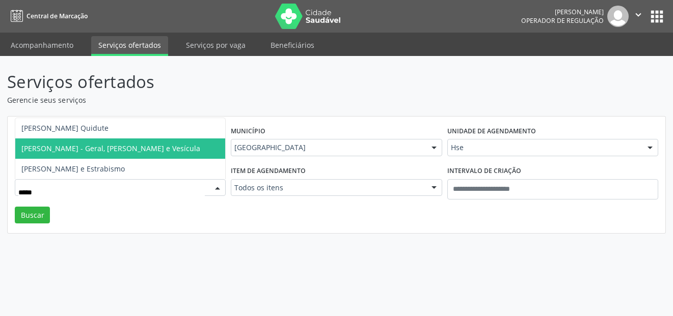
click at [111, 146] on span "Matheus Duarte Meira - Geral, Hernia e Vesícula" at bounding box center [110, 149] width 179 height 10
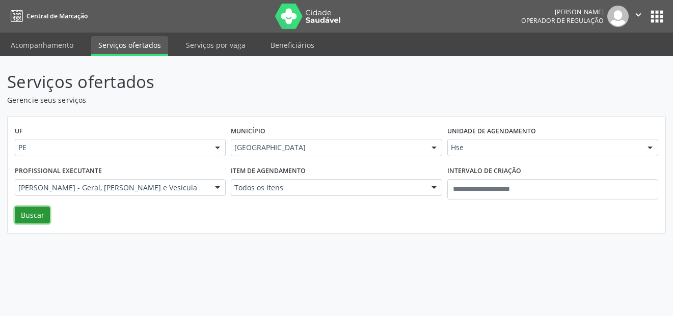
click at [32, 212] on button "Buscar" at bounding box center [32, 215] width 35 height 17
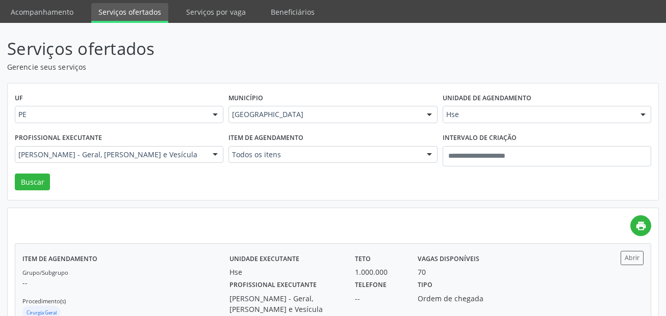
scroll to position [68, 0]
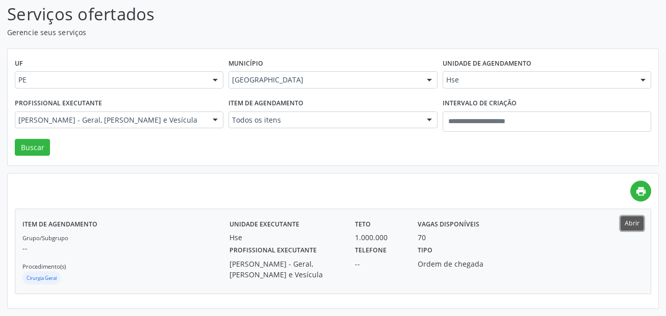
click at [638, 221] on button "Abrir" at bounding box center [631, 224] width 23 height 14
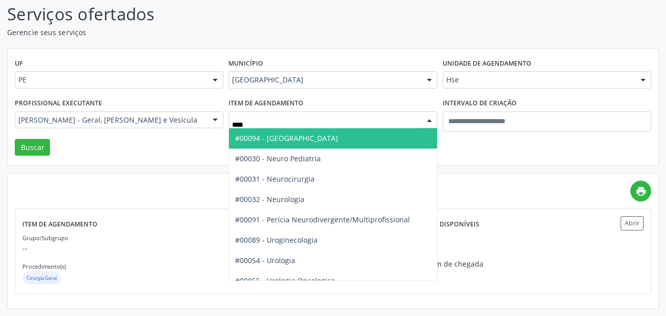
type input "*****"
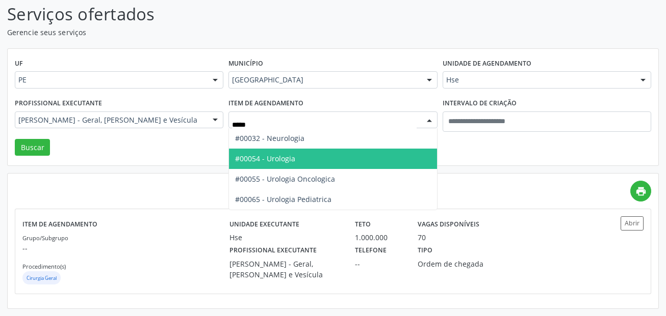
click at [263, 155] on span "#00054 - Urologia" at bounding box center [265, 159] width 60 height 10
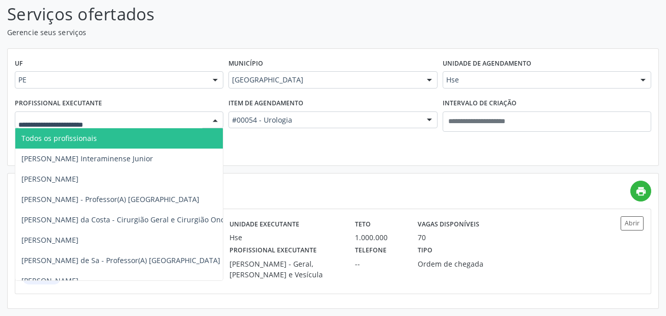
click at [85, 144] on span "Todos os profissionais" at bounding box center [186, 138] width 343 height 20
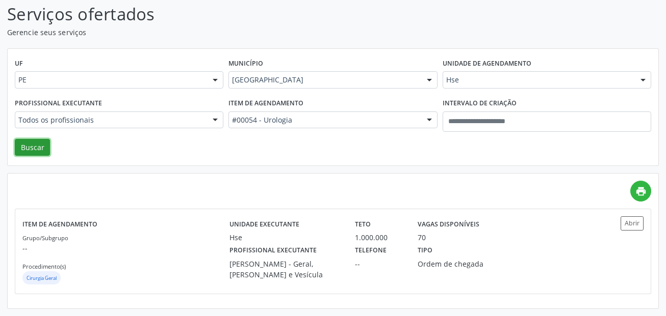
click at [43, 148] on button "Buscar" at bounding box center [32, 147] width 35 height 17
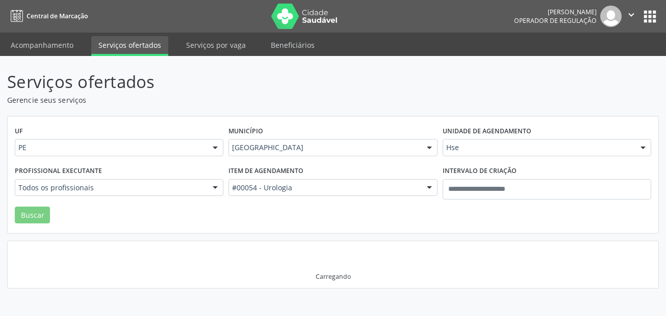
scroll to position [0, 0]
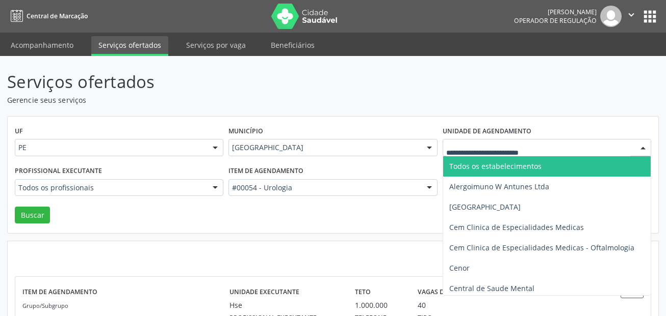
click at [488, 166] on span "Todos os estabelecimentos" at bounding box center [495, 167] width 92 height 10
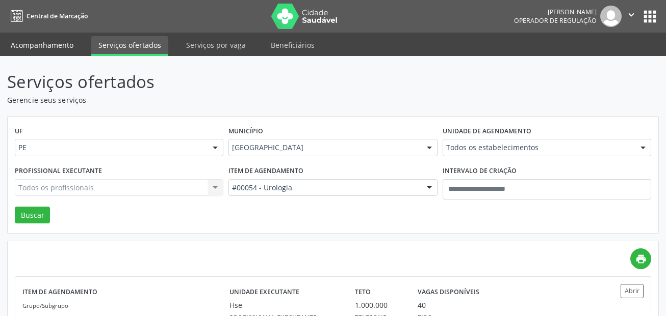
click at [65, 40] on link "Acompanhamento" at bounding box center [42, 45] width 77 height 18
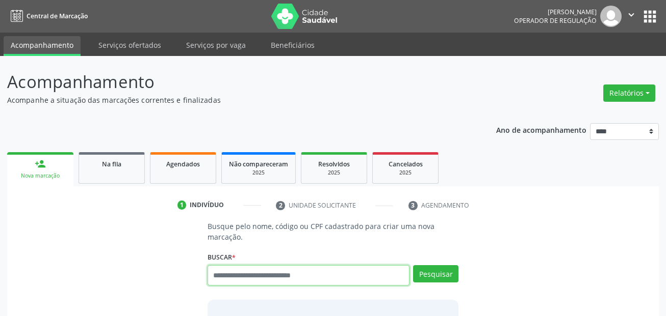
click at [306, 267] on input "text" at bounding box center [308, 276] width 202 height 20
click at [306, 273] on input "text" at bounding box center [308, 276] width 202 height 20
type input "***"
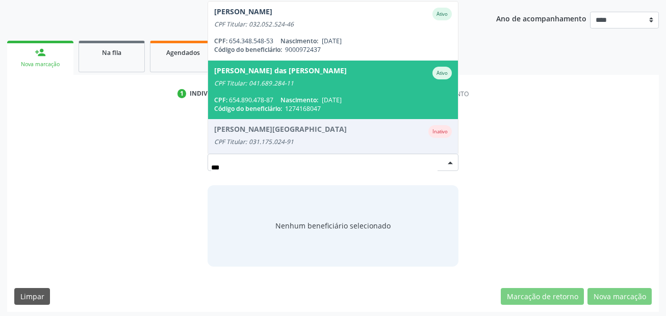
scroll to position [115, 0]
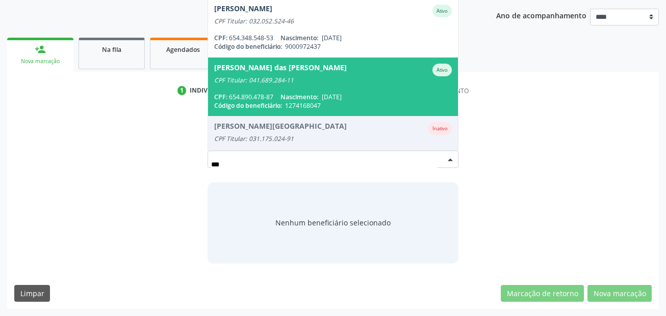
click at [293, 92] on span "Maria das Dores Maura de Souza Ativo CPF Titular: 041.689.284-11 CPF: 654.890.4…" at bounding box center [333, 87] width 250 height 59
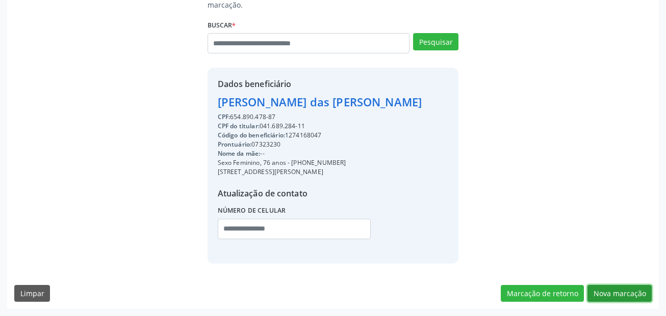
click at [628, 289] on button "Nova marcação" at bounding box center [619, 293] width 64 height 17
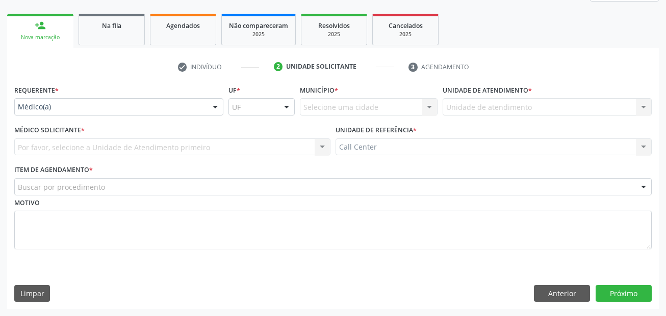
scroll to position [139, 0]
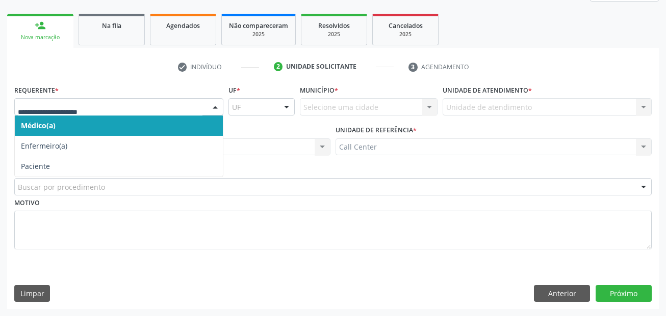
drag, startPoint x: 98, startPoint y: 109, endPoint x: 68, endPoint y: 155, distance: 55.1
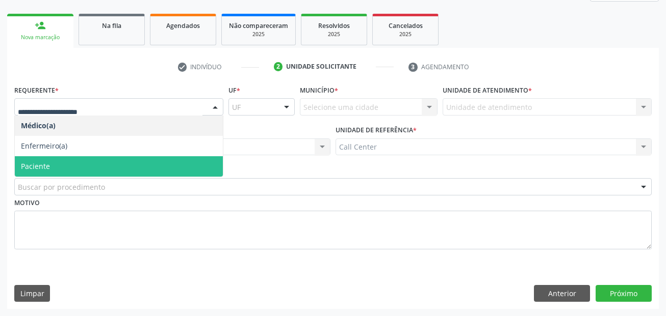
click at [67, 162] on span "Paciente" at bounding box center [119, 166] width 208 height 20
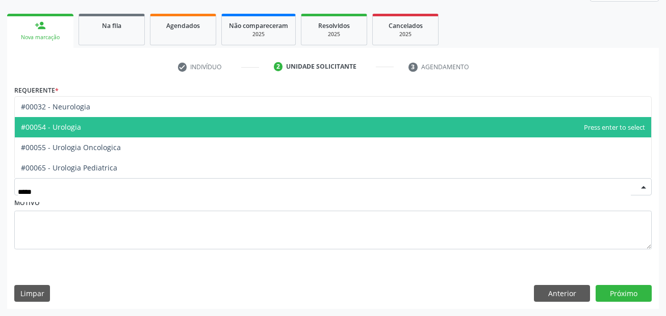
click at [93, 128] on span "#00054 - Urologia" at bounding box center [333, 127] width 636 height 20
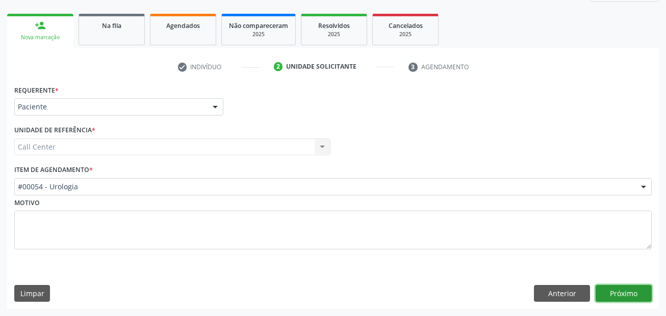
click at [632, 299] on button "Próximo" at bounding box center [623, 293] width 56 height 17
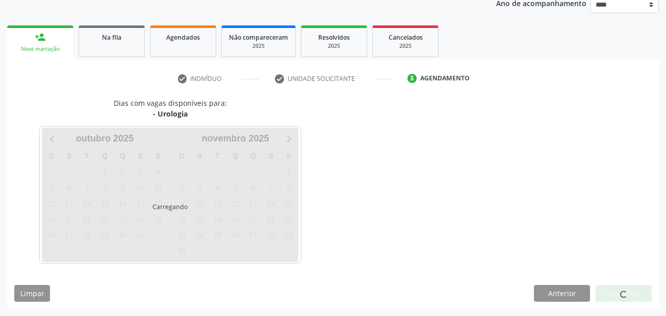
scroll to position [127, 0]
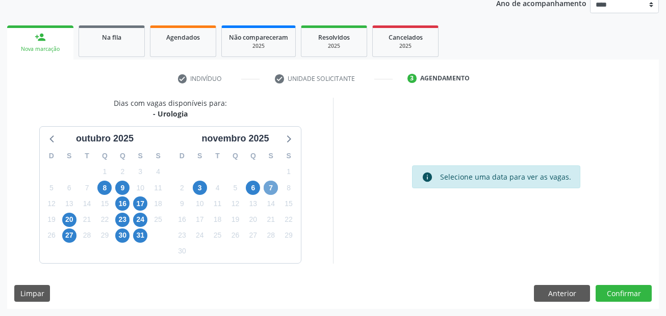
click at [273, 190] on span "7" at bounding box center [270, 188] width 14 height 14
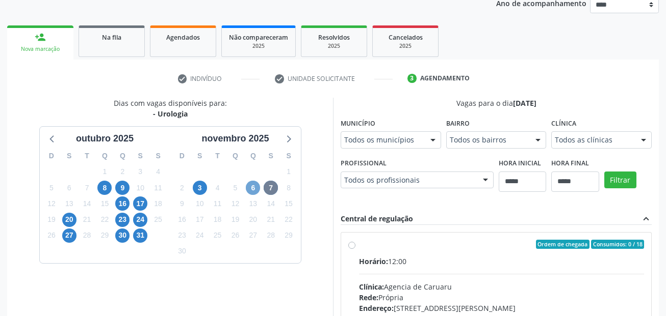
click at [254, 189] on span "6" at bounding box center [253, 188] width 14 height 14
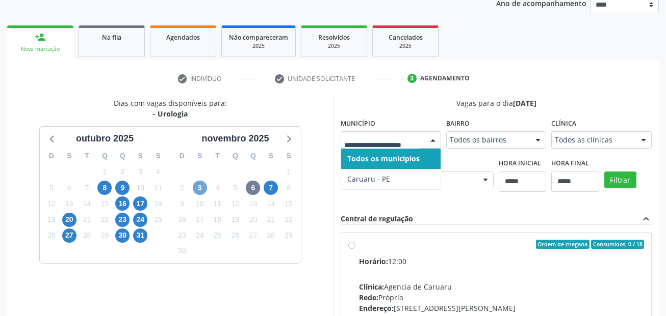
click at [202, 189] on span "3" at bounding box center [200, 188] width 14 height 14
click at [142, 238] on span "31" at bounding box center [140, 236] width 14 height 14
click at [118, 236] on span "30" at bounding box center [122, 236] width 14 height 14
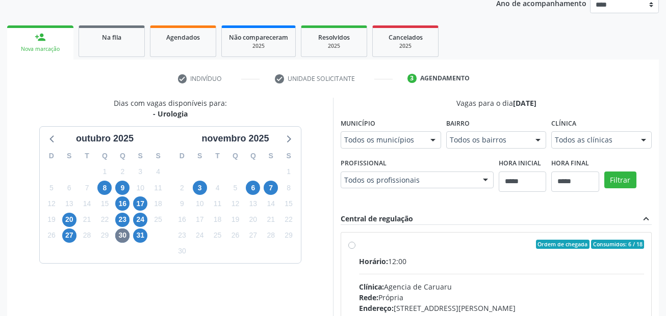
click at [554, 67] on div "check Indivíduo check Unidade solicitante 3 Agendamento Busque pelo nome, códig…" at bounding box center [332, 258] width 651 height 397
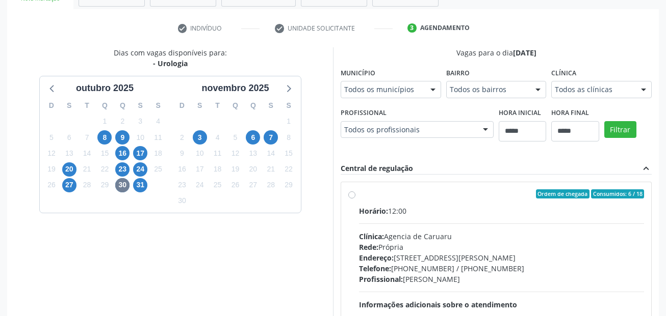
scroll to position [178, 0]
click at [251, 134] on span "6" at bounding box center [253, 137] width 14 height 14
click at [269, 138] on span "7" at bounding box center [270, 137] width 14 height 14
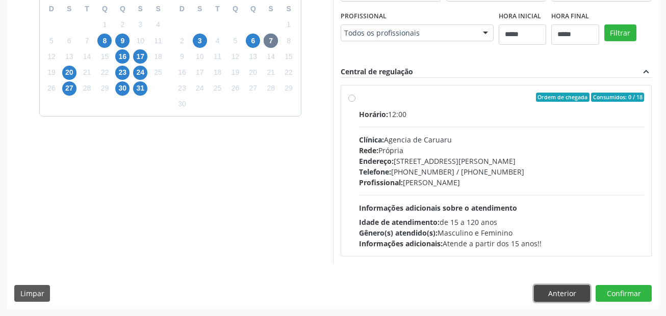
click at [545, 294] on button "Anterior" at bounding box center [562, 293] width 56 height 17
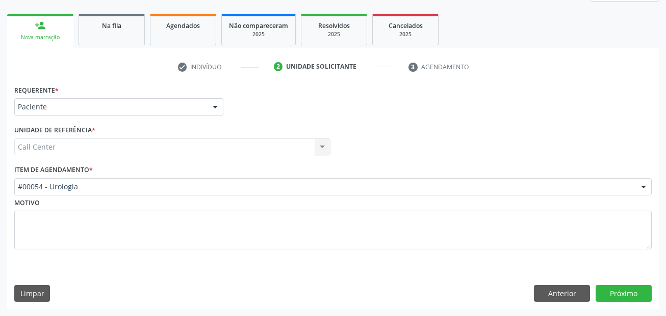
scroll to position [139, 0]
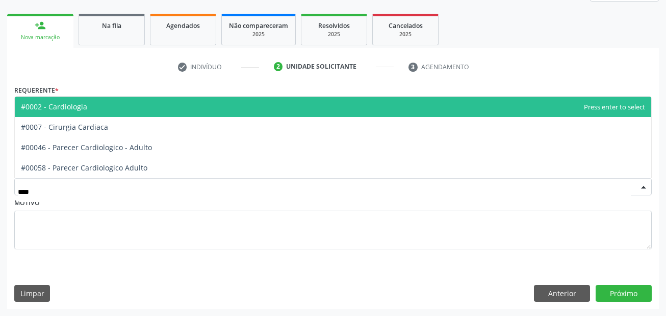
click at [110, 107] on span "#0002 - Cardiologia" at bounding box center [333, 107] width 636 height 20
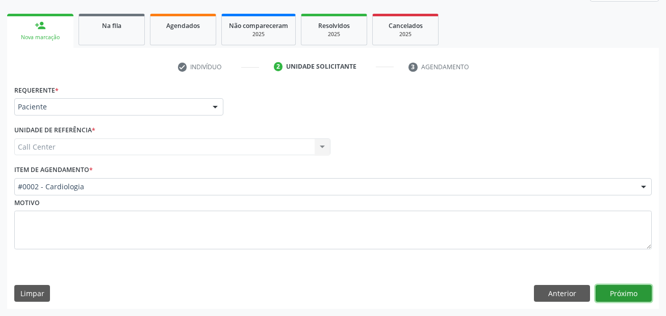
click at [628, 296] on button "Próximo" at bounding box center [623, 293] width 56 height 17
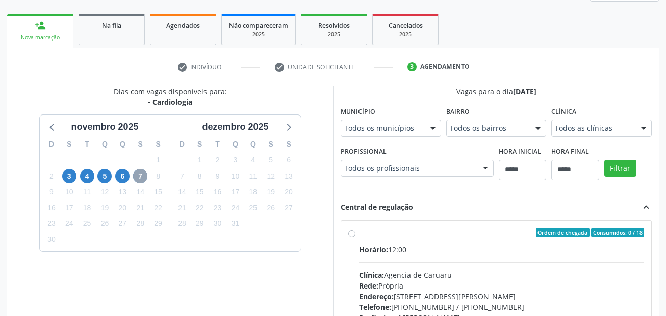
click at [142, 172] on span "7" at bounding box center [140, 176] width 14 height 14
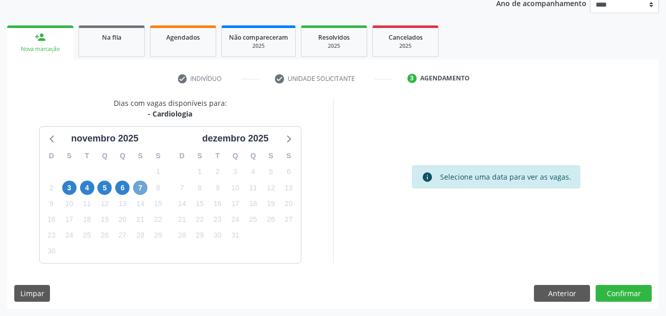
scroll to position [127, 0]
click at [141, 184] on span "7" at bounding box center [140, 188] width 14 height 14
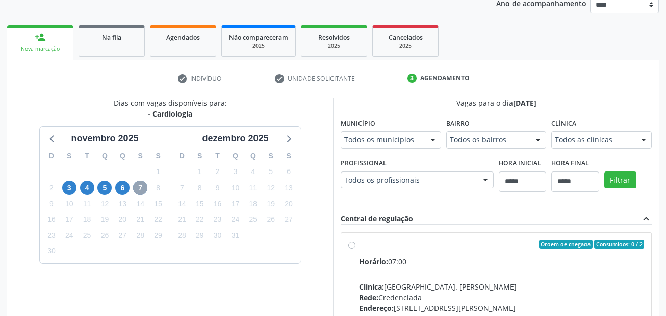
scroll to position [139, 0]
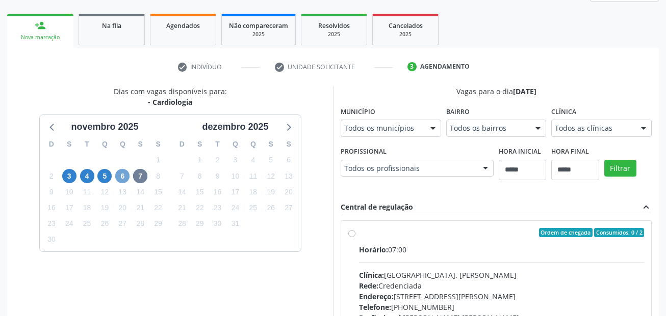
click at [122, 177] on span "6" at bounding box center [122, 176] width 14 height 14
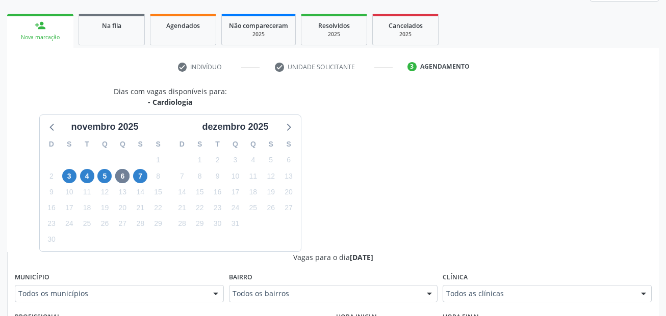
drag, startPoint x: 151, startPoint y: 292, endPoint x: 141, endPoint y: 264, distance: 29.2
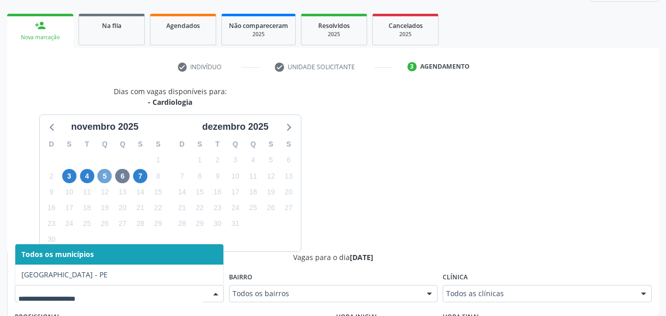
click at [108, 174] on span "5" at bounding box center [104, 176] width 14 height 14
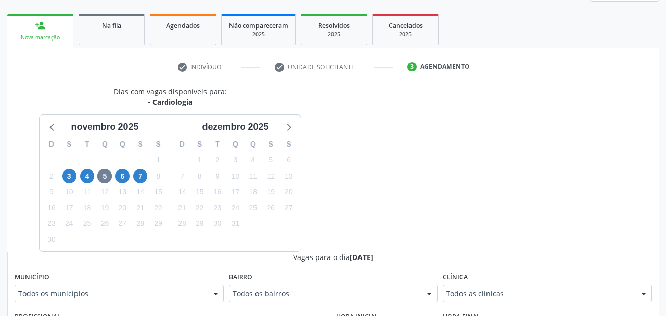
drag, startPoint x: 119, startPoint y: 300, endPoint x: 115, endPoint y: 285, distance: 15.2
click at [119, 299] on div "Todos os municípios" at bounding box center [119, 293] width 209 height 17
click at [91, 178] on span "4" at bounding box center [87, 176] width 14 height 14
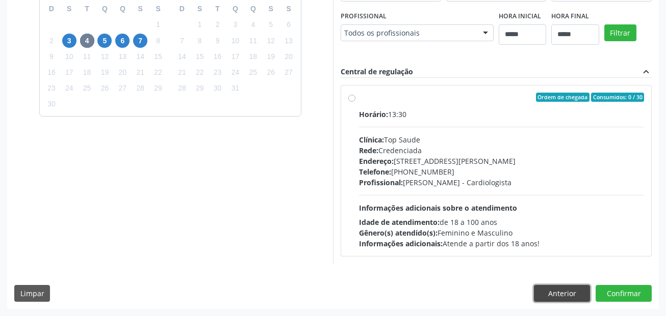
click at [571, 289] on button "Anterior" at bounding box center [562, 293] width 56 height 17
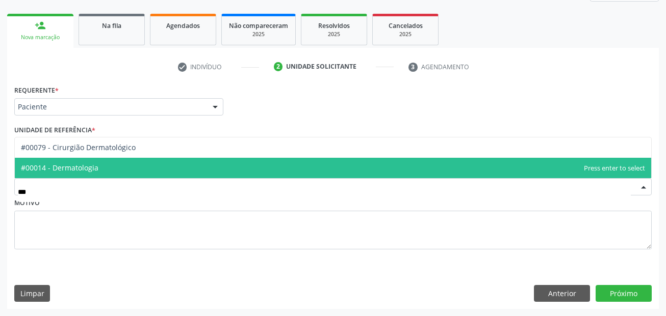
click at [105, 168] on span "#00014 - Dermatologia" at bounding box center [333, 168] width 636 height 20
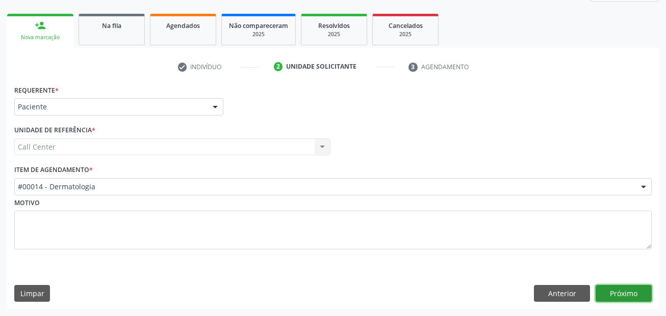
click at [617, 286] on button "Próximo" at bounding box center [623, 293] width 56 height 17
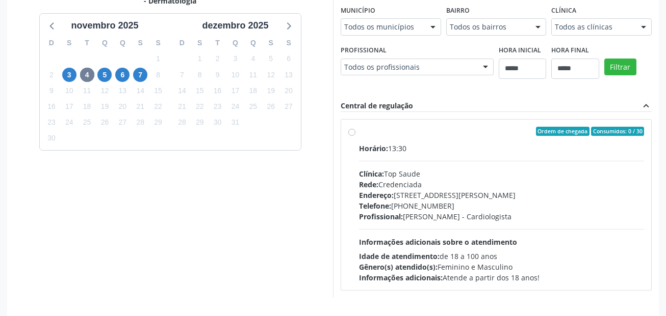
scroll to position [241, 0]
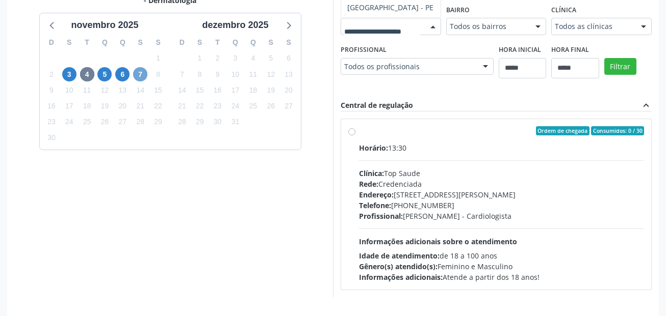
click at [137, 72] on span "7" at bounding box center [140, 74] width 14 height 14
click at [121, 76] on span "6" at bounding box center [122, 74] width 14 height 14
click at [103, 73] on span "5" at bounding box center [104, 74] width 14 height 14
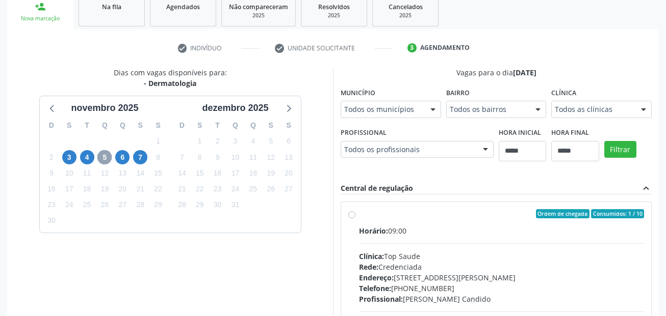
scroll to position [139, 0]
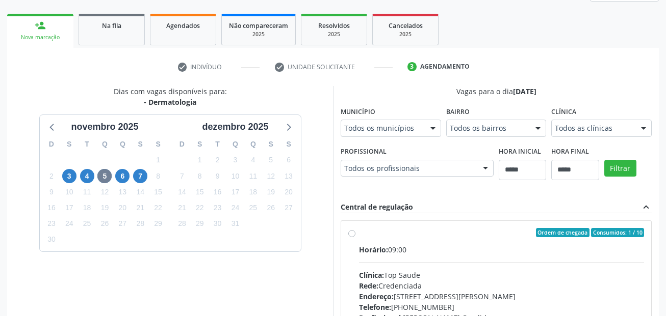
drag, startPoint x: 559, startPoint y: 120, endPoint x: 498, endPoint y: 166, distance: 75.7
click at [559, 121] on div "Dias com vagas disponíveis para: - Dermatologia novembro 2025 D S T Q Q S S 26 …" at bounding box center [332, 242] width 651 height 313
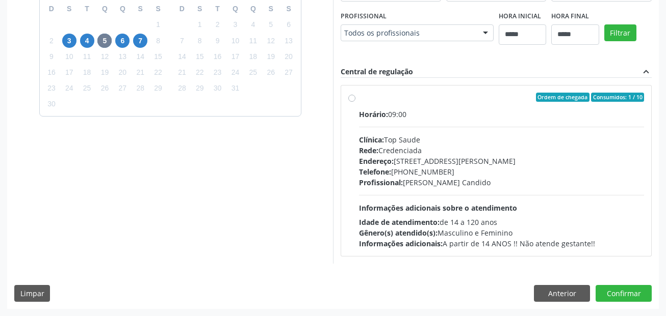
scroll to position [440, 0]
click at [565, 292] on button "Anterior" at bounding box center [562, 293] width 56 height 17
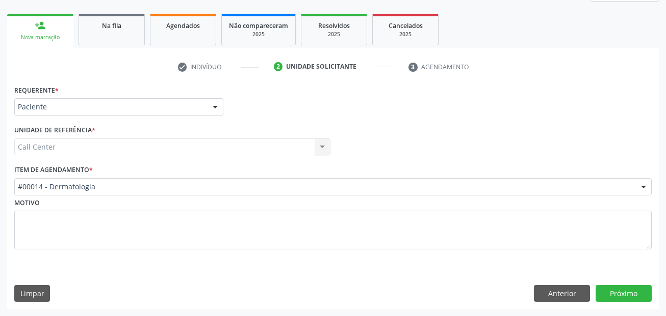
scroll to position [139, 0]
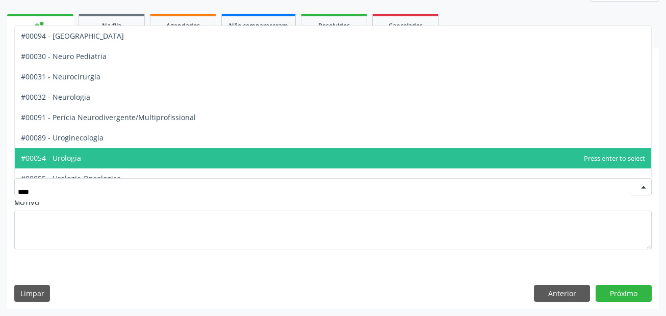
type input "*****"
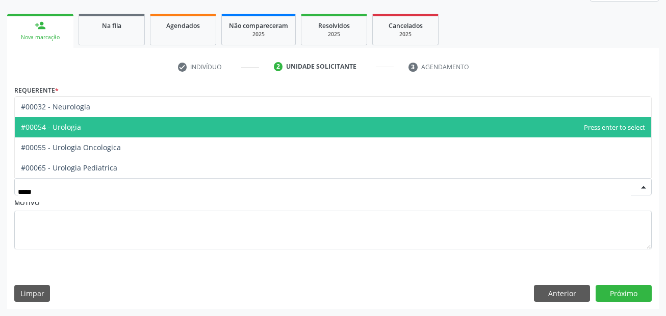
click at [170, 124] on span "#00054 - Urologia" at bounding box center [333, 127] width 636 height 20
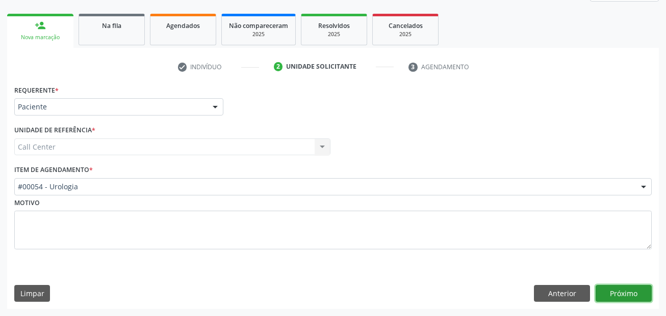
click at [637, 299] on button "Próximo" at bounding box center [623, 293] width 56 height 17
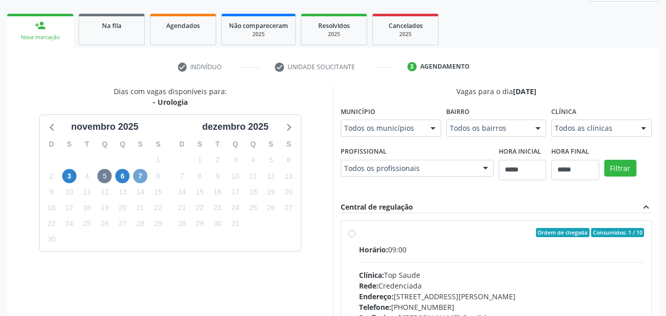
click at [142, 175] on span "7" at bounding box center [140, 176] width 14 height 14
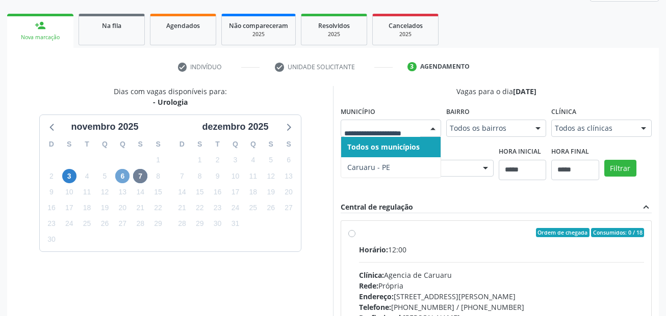
click at [122, 180] on span "6" at bounding box center [122, 176] width 14 height 14
click at [64, 175] on div "3" at bounding box center [69, 177] width 18 height 16
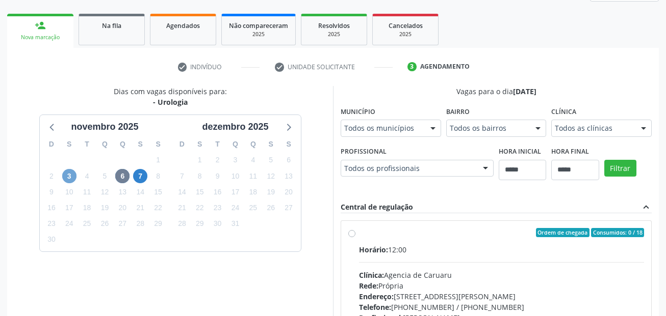
click at [68, 178] on span "3" at bounding box center [69, 176] width 14 height 14
click at [57, 128] on icon at bounding box center [52, 126] width 13 height 13
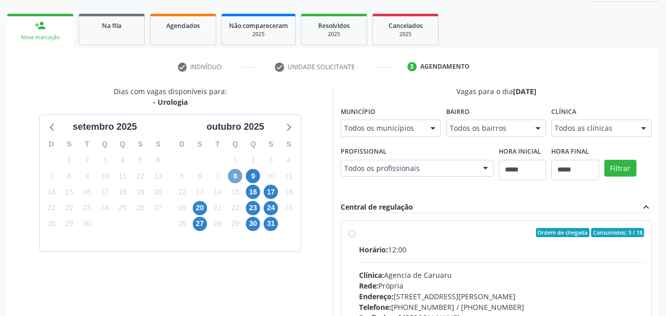
click at [233, 178] on span "8" at bounding box center [235, 176] width 14 height 14
click at [253, 175] on span "9" at bounding box center [253, 176] width 14 height 14
click at [255, 191] on span "16" at bounding box center [253, 192] width 14 height 14
click at [373, 122] on div "Todos os municípios" at bounding box center [390, 128] width 100 height 17
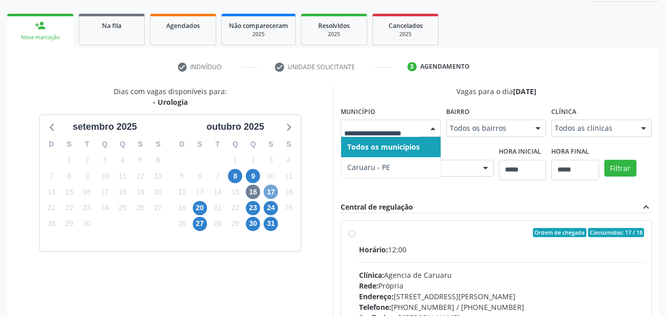
click at [274, 194] on span "17" at bounding box center [270, 192] width 14 height 14
click at [198, 206] on span "20" at bounding box center [200, 208] width 14 height 14
click at [251, 209] on span "23" at bounding box center [253, 208] width 14 height 14
click at [272, 209] on span "24" at bounding box center [270, 208] width 14 height 14
click at [199, 223] on span "27" at bounding box center [200, 224] width 14 height 14
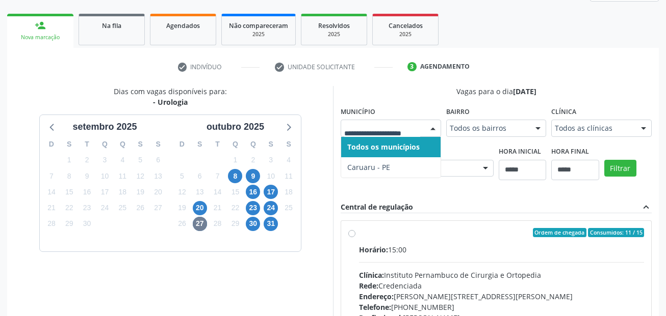
click at [374, 136] on div at bounding box center [390, 128] width 100 height 17
click at [251, 224] on span "30" at bounding box center [253, 224] width 14 height 14
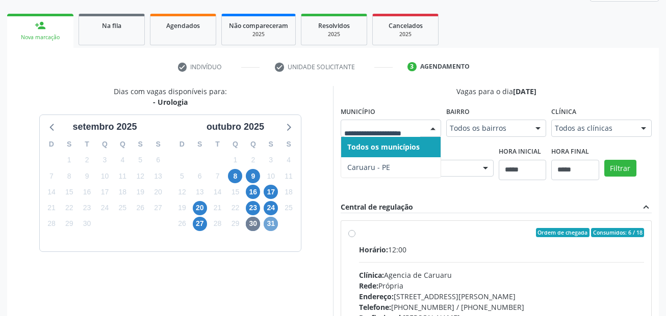
click at [271, 223] on span "31" at bounding box center [270, 224] width 14 height 14
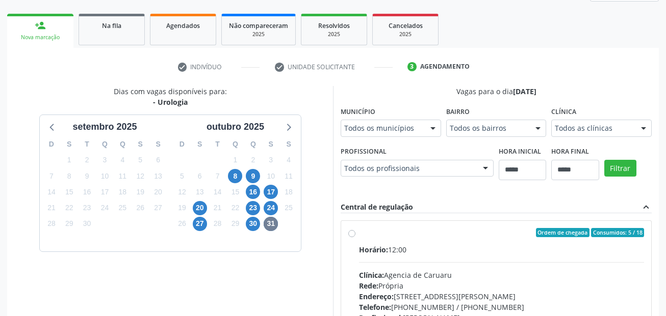
click at [240, 255] on div "Dias com vagas disponíveis para: - Urologia setembro 2025 D S T Q Q S S 31 1 2 …" at bounding box center [170, 242] width 326 height 313
click at [292, 129] on icon at bounding box center [287, 126] width 13 height 13
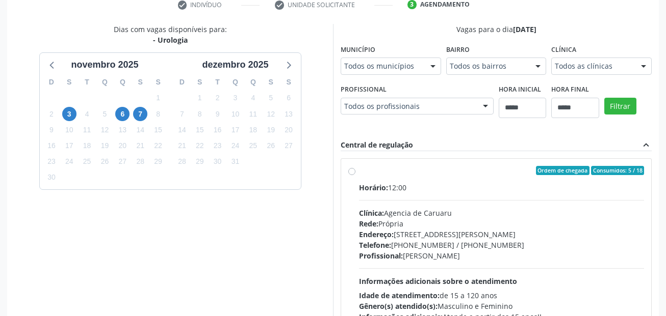
scroll to position [274, 0]
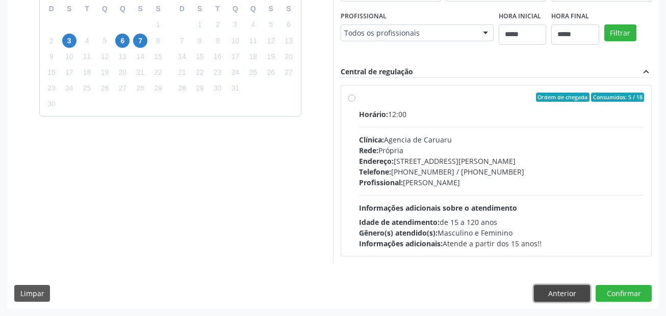
click at [569, 294] on button "Anterior" at bounding box center [562, 293] width 56 height 17
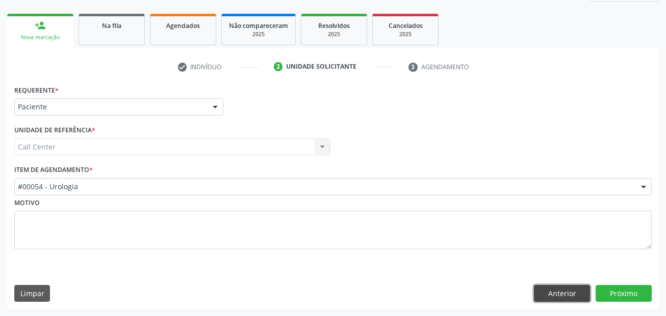
click at [569, 294] on button "Anterior" at bounding box center [562, 293] width 56 height 17
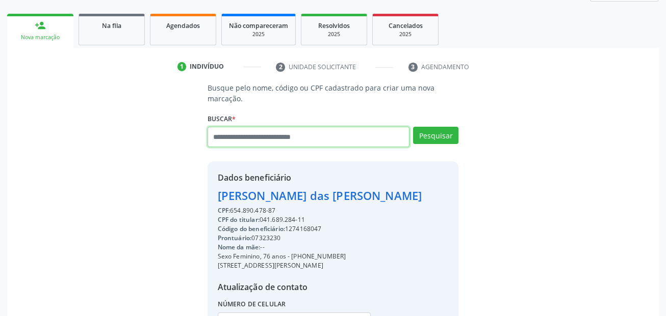
click at [248, 139] on input "text" at bounding box center [308, 137] width 202 height 20
paste input "**********"
type input "**********"
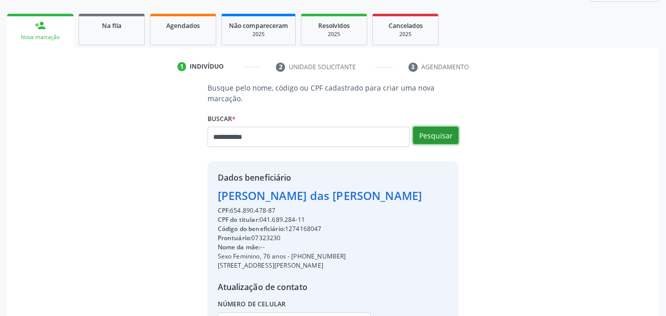
click at [446, 130] on button "Pesquisar" at bounding box center [435, 135] width 45 height 17
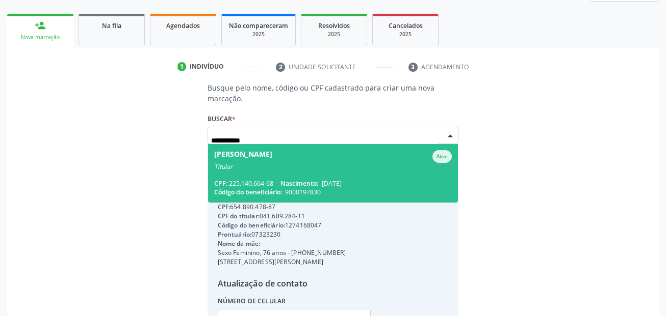
click at [363, 158] on div "Jose Sebastiao Goncalves de Souza Ativo" at bounding box center [333, 156] width 238 height 13
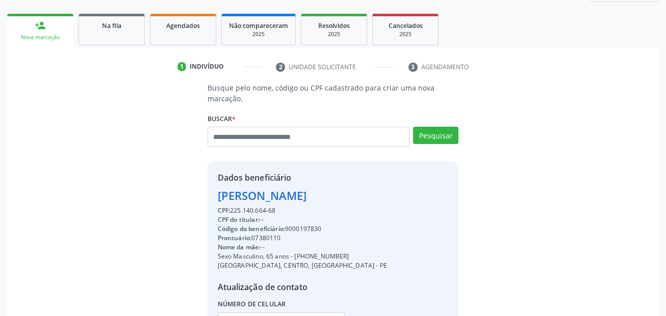
drag, startPoint x: 313, startPoint y: 253, endPoint x: 293, endPoint y: 258, distance: 21.4
click at [292, 258] on div "Sexo Masculino, 65 anos - (81) 98617-8856" at bounding box center [302, 256] width 169 height 9
copy div "(81) 98617-8856"
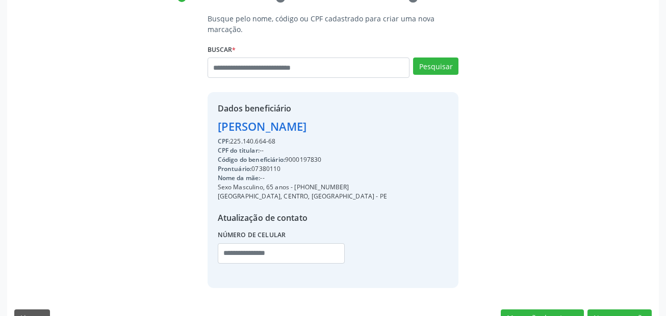
scroll to position [232, 0]
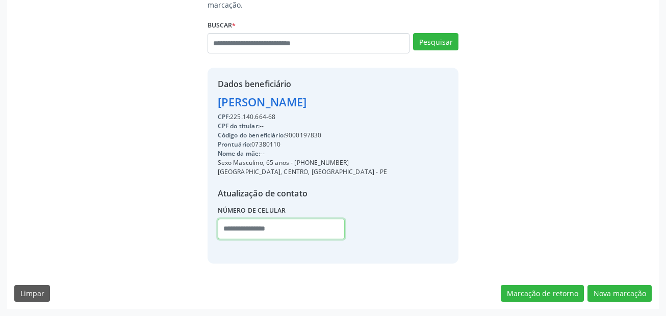
click at [249, 230] on input "text" at bounding box center [281, 229] width 127 height 20
paste input "**********"
type input "**********"
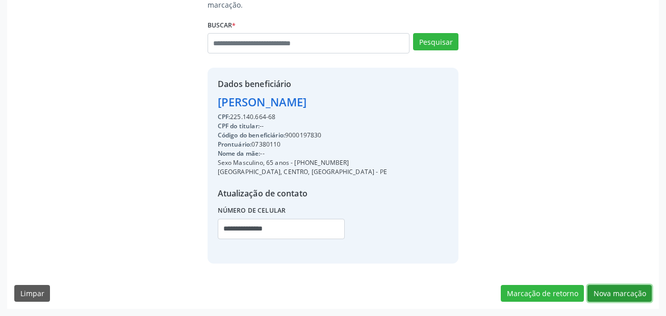
click at [615, 294] on button "Nova marcação" at bounding box center [619, 293] width 64 height 17
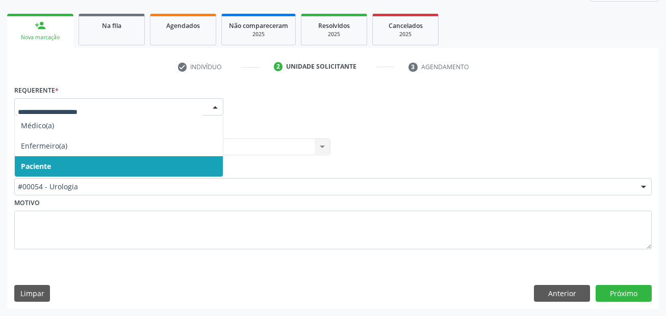
click at [67, 163] on span "Paciente" at bounding box center [119, 166] width 208 height 20
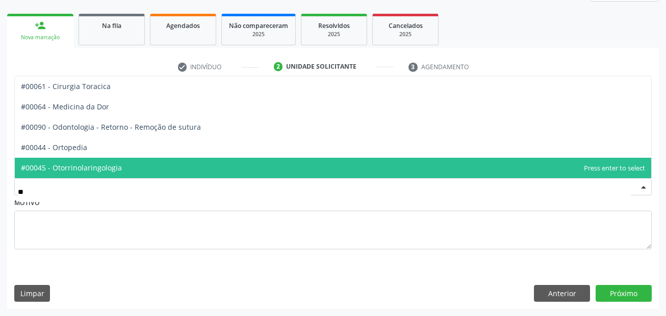
type input "***"
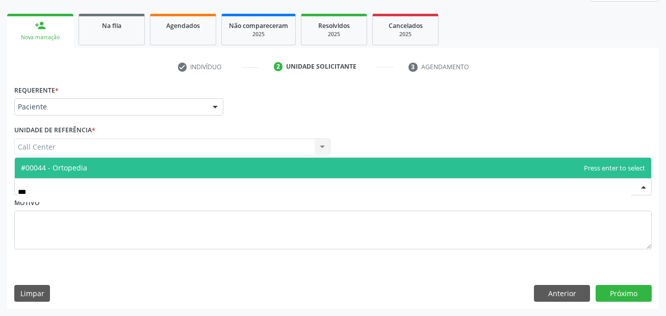
click at [60, 166] on span "#00044 - Ortopedia" at bounding box center [54, 168] width 66 height 10
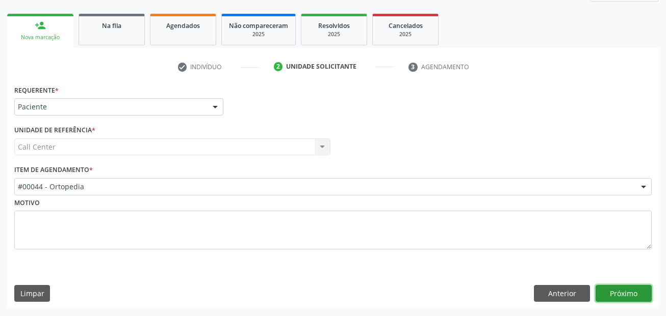
click at [626, 295] on button "Próximo" at bounding box center [623, 293] width 56 height 17
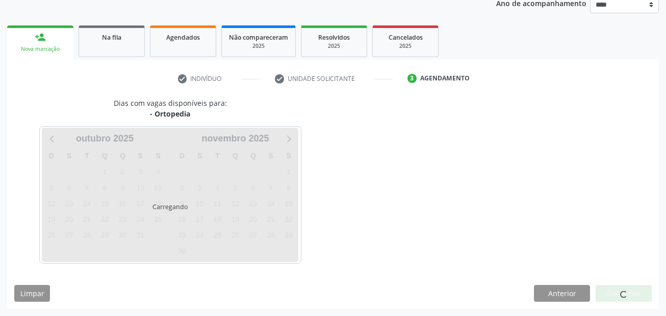
scroll to position [127, 0]
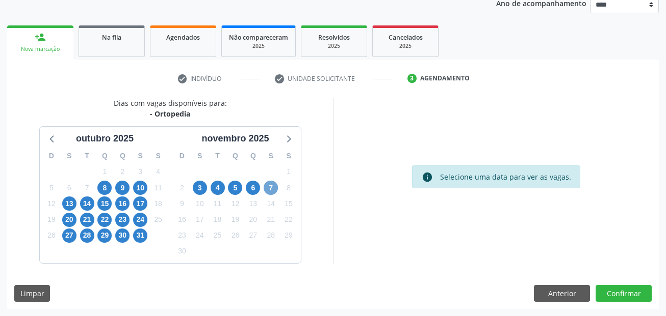
click at [269, 188] on span "7" at bounding box center [270, 188] width 14 height 14
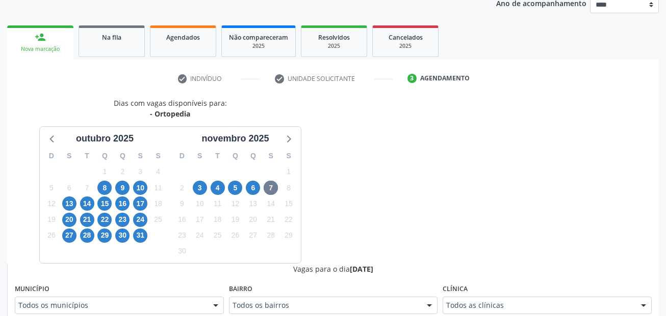
scroll to position [131, 0]
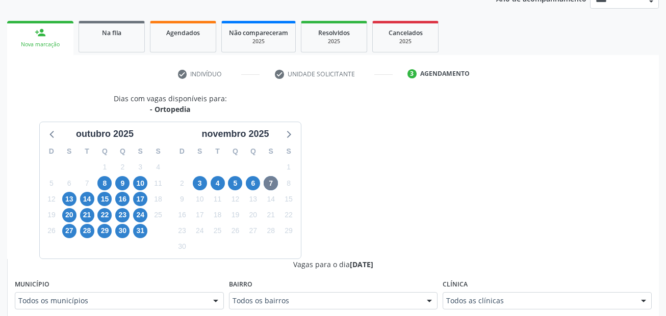
click at [281, 178] on div "8" at bounding box center [289, 184] width 18 height 16
drag, startPoint x: 193, startPoint y: 183, endPoint x: 198, endPoint y: 184, distance: 5.2
click at [194, 184] on span "3" at bounding box center [200, 183] width 14 height 14
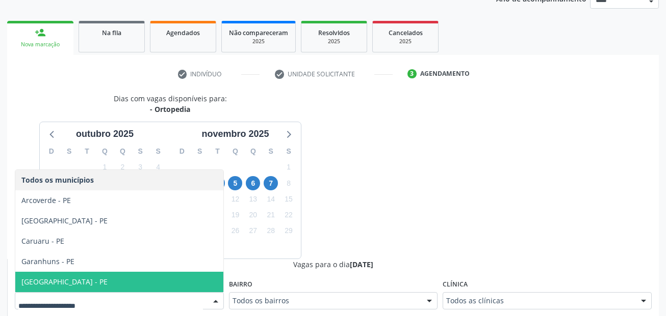
click at [71, 288] on span "Recife - PE" at bounding box center [119, 282] width 208 height 20
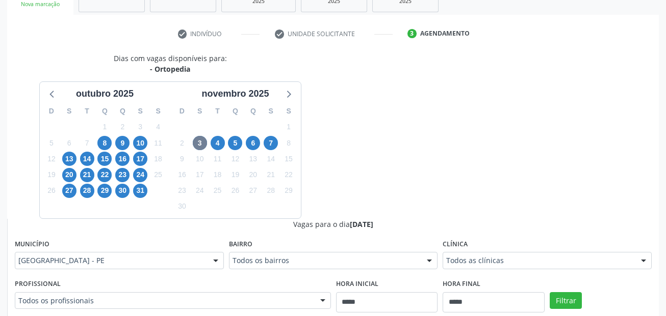
scroll to position [233, 0]
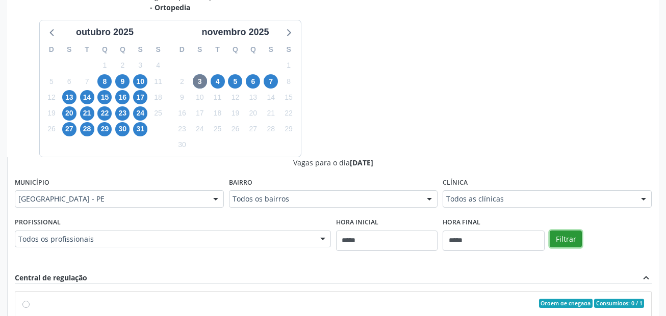
click at [562, 245] on button "Filtrar" at bounding box center [565, 239] width 32 height 17
click at [526, 205] on div "Todos as clínicas" at bounding box center [546, 199] width 209 height 17
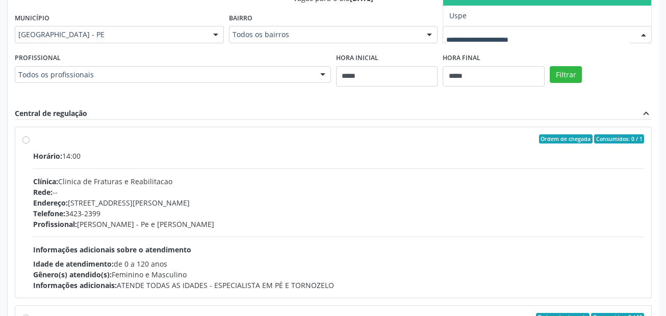
scroll to position [335, 0]
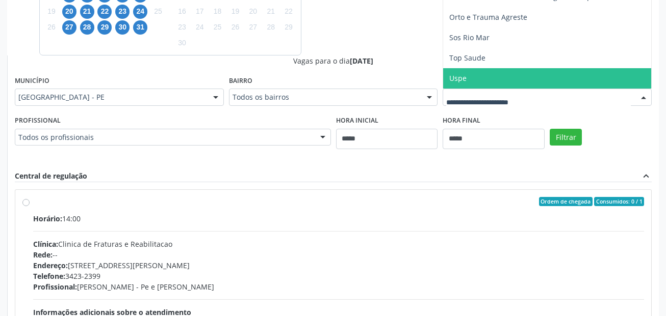
click at [494, 81] on span "Uspe" at bounding box center [547, 78] width 208 height 20
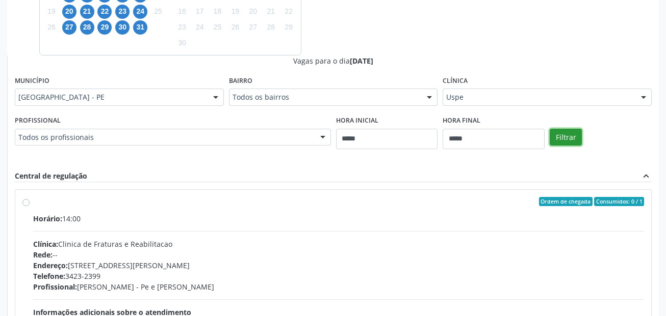
click at [573, 139] on button "Filtrar" at bounding box center [565, 137] width 32 height 17
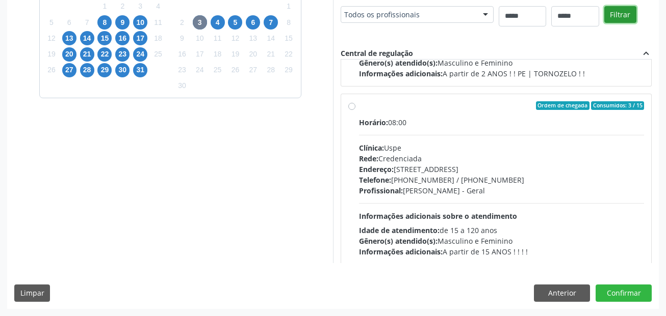
scroll to position [510, 0]
click at [537, 181] on div "Telefone: (81) 3221-8850 / 3035-7616" at bounding box center [501, 179] width 285 height 11
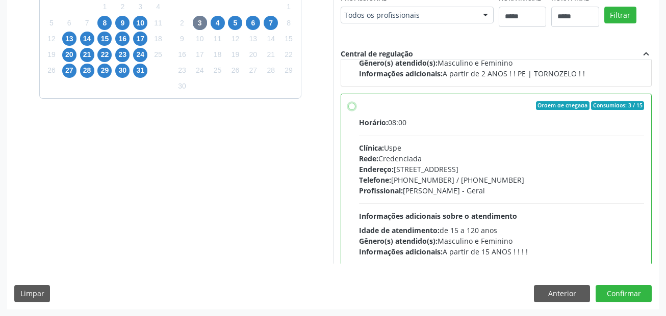
scroll to position [293, 0]
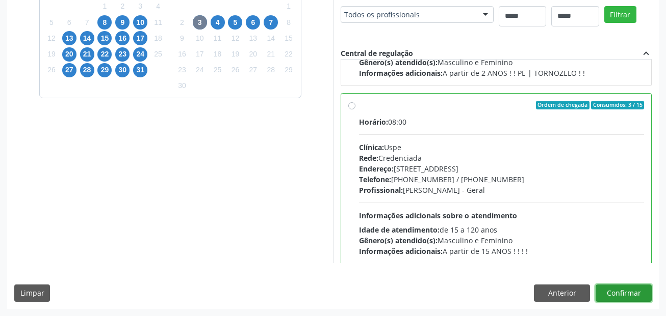
click at [640, 295] on button "Confirmar" at bounding box center [623, 293] width 56 height 17
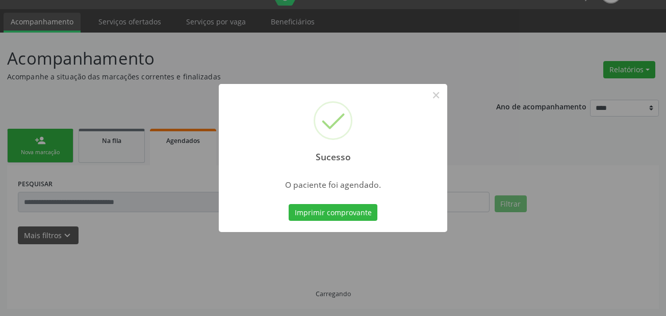
scroll to position [23, 0]
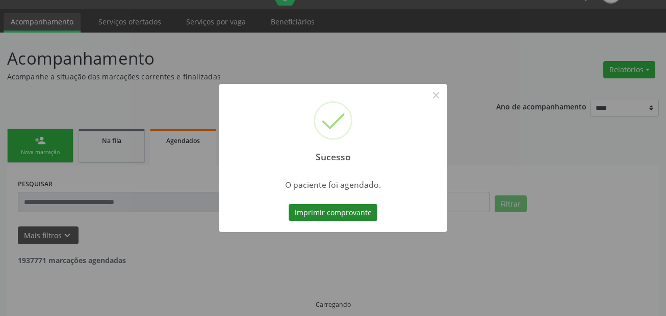
click at [336, 217] on button "Imprimir comprovante" at bounding box center [332, 212] width 89 height 17
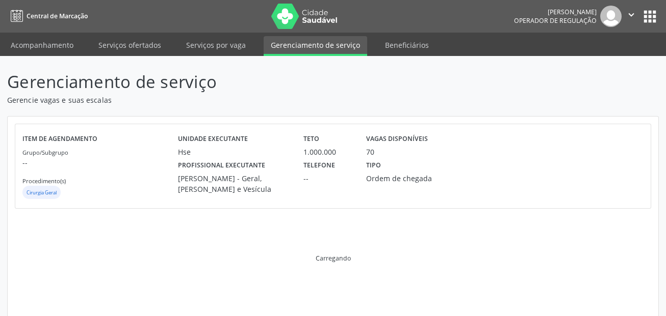
click at [134, 220] on div "Item de agendamento Grupo/Subgrupo -- Procedimento(s) Cirurgia Geral Unidade ex…" at bounding box center [333, 287] width 650 height 341
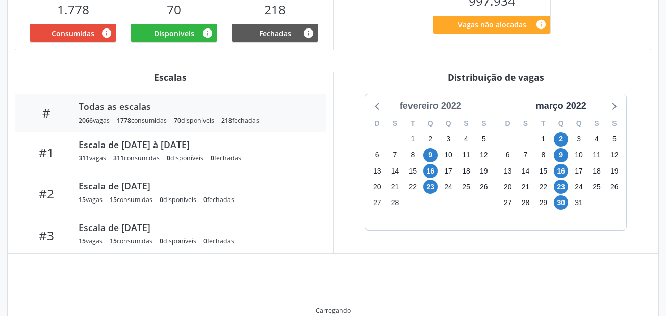
scroll to position [276, 0]
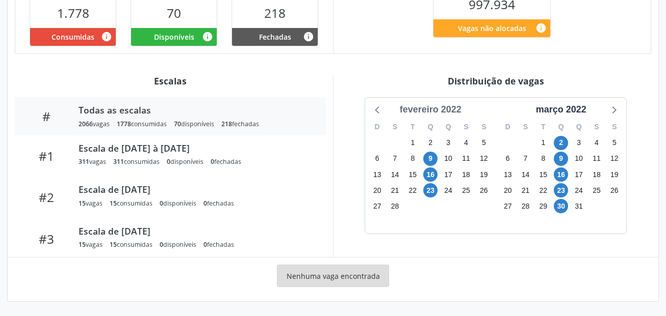
click at [452, 105] on div "fevereiro 2022" at bounding box center [430, 110] width 70 height 14
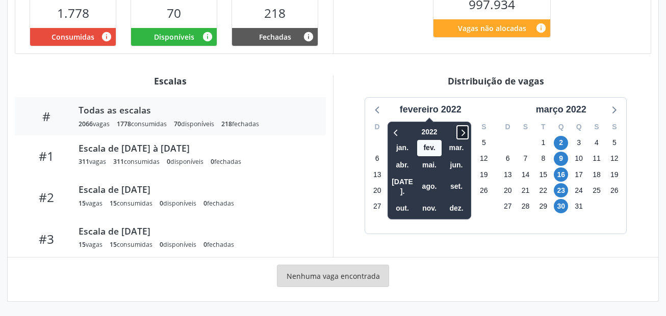
click at [462, 130] on icon at bounding box center [462, 132] width 10 height 12
click at [397, 201] on span "out." at bounding box center [402, 209] width 24 height 16
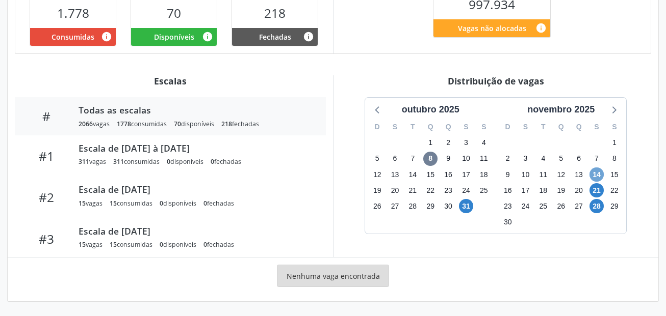
click at [598, 174] on span "14" at bounding box center [596, 175] width 14 height 14
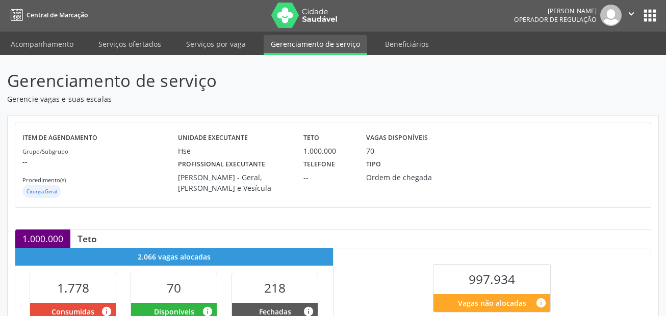
scroll to position [0, 0]
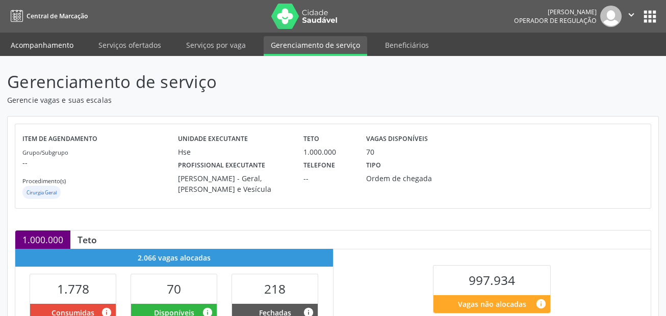
click at [55, 52] on link "Acompanhamento" at bounding box center [42, 45] width 77 height 18
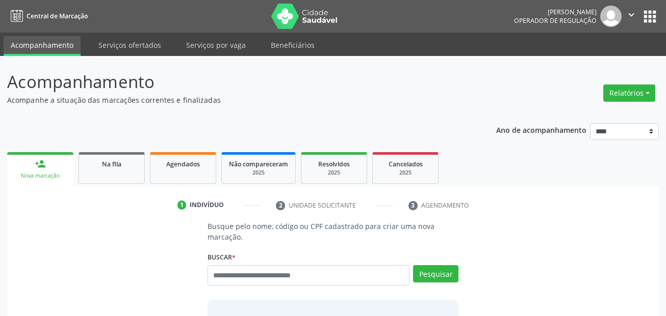
click at [257, 274] on input "text" at bounding box center [308, 276] width 202 height 20
type input "***"
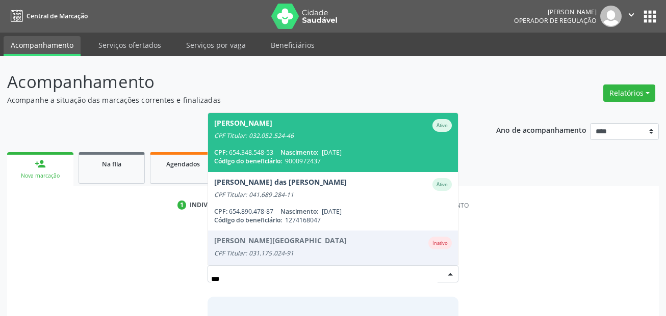
drag, startPoint x: 314, startPoint y: 151, endPoint x: 389, endPoint y: 151, distance: 75.4
click at [326, 151] on div "CPF: 654.348.548-53 Nascimento: 19/09/1952" at bounding box center [333, 152] width 238 height 9
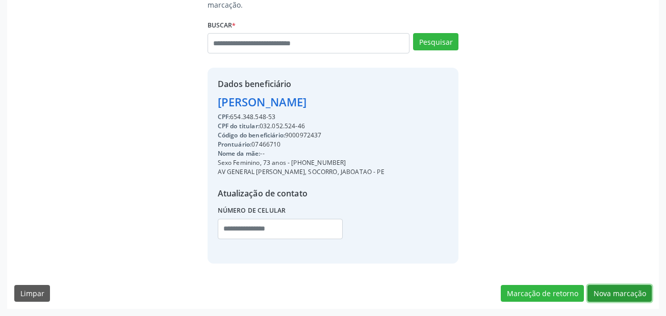
click at [617, 291] on button "Nova marcação" at bounding box center [619, 293] width 64 height 17
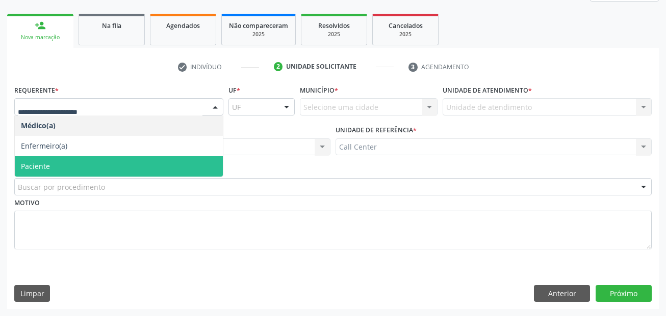
click at [65, 164] on span "Paciente" at bounding box center [119, 166] width 208 height 20
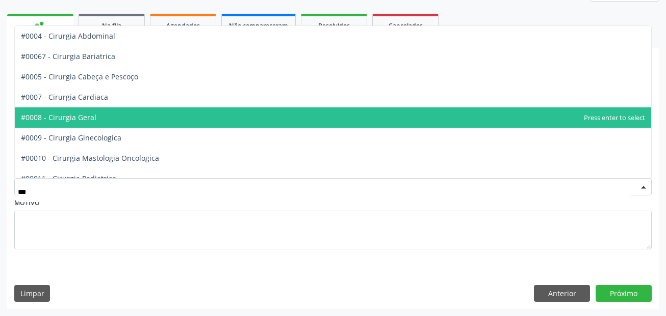
drag, startPoint x: 65, startPoint y: 109, endPoint x: 316, endPoint y: 162, distance: 256.7
click at [66, 109] on span "#0008 - Cirurgia Geral" at bounding box center [333, 118] width 636 height 20
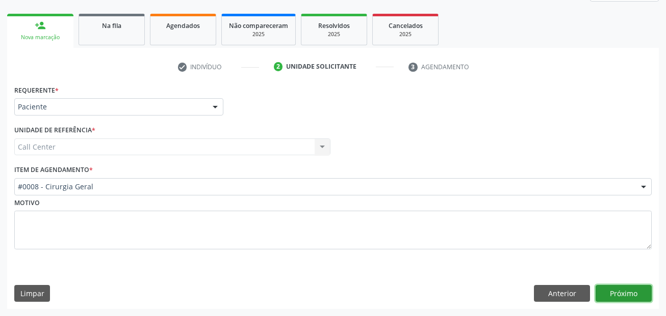
click at [612, 292] on button "Próximo" at bounding box center [623, 293] width 56 height 17
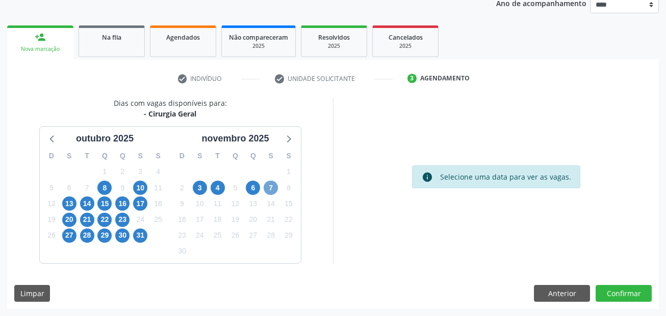
click at [272, 187] on span "7" at bounding box center [270, 188] width 14 height 14
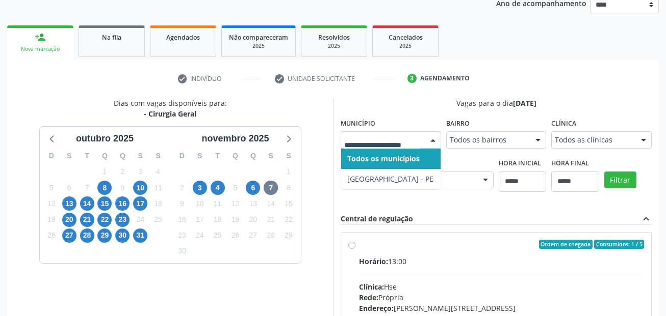
drag, startPoint x: 393, startPoint y: 176, endPoint x: 400, endPoint y: 177, distance: 6.2
click at [395, 177] on span "Recife - PE" at bounding box center [390, 179] width 99 height 20
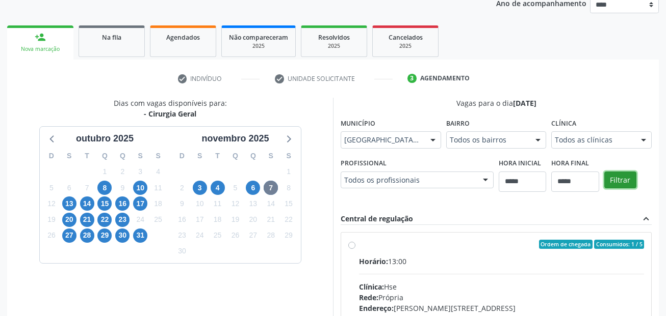
click at [635, 177] on button "Filtrar" at bounding box center [620, 180] width 32 height 17
click at [630, 179] on button "Filtrar" at bounding box center [620, 180] width 32 height 17
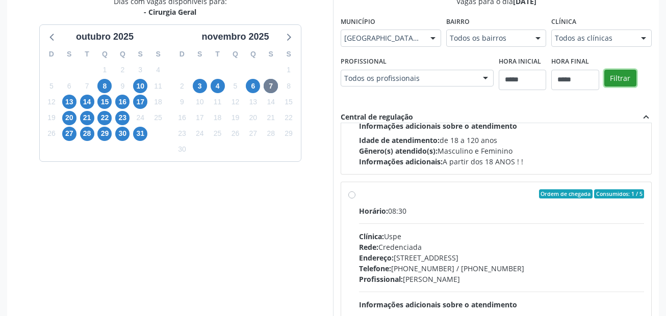
scroll to position [339, 0]
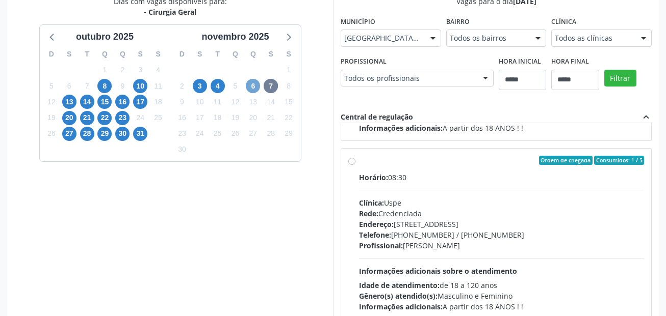
click at [257, 85] on span "6" at bounding box center [253, 86] width 14 height 14
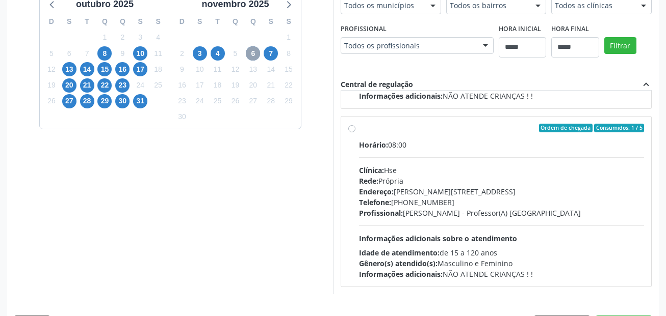
scroll to position [293, 0]
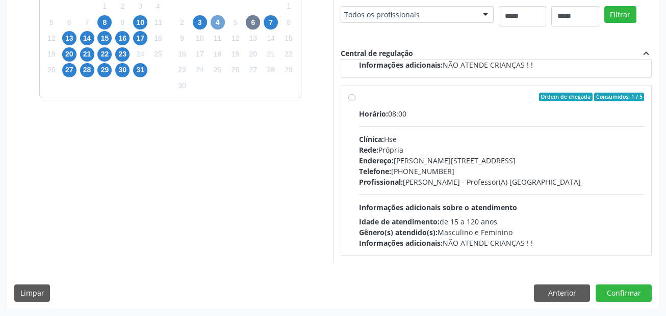
click at [212, 20] on span "4" at bounding box center [217, 22] width 14 height 14
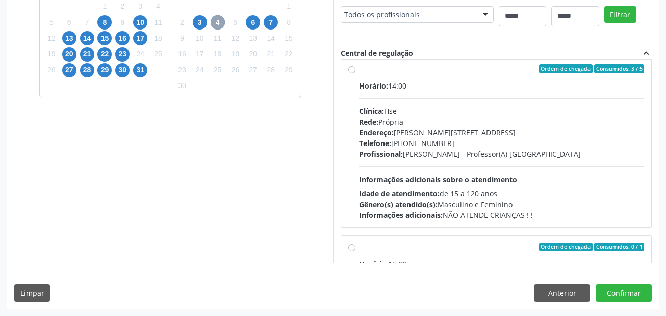
scroll to position [0, 0]
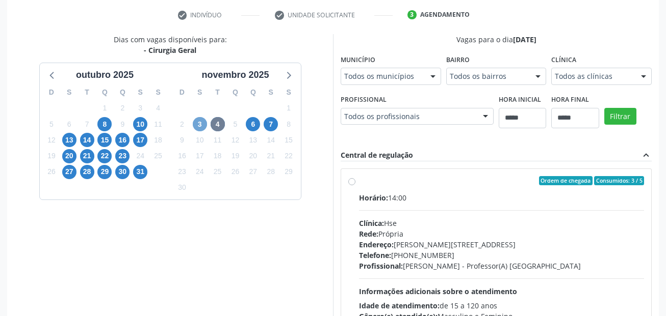
click at [201, 124] on span "3" at bounding box center [200, 124] width 14 height 14
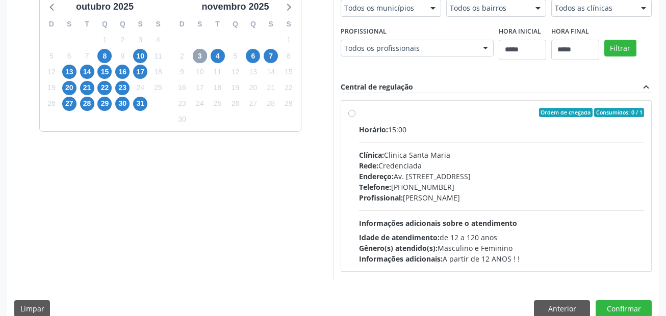
scroll to position [274, 0]
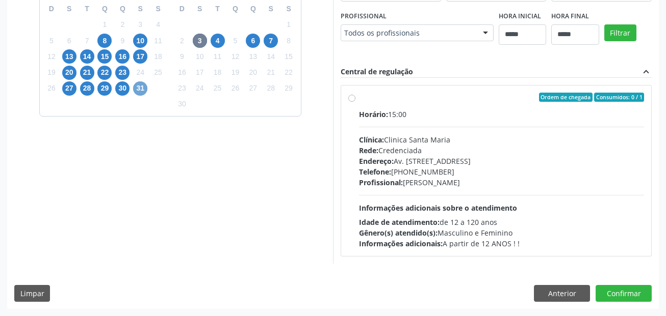
click at [141, 89] on span "31" at bounding box center [140, 89] width 14 height 14
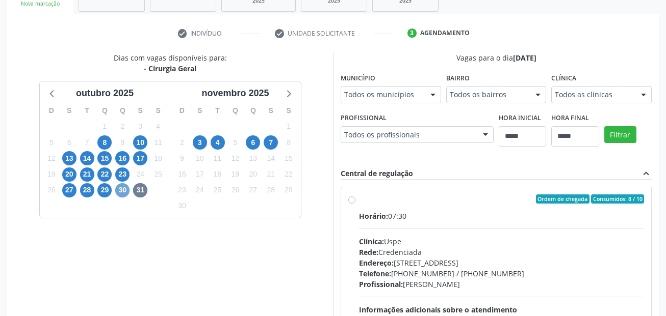
click at [121, 187] on span "30" at bounding box center [122, 190] width 14 height 14
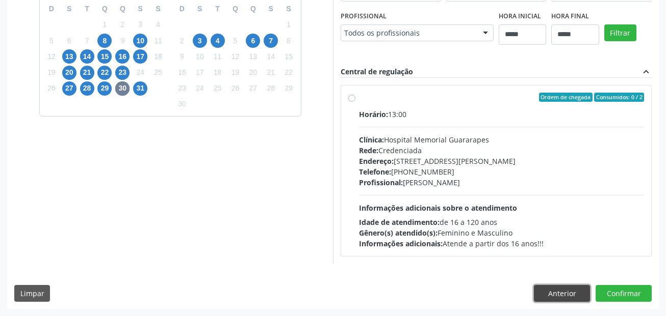
click at [566, 294] on button "Anterior" at bounding box center [562, 293] width 56 height 17
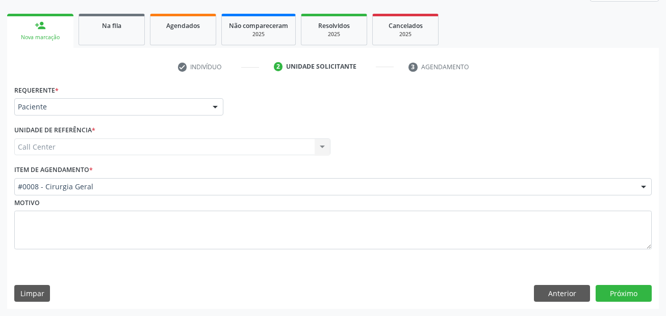
scroll to position [139, 0]
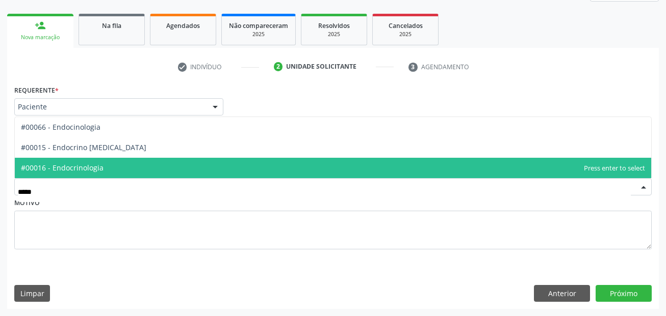
type input "******"
click at [107, 164] on span "#00016 - Endocrinologia" at bounding box center [333, 168] width 636 height 20
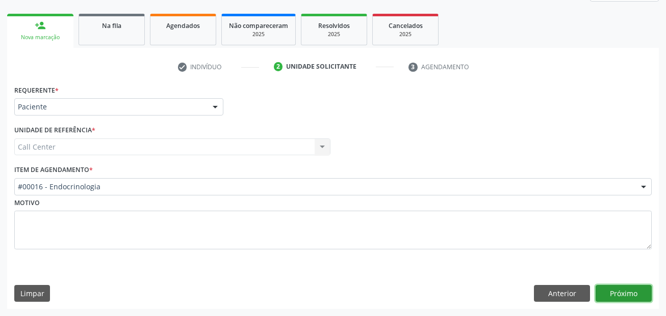
click at [639, 294] on button "Próximo" at bounding box center [623, 293] width 56 height 17
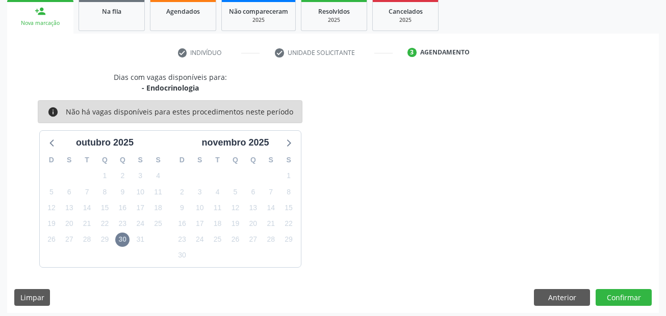
scroll to position [157, 0]
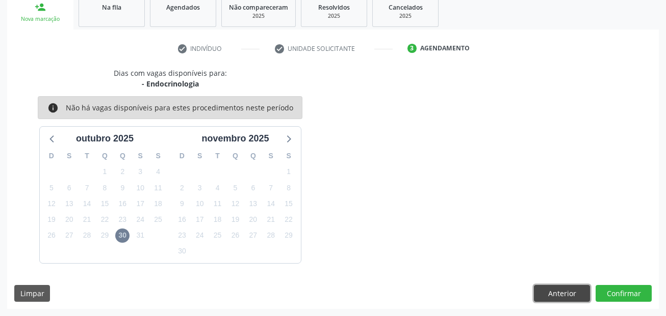
click at [564, 294] on button "Anterior" at bounding box center [562, 293] width 56 height 17
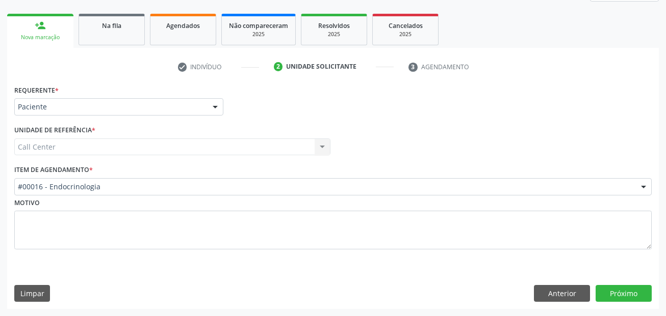
scroll to position [139, 0]
click at [541, 129] on div "Médico Solicitante Por favor, selecione a Unidade de Atendimento primeiro Nenhu…" at bounding box center [333, 143] width 642 height 40
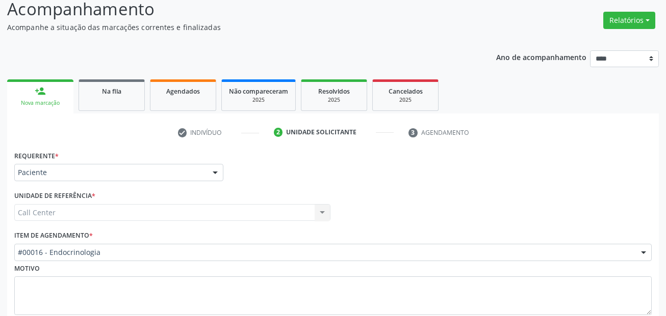
scroll to position [0, 0]
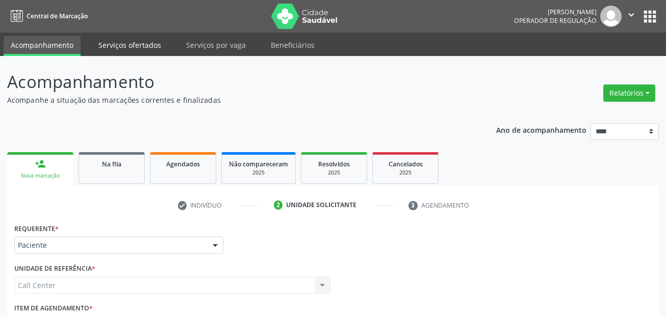
click at [138, 45] on link "Serviços ofertados" at bounding box center [129, 45] width 77 height 18
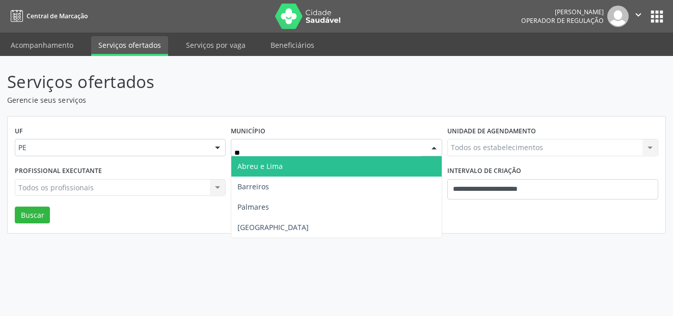
type input "***"
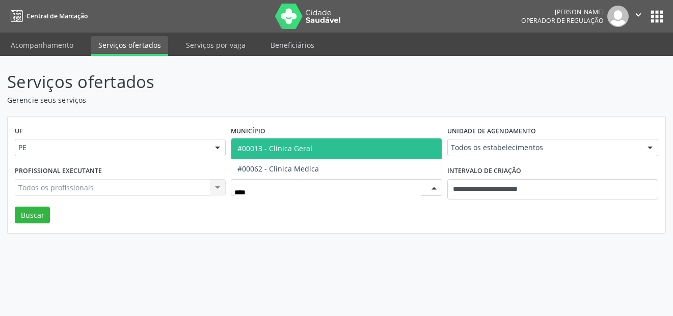
type input "*****"
click at [316, 148] on span "#00013 - Clinica Geral" at bounding box center [336, 149] width 210 height 20
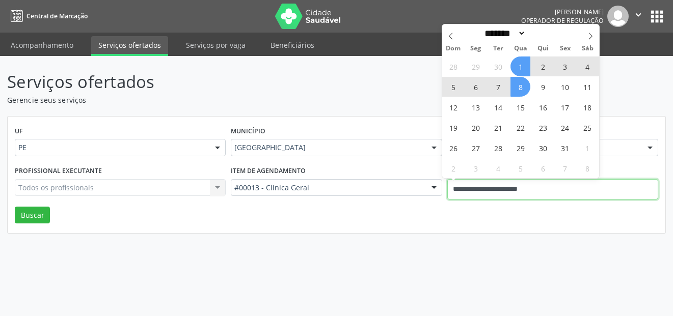
drag, startPoint x: 555, startPoint y: 190, endPoint x: 383, endPoint y: 182, distance: 172.4
click at [383, 182] on div "Profissional executante Todos os profissionais Todos os profissionais Nenhum re…" at bounding box center [336, 185] width 649 height 43
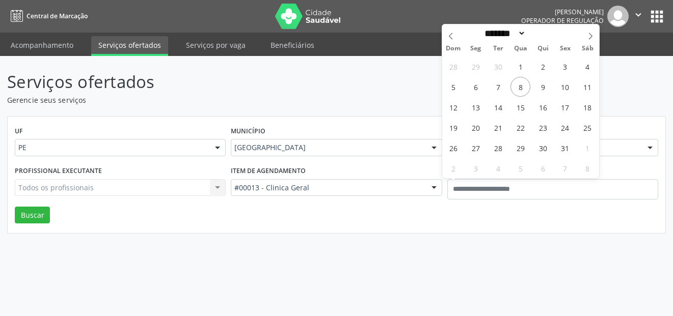
click at [388, 218] on div "UF PE PE Nenhum resultado encontrado para: " " Não há nenhuma opção para ser ex…" at bounding box center [337, 175] width 658 height 117
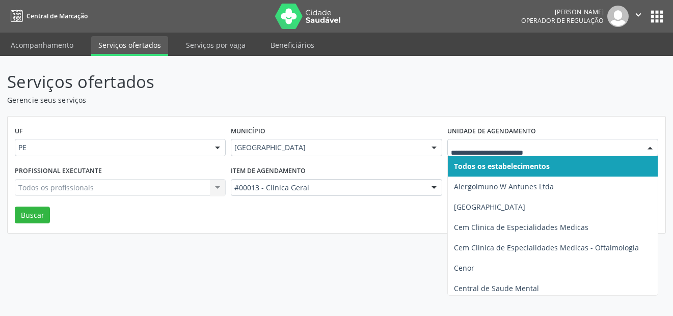
click at [485, 170] on span "Todos os estabelecimentos" at bounding box center [502, 167] width 96 height 10
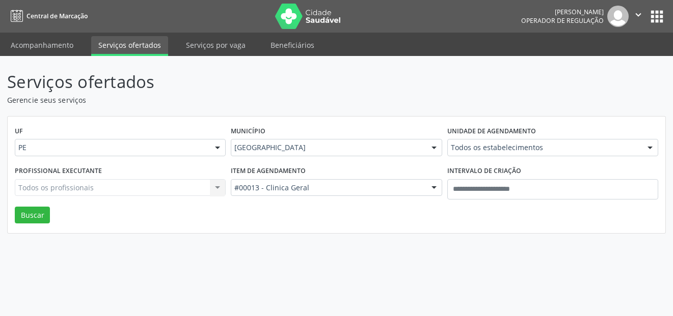
click at [69, 191] on div "Todos os profissionais Todos os profissionais Nenhum resultado encontrado para:…" at bounding box center [120, 187] width 211 height 17
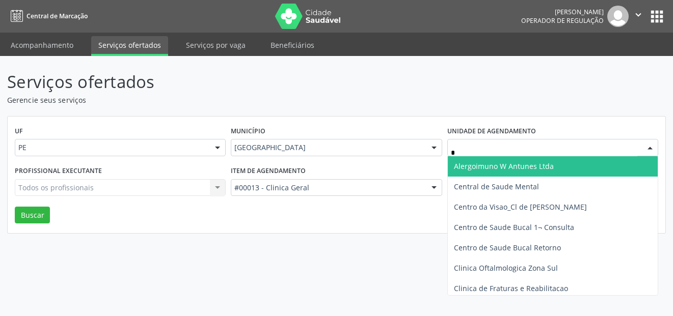
type input "**"
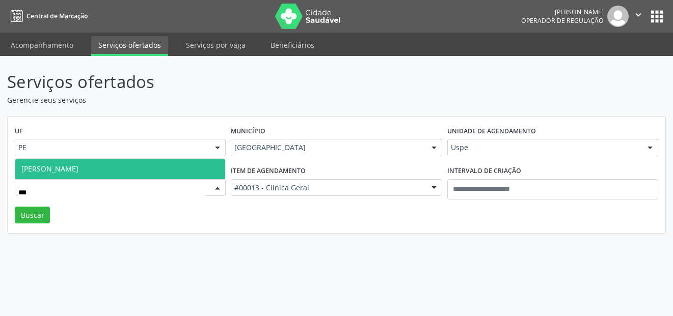
type input "****"
click at [166, 167] on span "Petrus Rodrigo Antonino de Souza" at bounding box center [120, 169] width 210 height 20
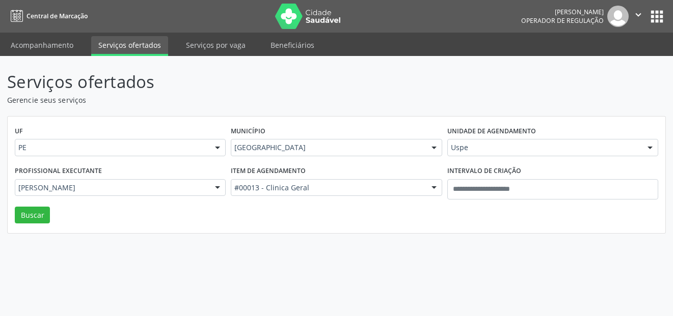
click at [32, 198] on div "Profissional executante Petrus Rodrigo Antonino de Souza Todos os profissionais…" at bounding box center [120, 185] width 216 height 43
click at [38, 214] on button "Buscar" at bounding box center [32, 215] width 35 height 17
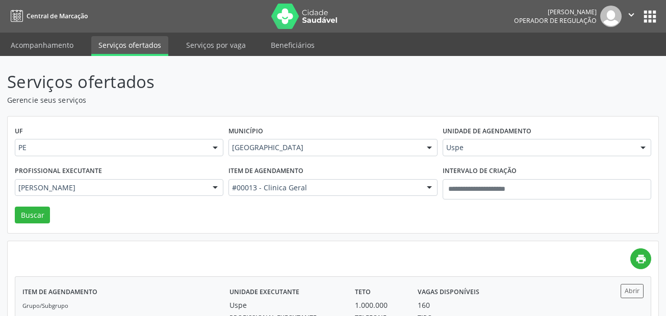
scroll to position [68, 0]
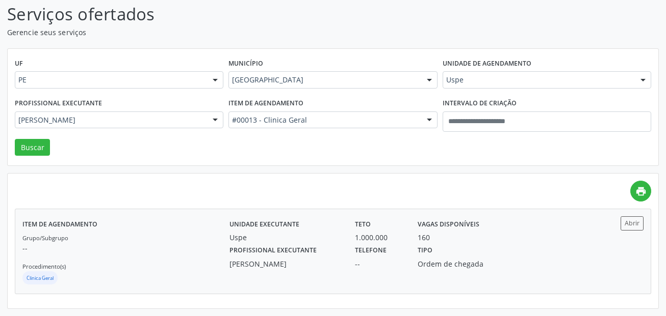
click at [620, 222] on div "Abrir" at bounding box center [618, 224] width 52 height 14
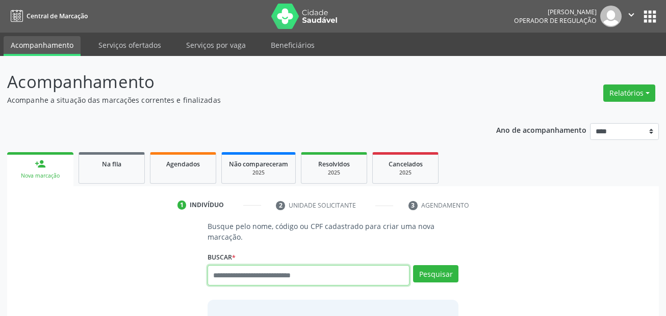
click at [259, 274] on input "text" at bounding box center [308, 276] width 202 height 20
paste input "**********"
type input "**********"
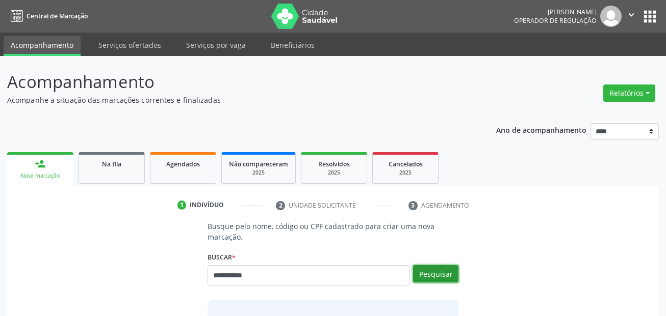
click at [434, 277] on button "Pesquisar" at bounding box center [435, 274] width 45 height 17
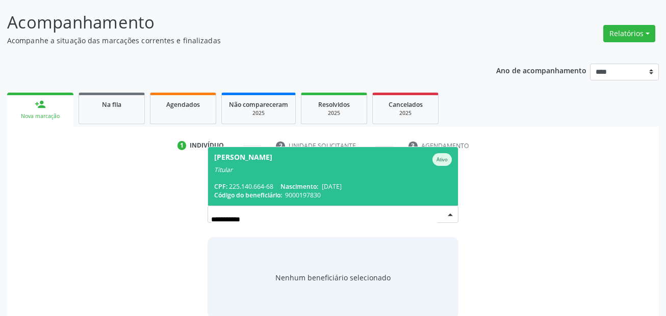
scroll to position [115, 0]
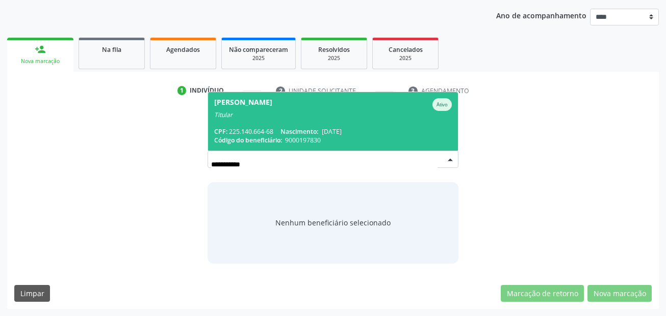
click at [357, 118] on div "Titular" at bounding box center [333, 115] width 238 height 8
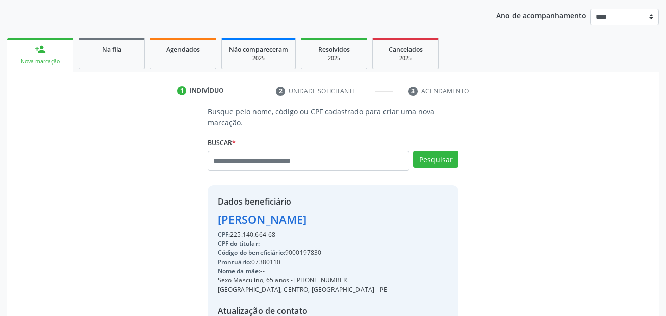
drag, startPoint x: 351, startPoint y: 278, endPoint x: 296, endPoint y: 279, distance: 54.5
click at [296, 279] on div "Sexo Masculino, 65 anos - [PHONE_NUMBER]" at bounding box center [302, 280] width 169 height 9
copy div "81) 98617-8856"
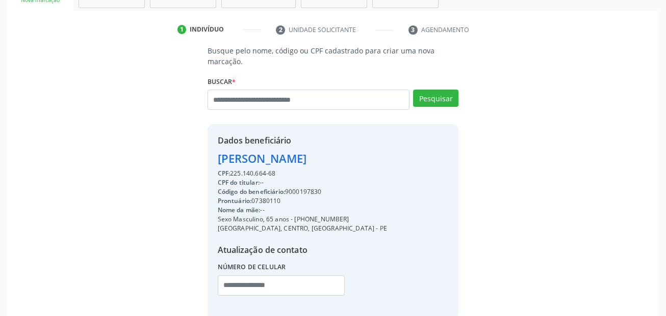
scroll to position [232, 0]
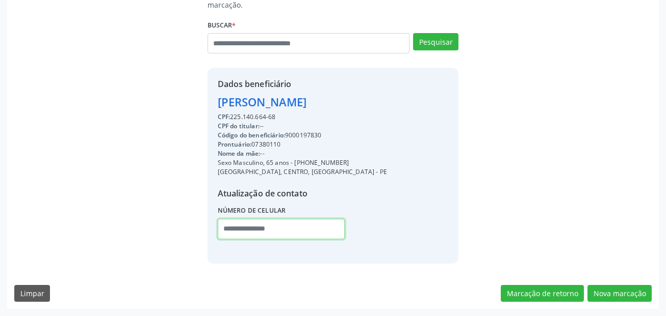
click at [239, 224] on input "text" at bounding box center [281, 229] width 127 height 20
paste input "**********"
type input "**********"
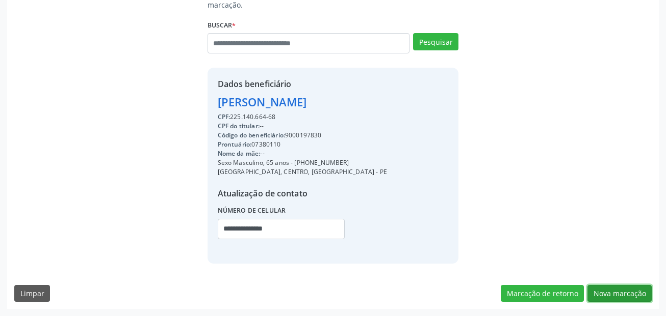
click at [618, 286] on button "Nova marcação" at bounding box center [619, 293] width 64 height 17
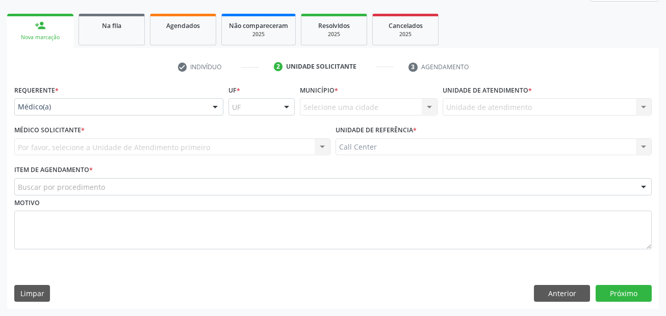
scroll to position [139, 0]
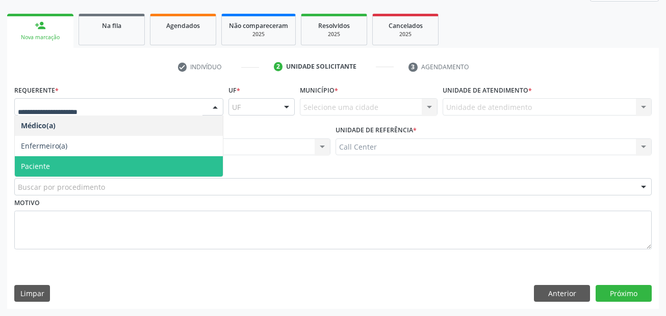
click at [63, 164] on span "Paciente" at bounding box center [119, 166] width 208 height 20
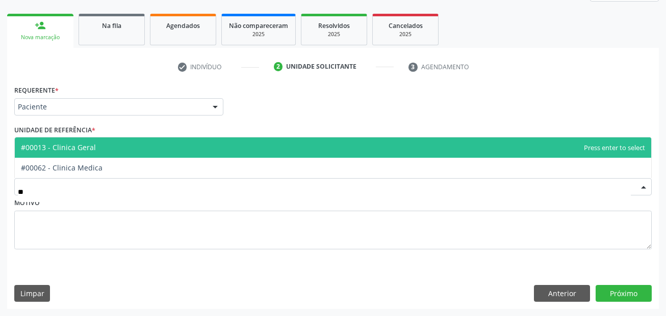
type input "***"
click at [125, 144] on span "#00013 - Clinica Geral" at bounding box center [333, 148] width 636 height 20
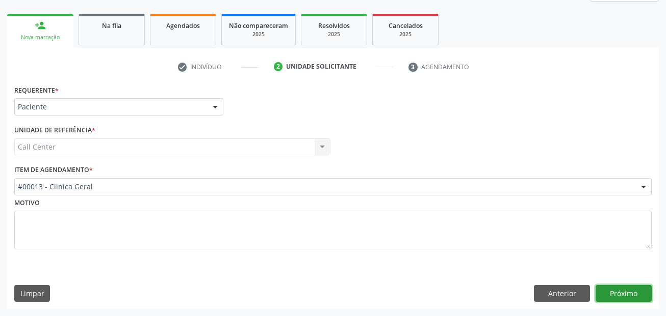
click at [612, 295] on button "Próximo" at bounding box center [623, 293] width 56 height 17
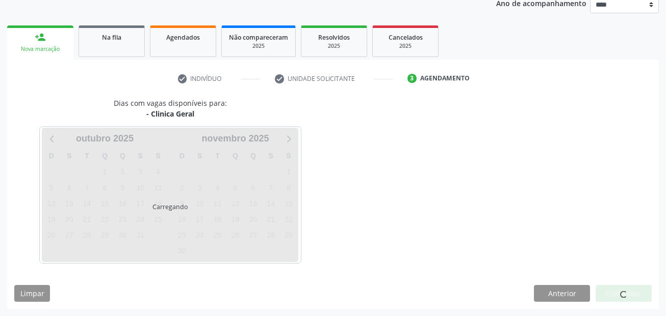
scroll to position [127, 0]
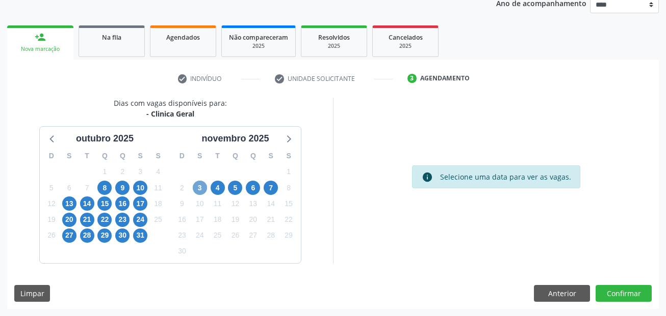
click at [202, 190] on span "3" at bounding box center [200, 188] width 14 height 14
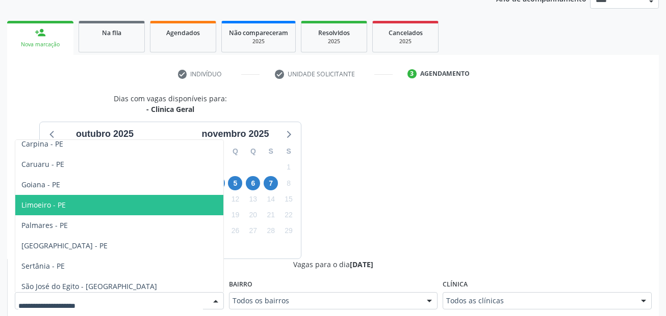
scroll to position [92, 0]
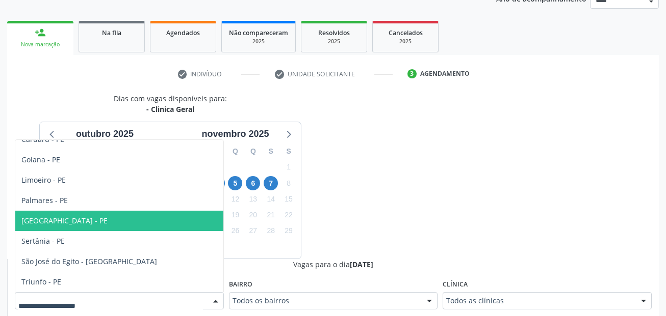
click at [93, 220] on span "[GEOGRAPHIC_DATA] - PE" at bounding box center [119, 221] width 208 height 20
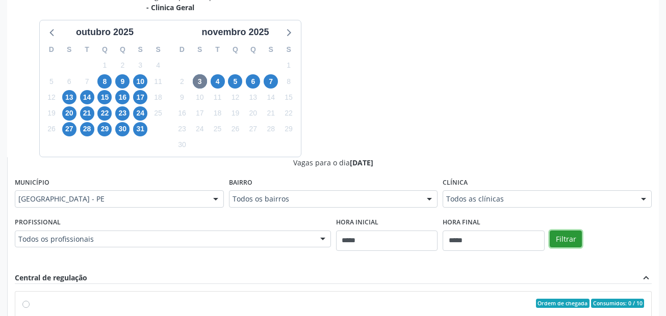
click at [568, 236] on button "Filtrar" at bounding box center [565, 239] width 32 height 17
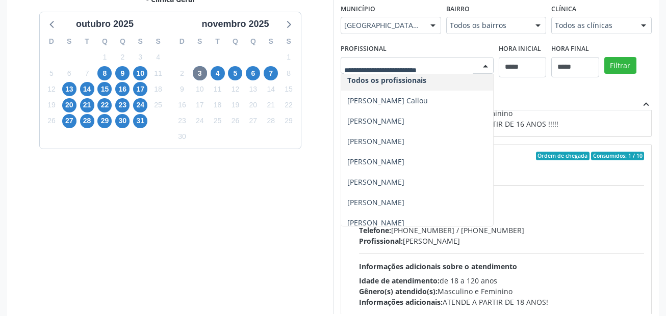
scroll to position [0, 0]
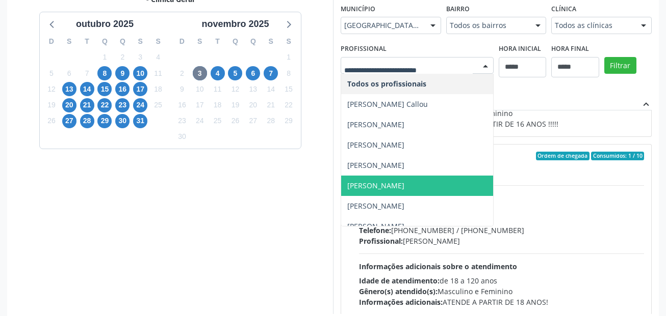
click at [256, 198] on div "Dias com vagas disponíveis para: - Clinica Geral [DATE] D S T Q Q S S 28 29 30 …" at bounding box center [170, 148] width 326 height 331
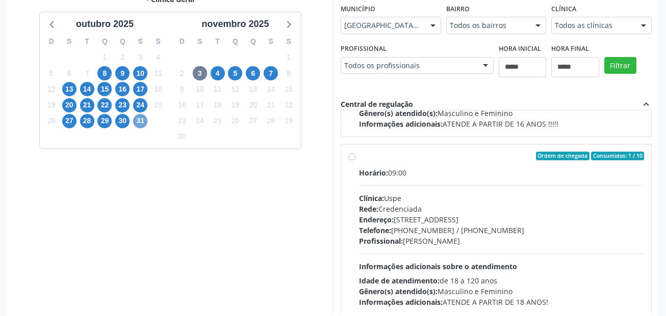
click at [142, 123] on span "31" at bounding box center [140, 121] width 14 height 14
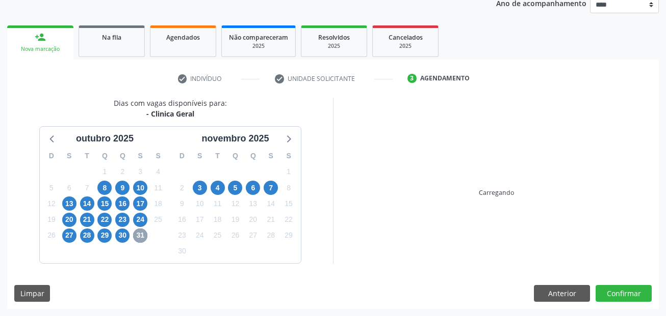
scroll to position [242, 0]
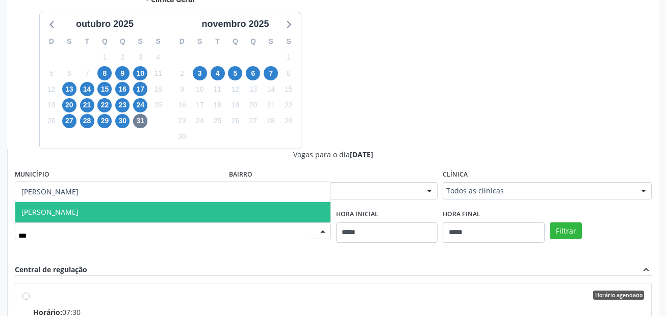
type input "****"
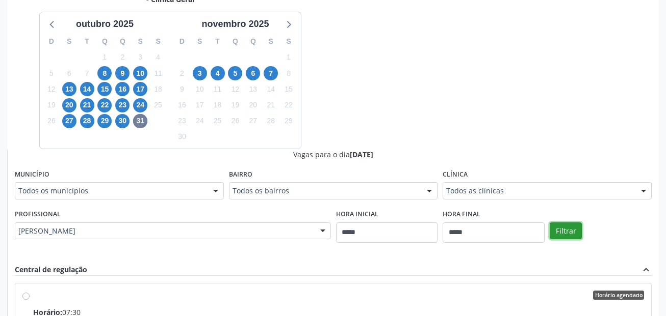
click at [558, 230] on button "Filtrar" at bounding box center [565, 231] width 32 height 17
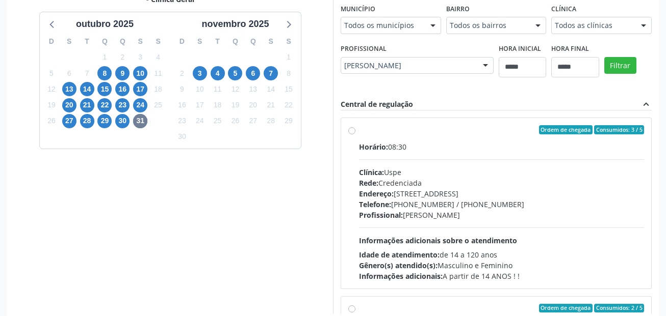
click at [433, 142] on div "Horário: 08:30" at bounding box center [501, 147] width 285 height 11
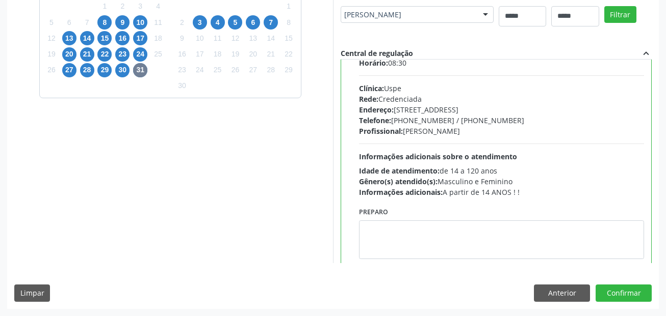
scroll to position [51, 0]
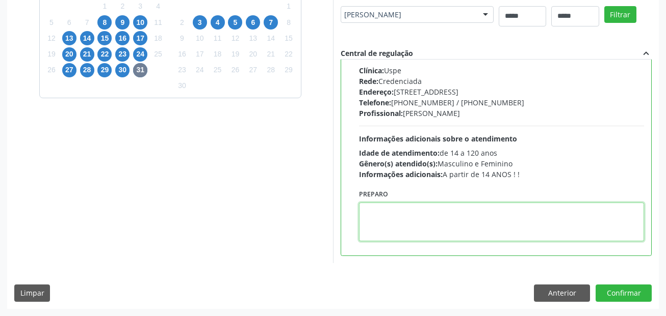
click at [508, 227] on textarea at bounding box center [501, 222] width 285 height 39
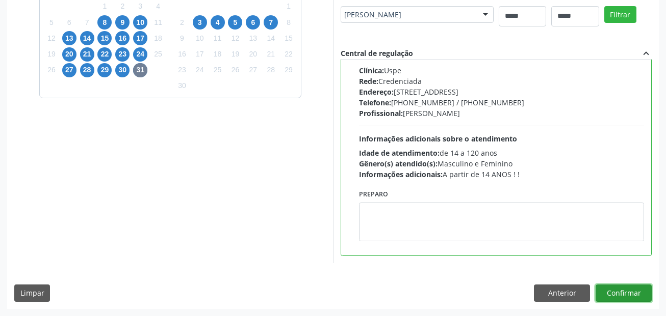
click at [629, 293] on button "Confirmar" at bounding box center [623, 293] width 56 height 17
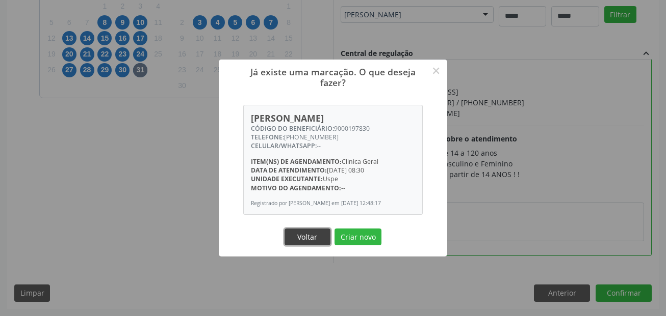
click at [325, 237] on button "Voltar" at bounding box center [307, 237] width 46 height 17
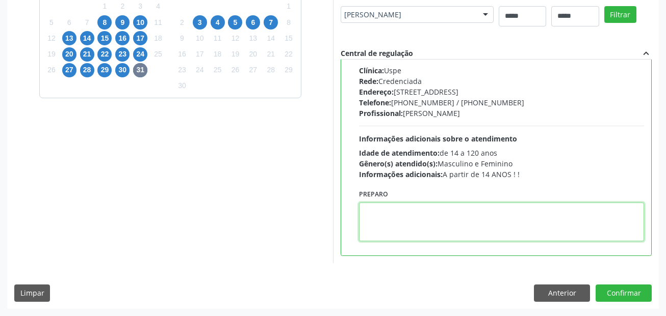
click at [418, 225] on textarea at bounding box center [501, 222] width 285 height 39
paste textarea "**********"
type textarea "**********"
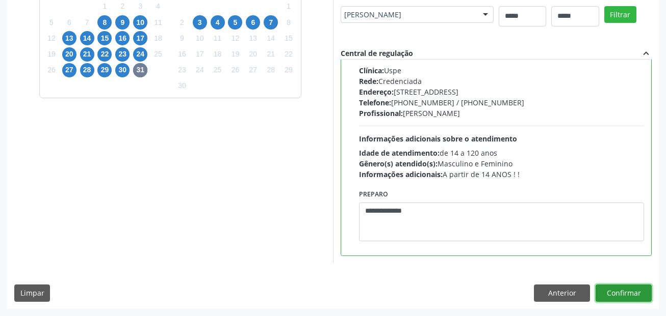
click at [623, 289] on button "Confirmar" at bounding box center [623, 293] width 56 height 17
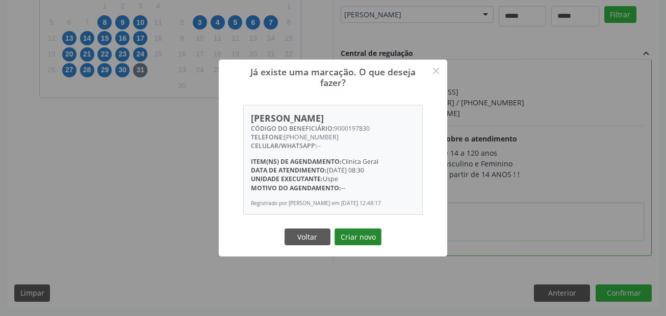
click at [371, 235] on button "Criar novo" at bounding box center [357, 237] width 47 height 17
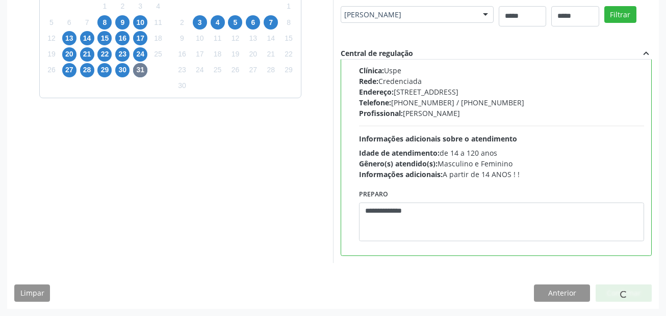
scroll to position [23, 0]
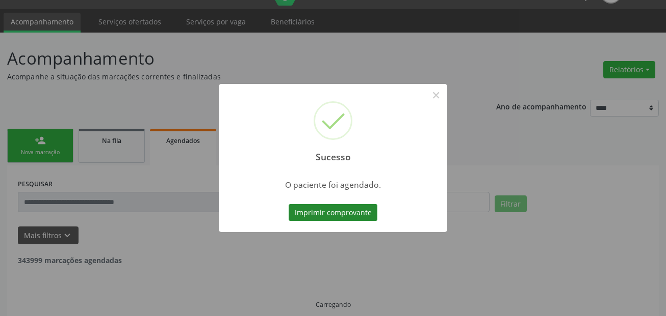
click at [370, 215] on button "Imprimir comprovante" at bounding box center [332, 212] width 89 height 17
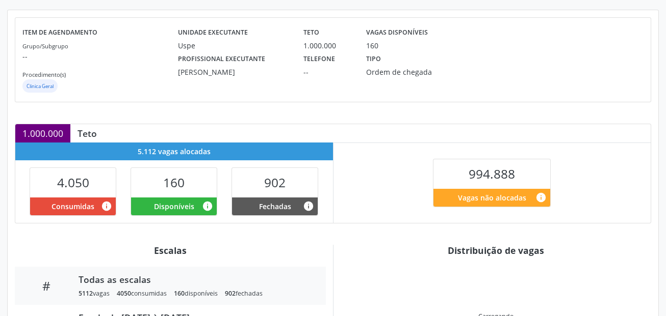
scroll to position [223, 0]
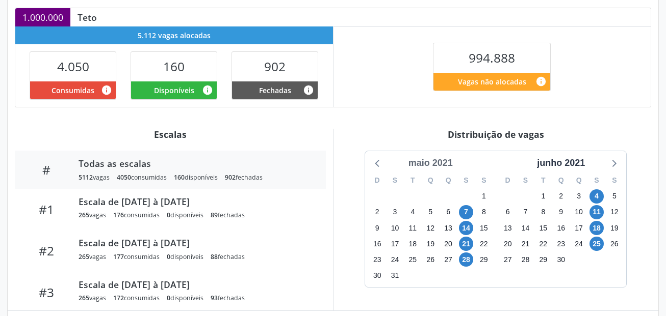
click at [442, 163] on div "maio 2021" at bounding box center [430, 163] width 52 height 14
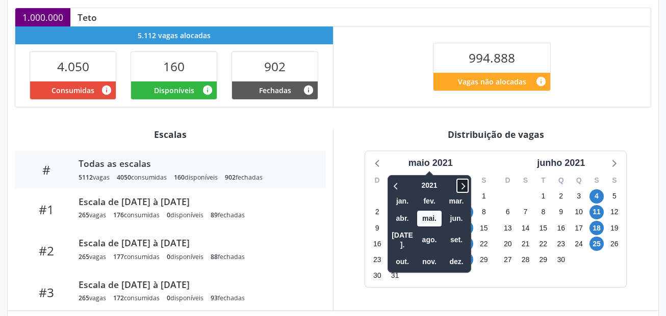
click at [467, 184] on icon at bounding box center [462, 186] width 10 height 12
drag, startPoint x: 466, startPoint y: 183, endPoint x: 463, endPoint y: 188, distance: 6.2
click at [466, 182] on icon at bounding box center [462, 186] width 10 height 12
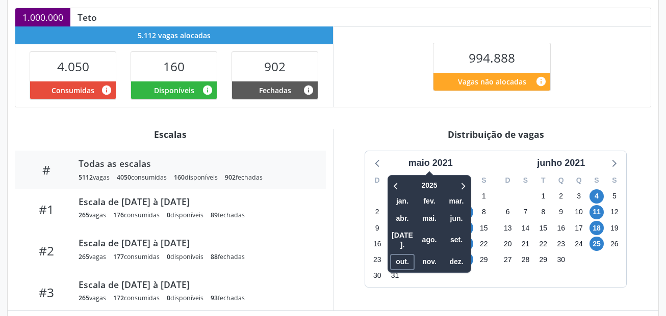
click at [405, 254] on span "out." at bounding box center [402, 262] width 24 height 16
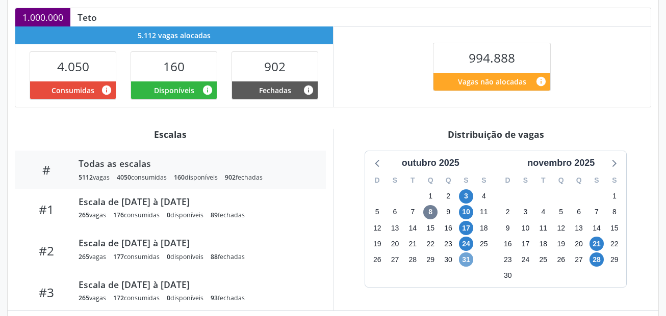
click at [465, 256] on span "31" at bounding box center [466, 260] width 14 height 14
click at [466, 256] on span "31" at bounding box center [466, 260] width 14 height 14
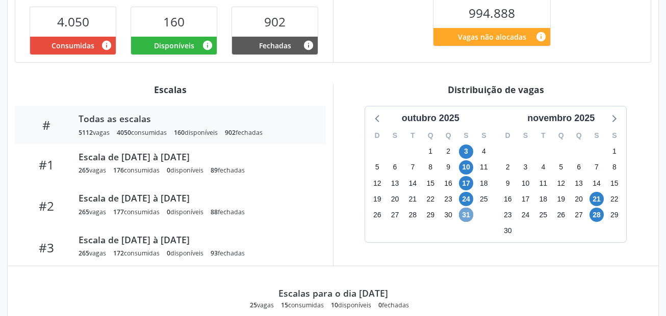
scroll to position [329, 0]
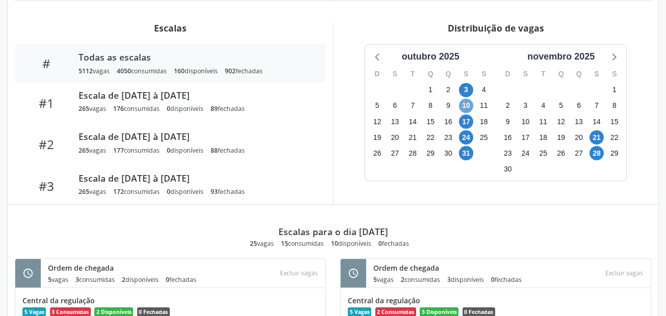
click at [466, 104] on span "10" at bounding box center [466, 106] width 14 height 14
click at [468, 120] on span "17" at bounding box center [466, 122] width 14 height 14
click at [466, 134] on span "24" at bounding box center [466, 137] width 14 height 14
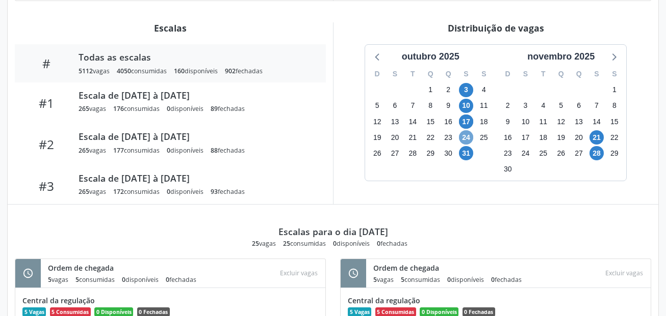
click at [466, 134] on span "24" at bounding box center [466, 137] width 14 height 14
